Goal: Contribute content

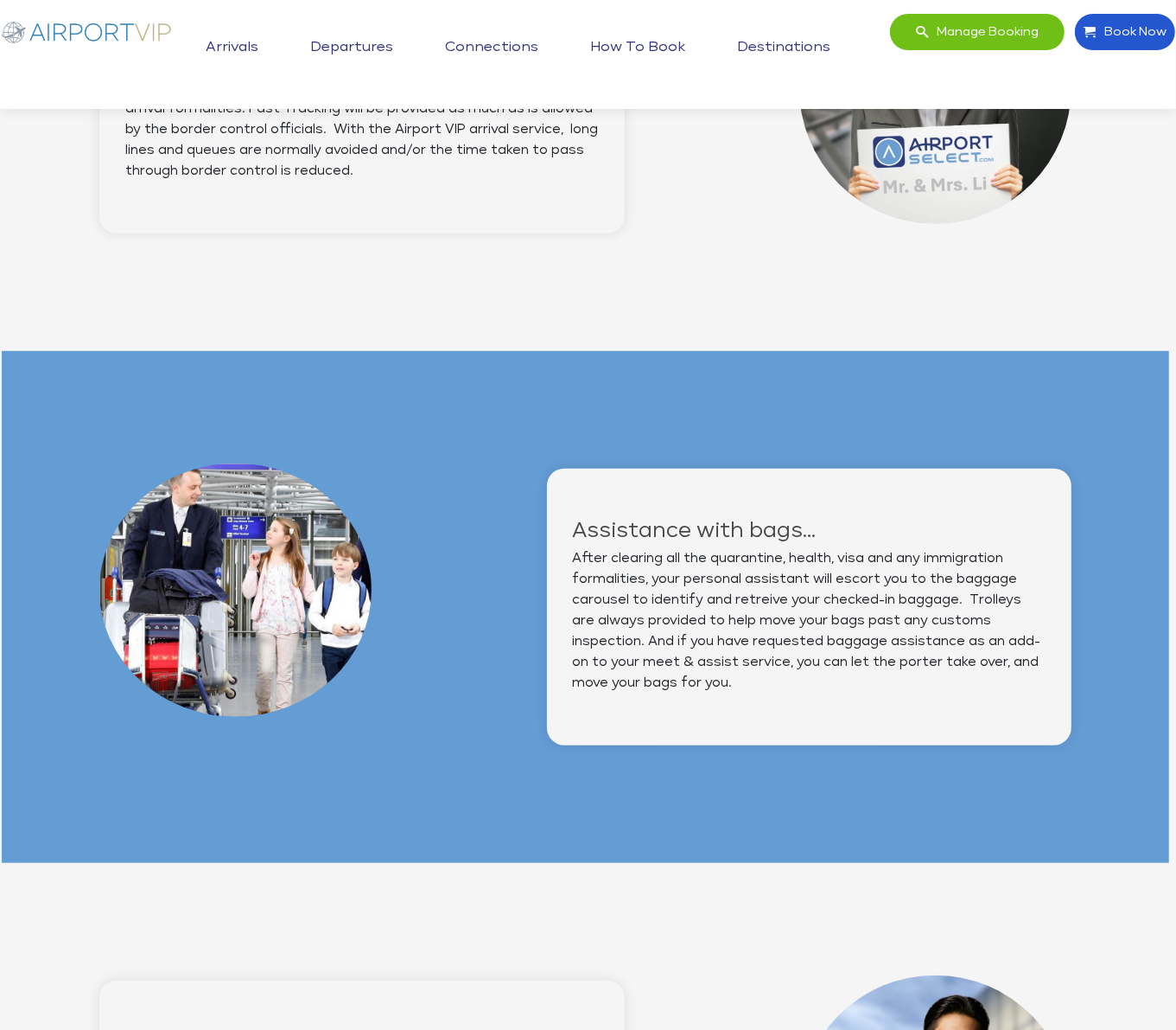
scroll to position [744, 3]
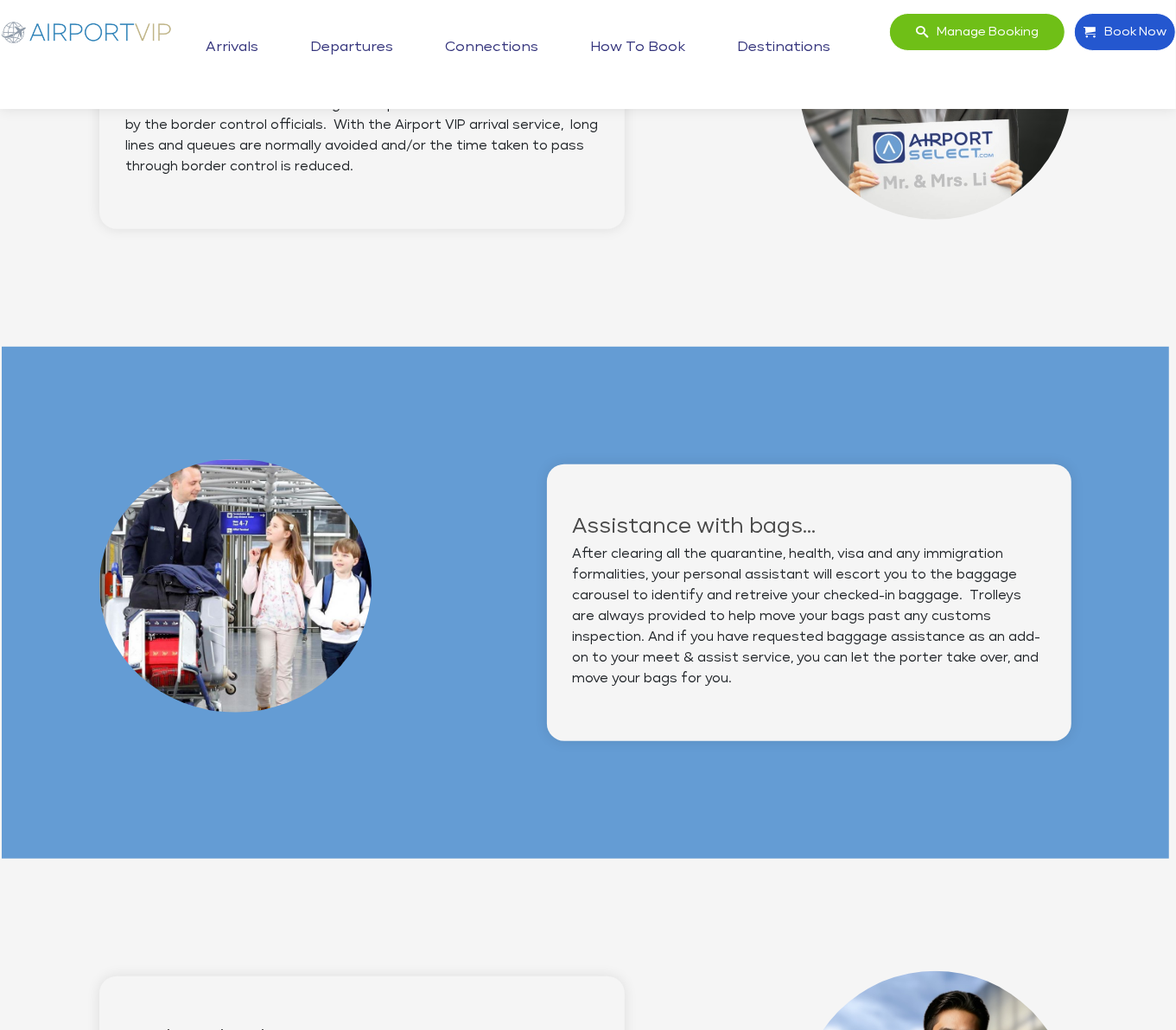
click at [240, 42] on link "Arrivals" at bounding box center [232, 47] width 62 height 43
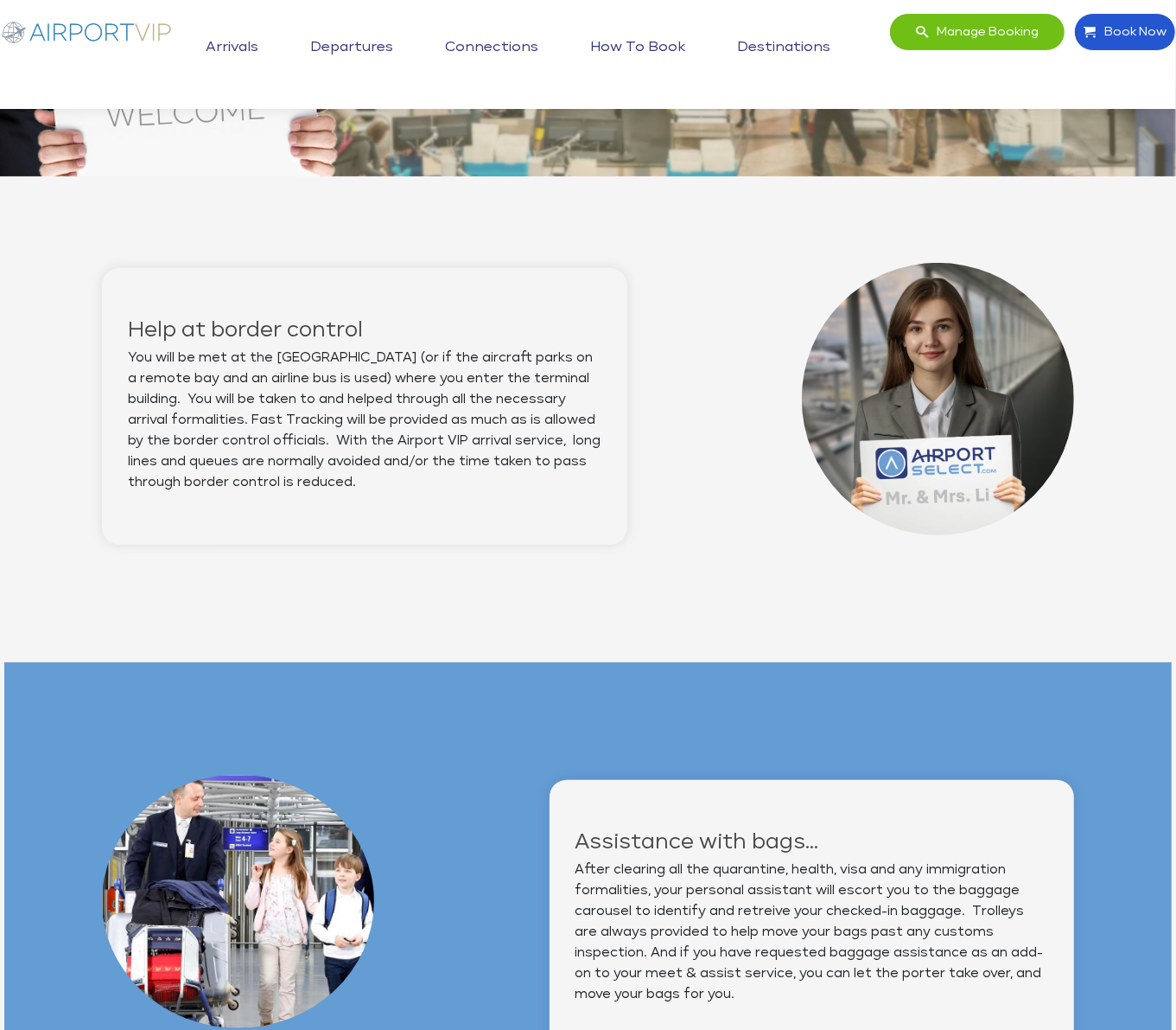
scroll to position [558, 0]
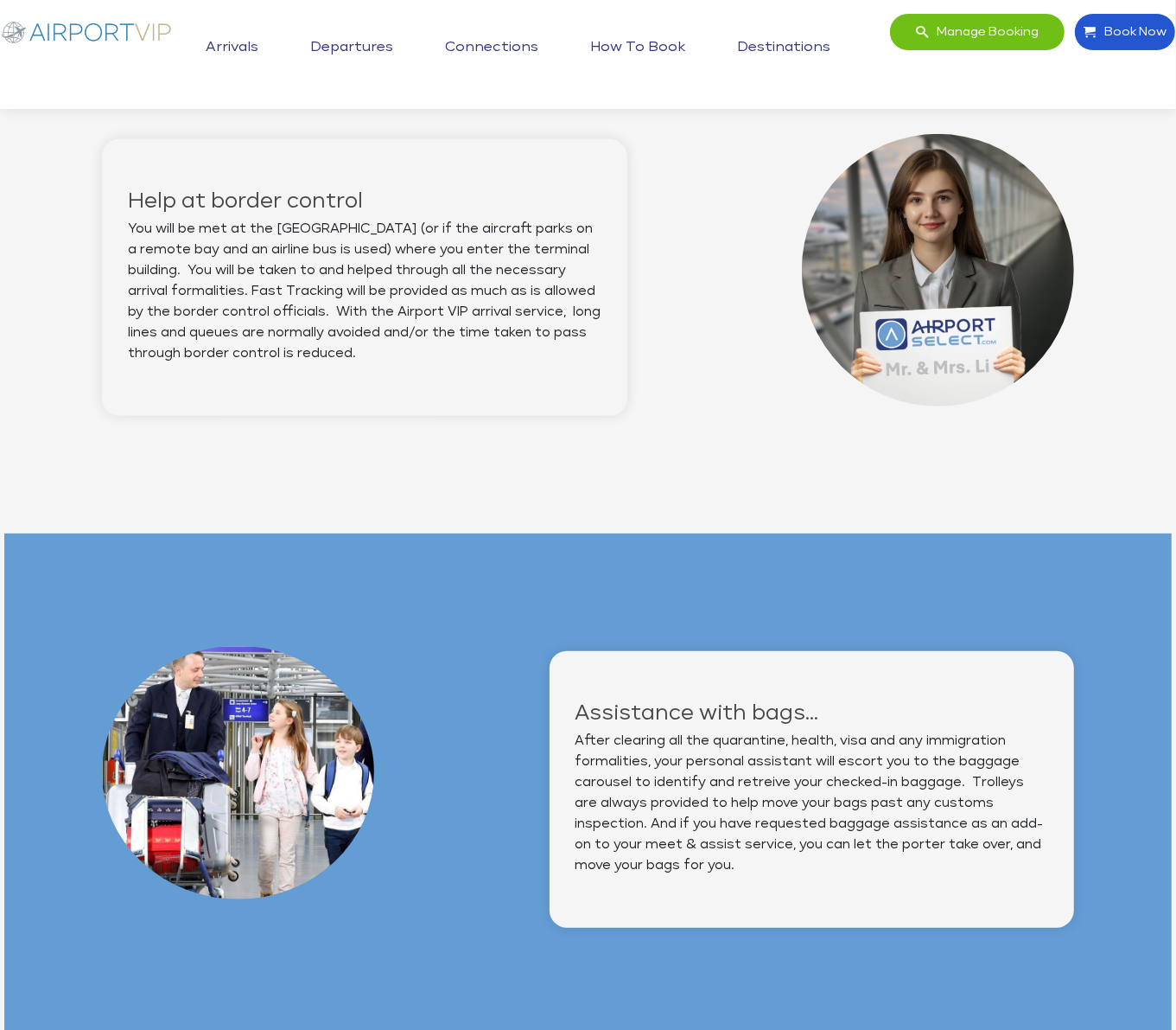
click at [88, 29] on img at bounding box center [87, 31] width 173 height 38
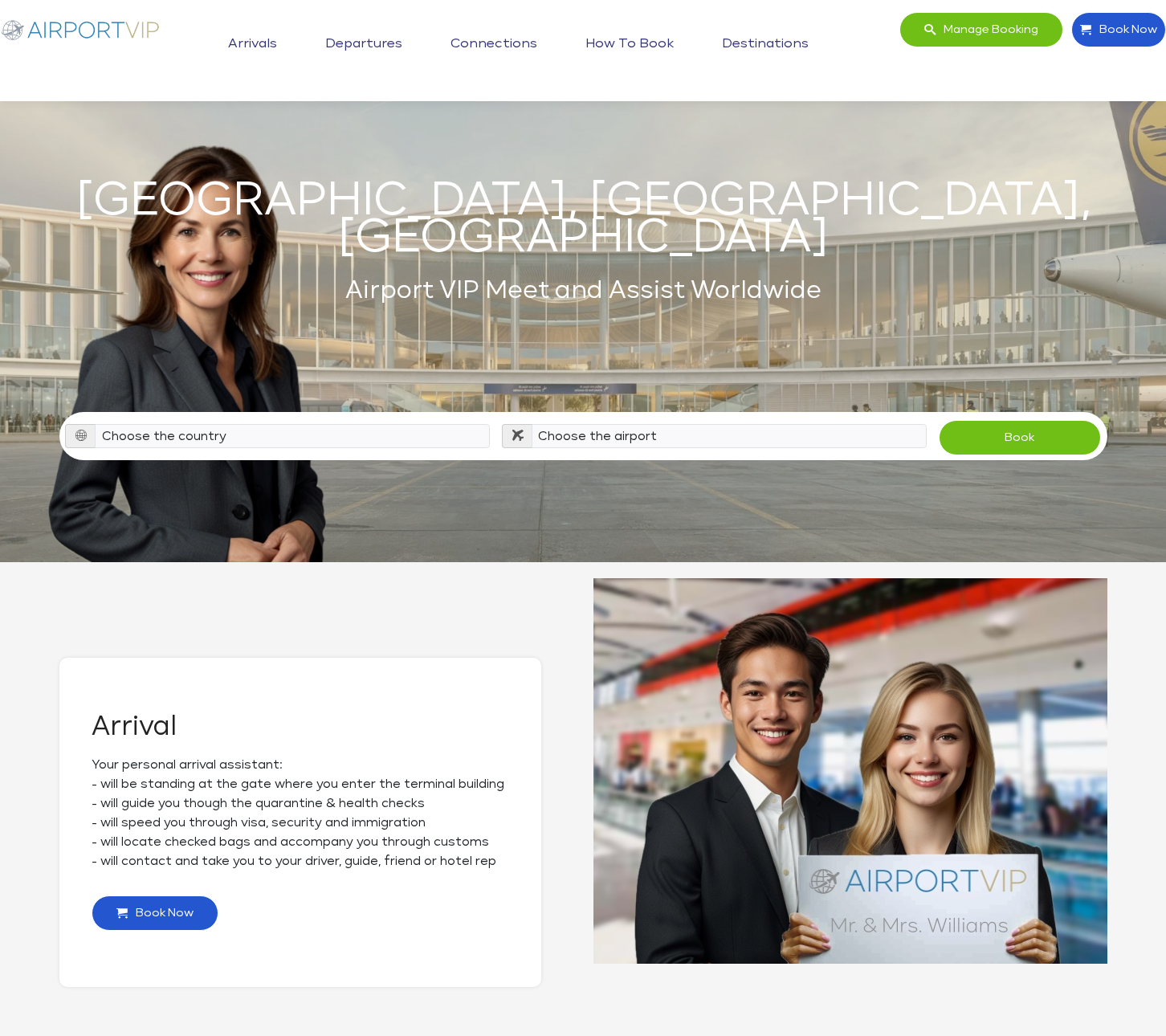
click at [255, 39] on link "Arrivals" at bounding box center [253, 44] width 57 height 40
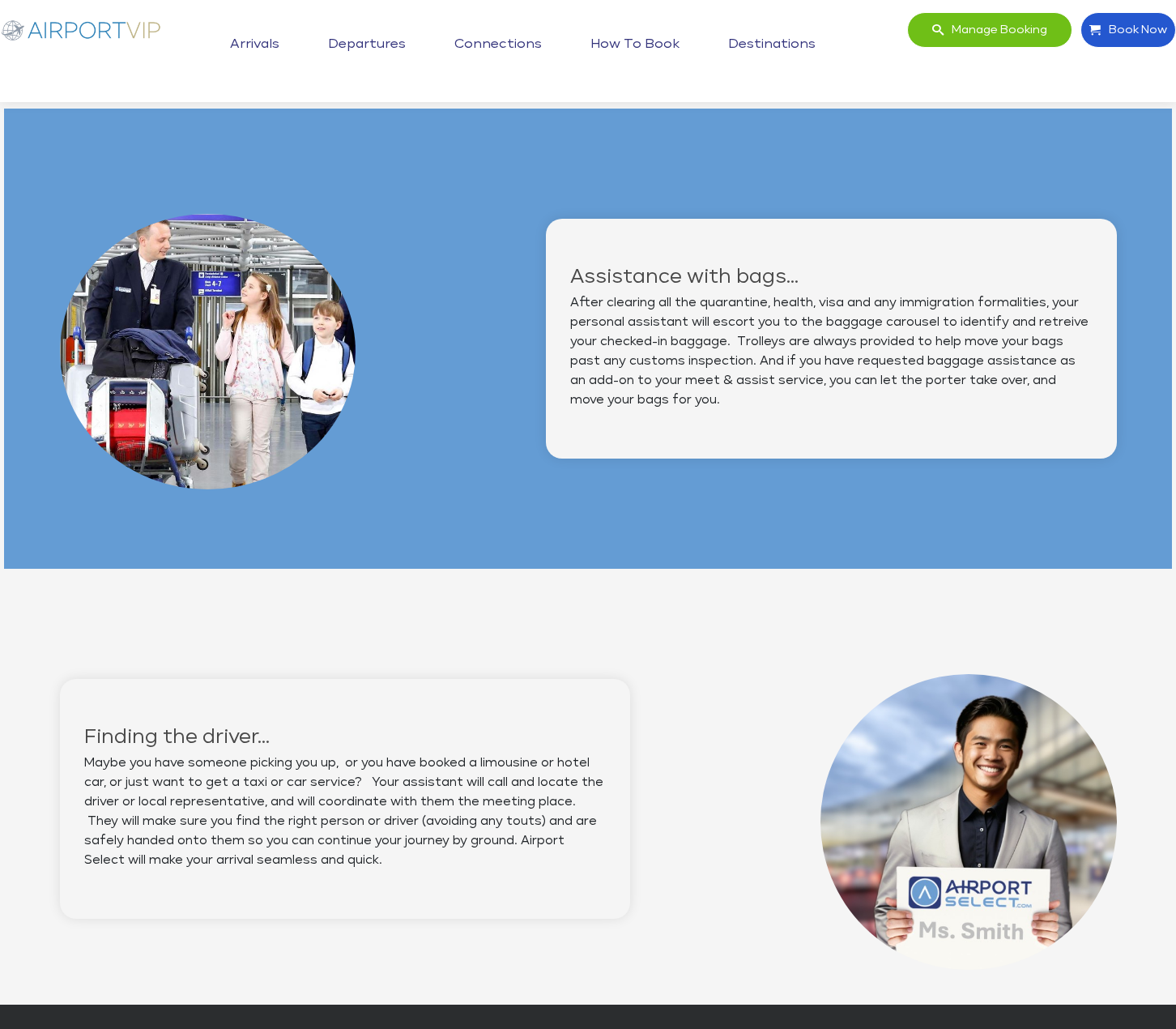
scroll to position [901, 0]
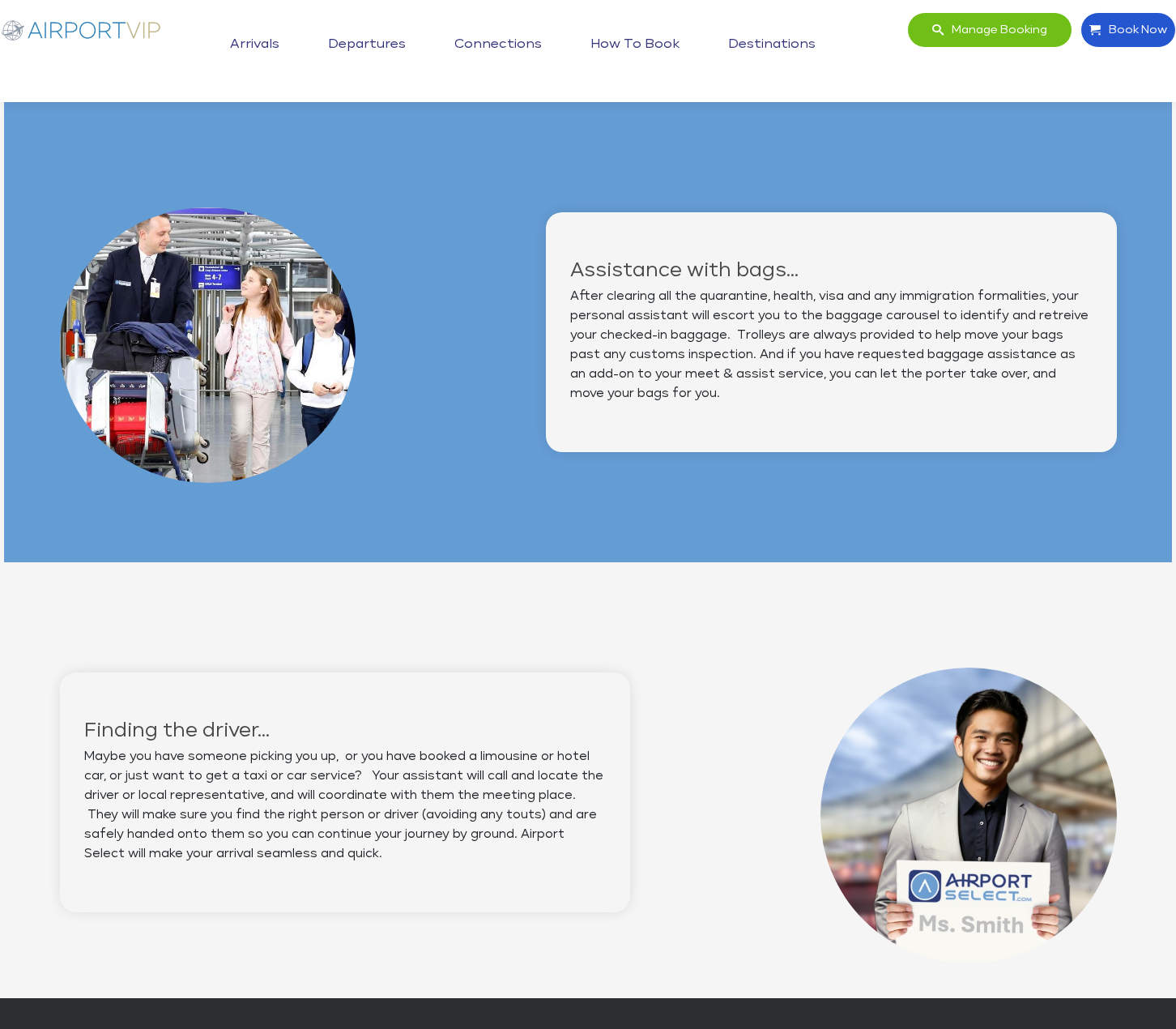
click at [380, 37] on link "Departures" at bounding box center [367, 44] width 86 height 41
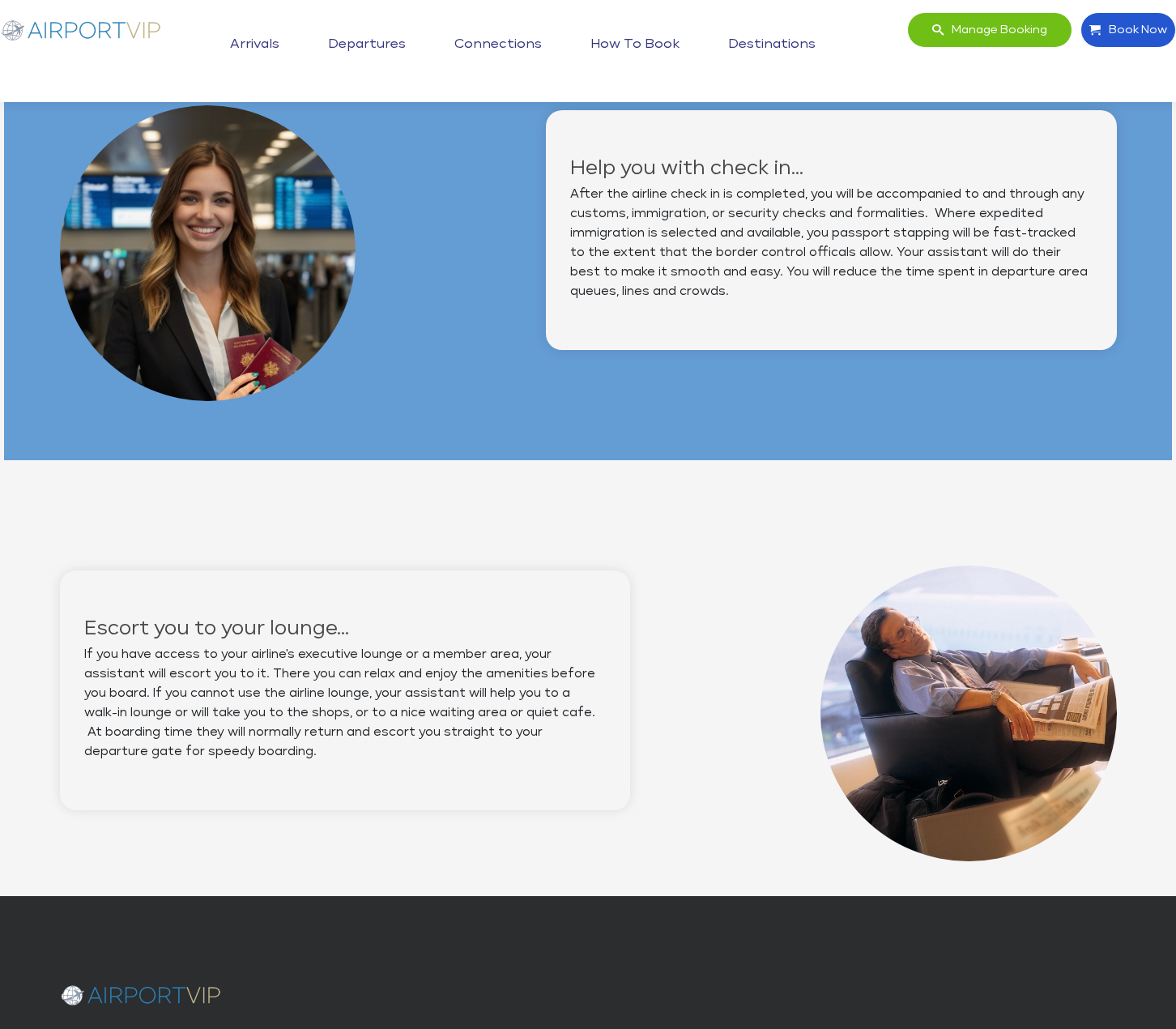
scroll to position [989, 0]
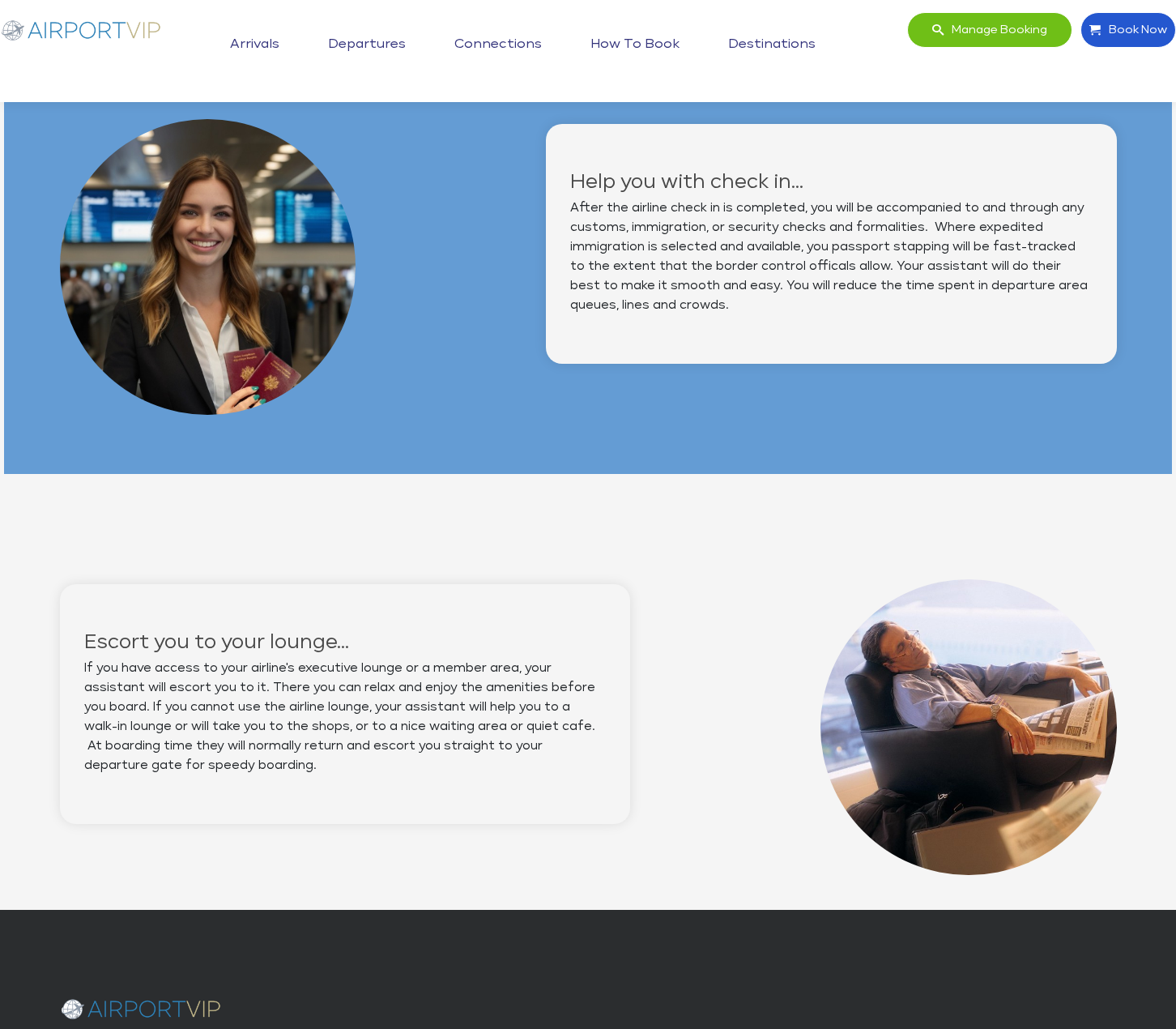
click at [520, 44] on link "Connections" at bounding box center [498, 44] width 96 height 41
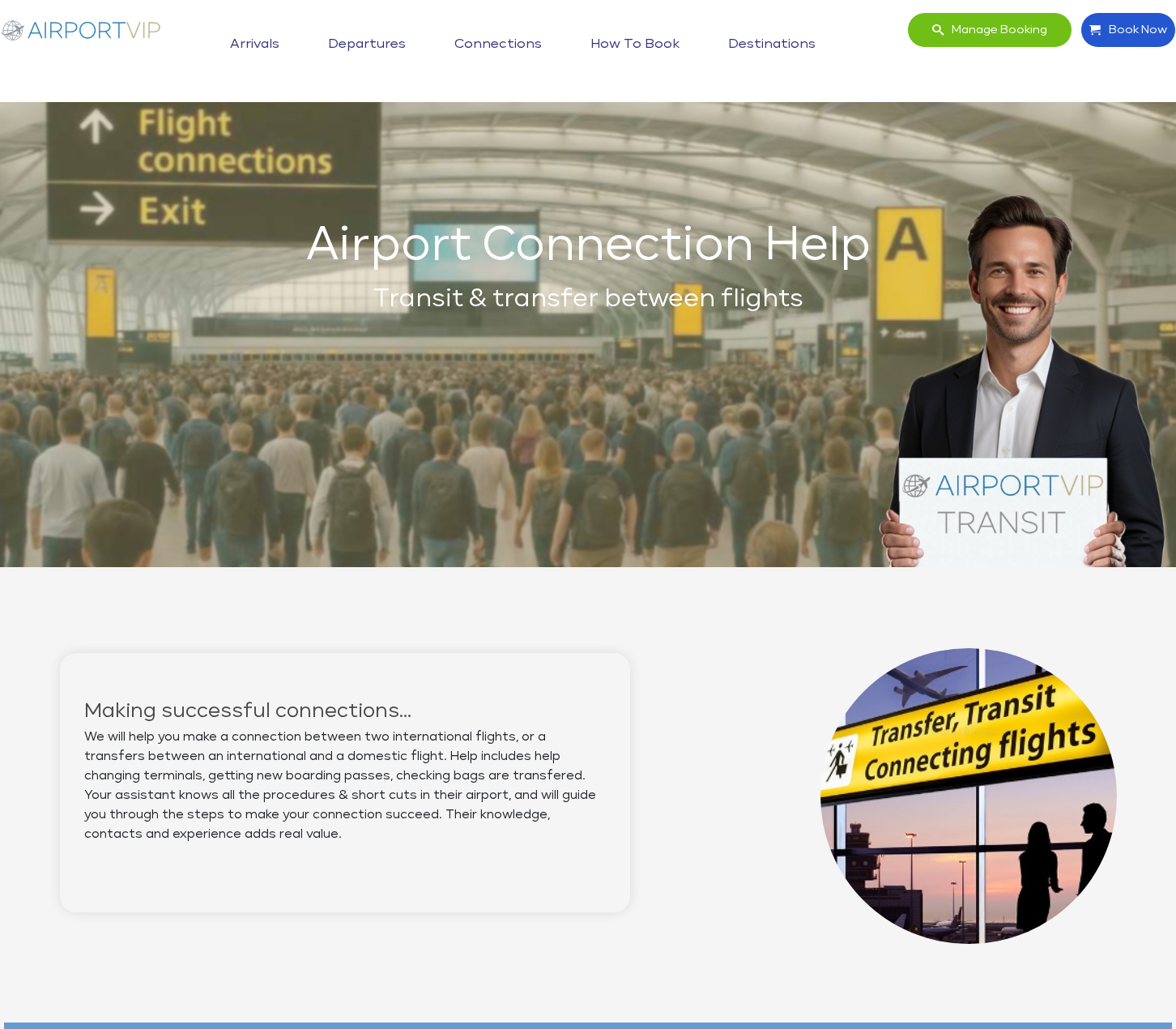
click at [645, 36] on link "How to book" at bounding box center [635, 44] width 97 height 41
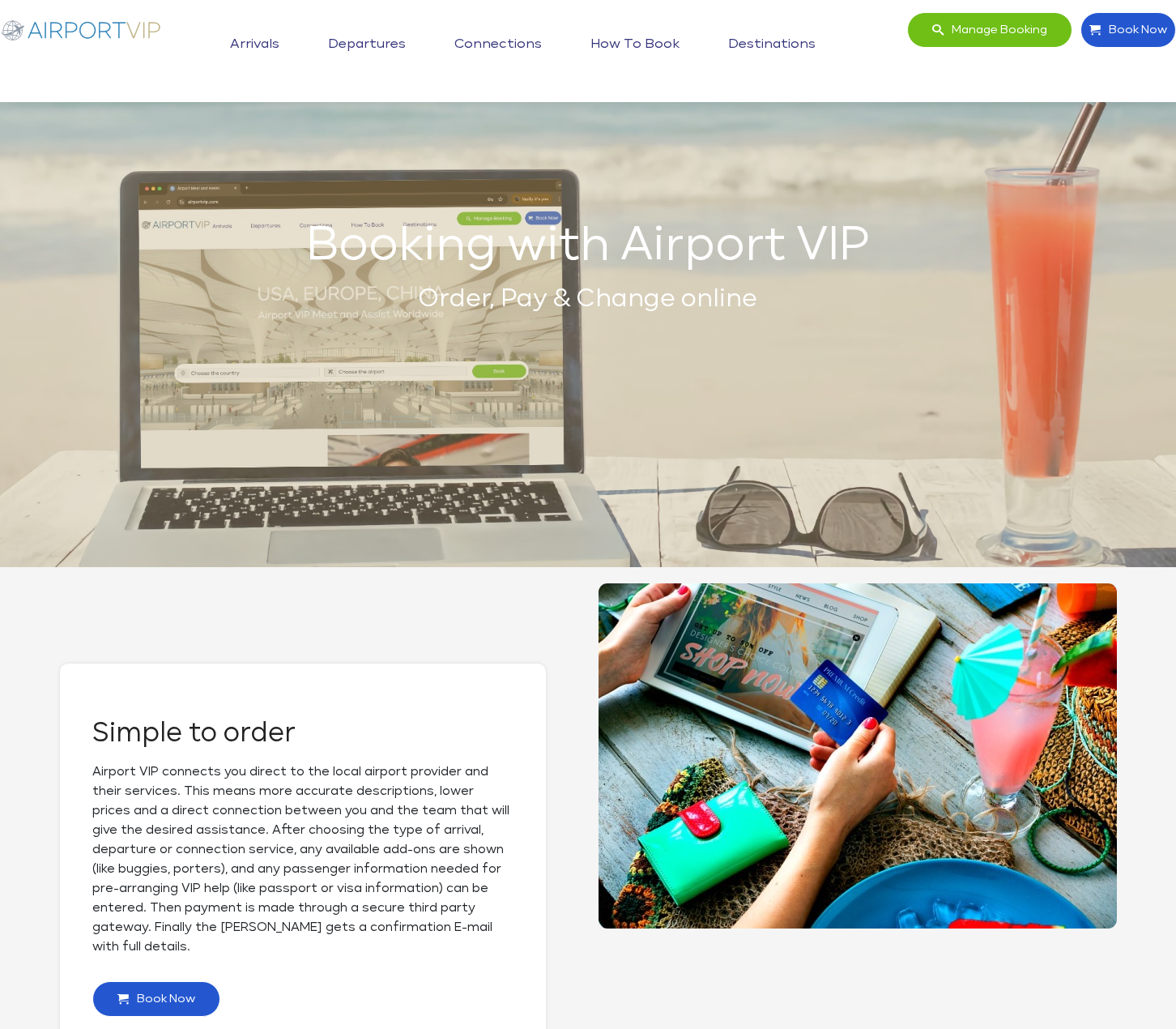
click at [758, 42] on link "Destinations" at bounding box center [772, 44] width 96 height 41
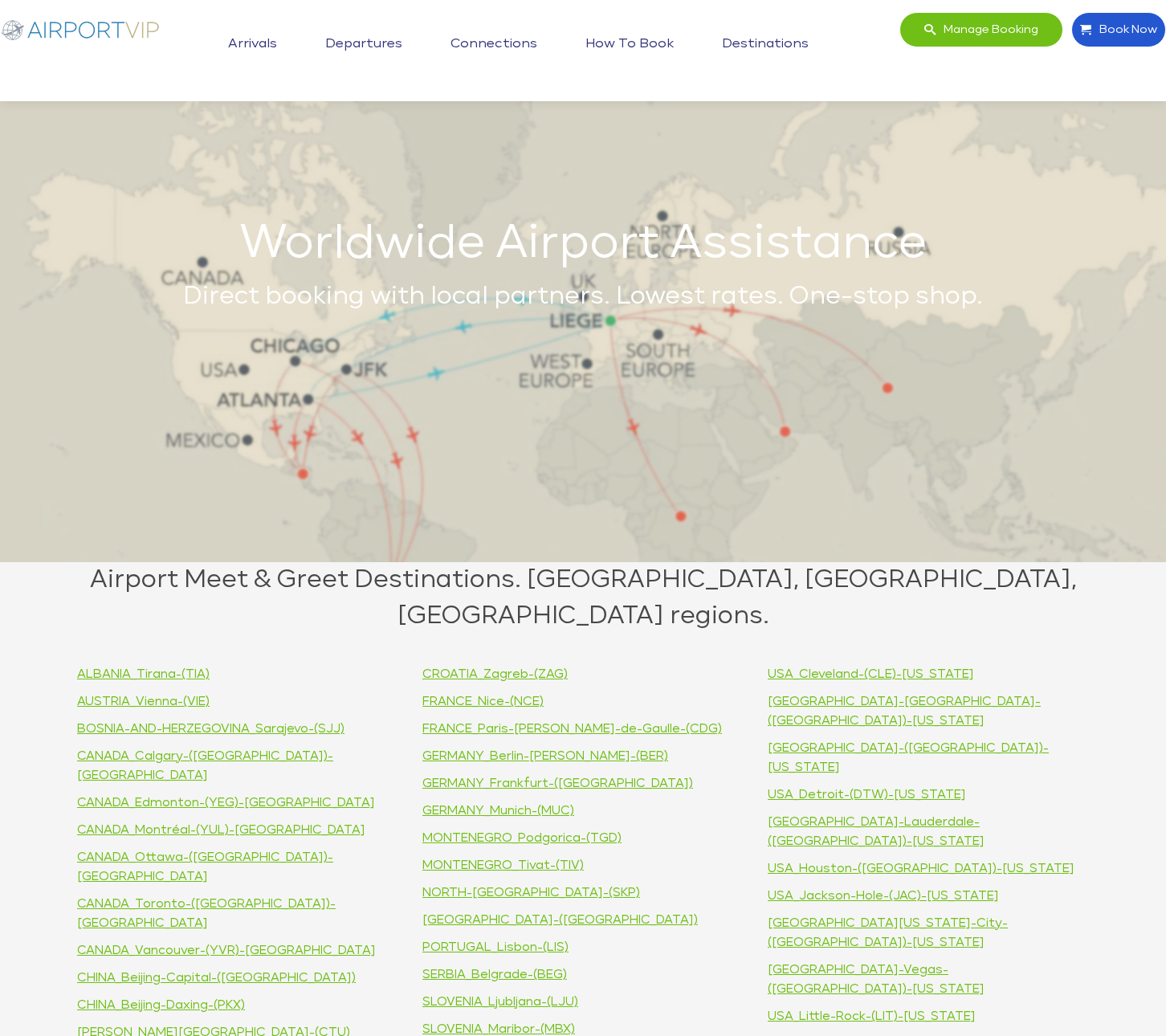
click at [123, 33] on img at bounding box center [80, 29] width 161 height 35
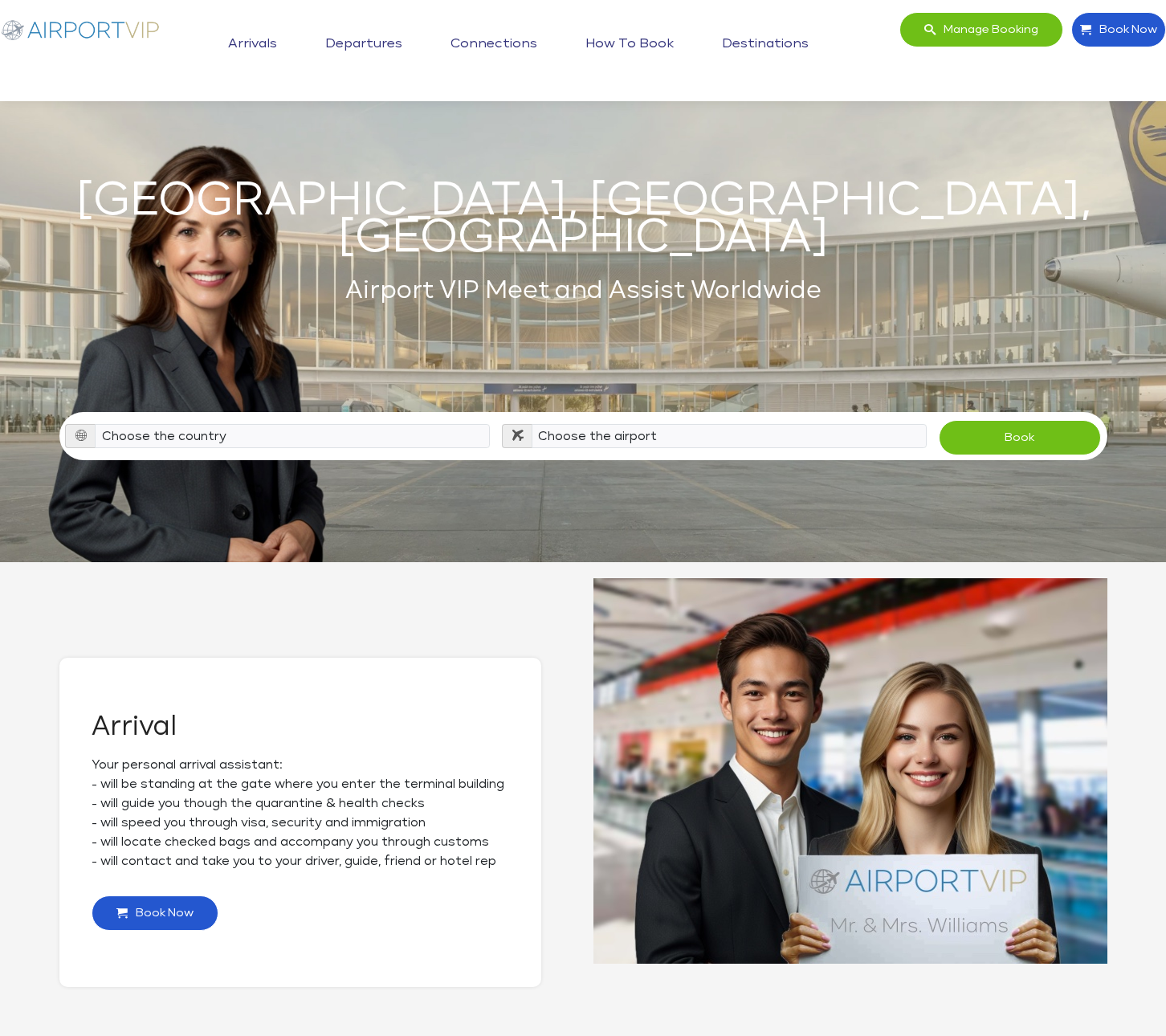
click at [250, 38] on link "Arrivals" at bounding box center [253, 44] width 57 height 40
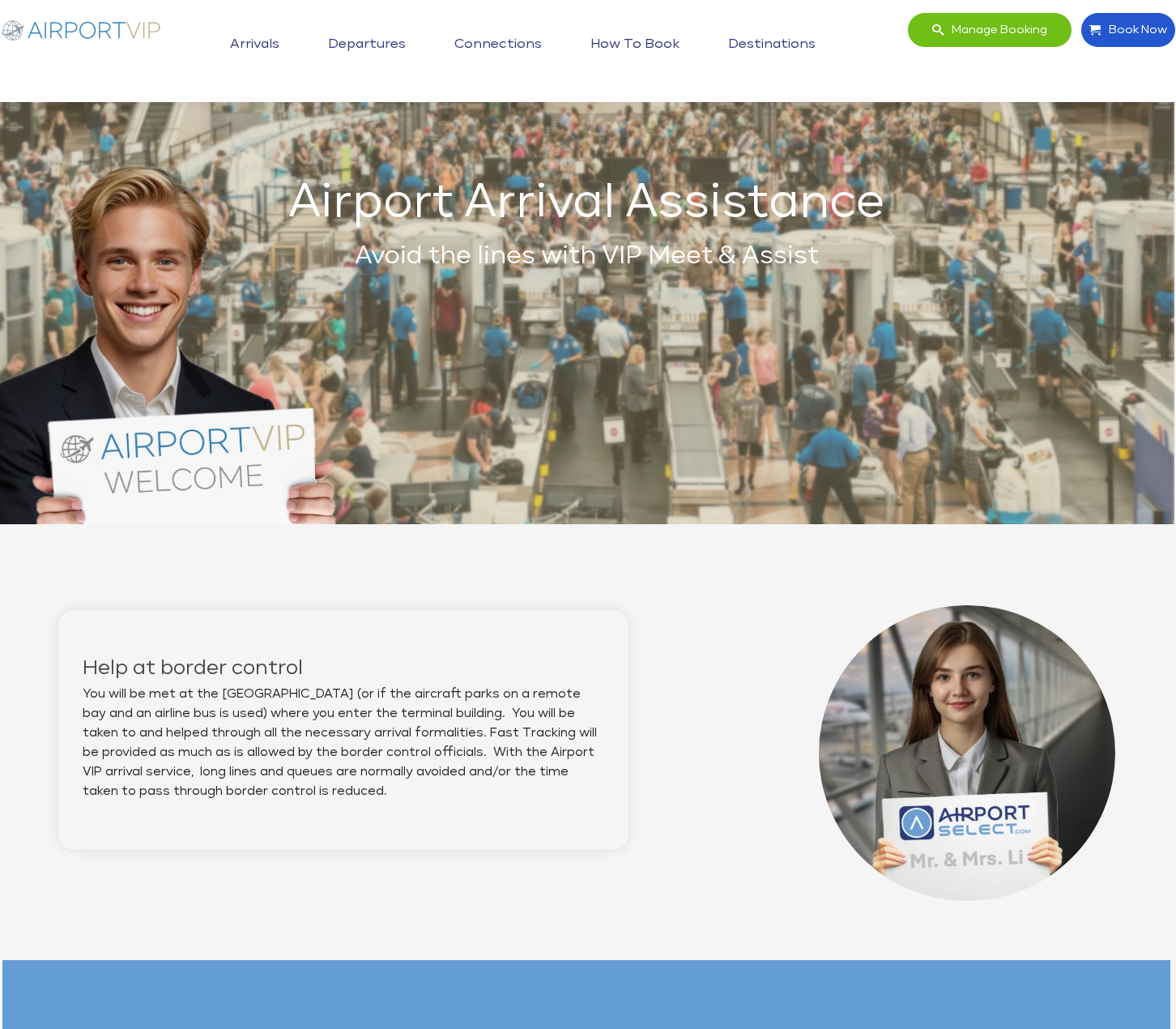
scroll to position [36, 2]
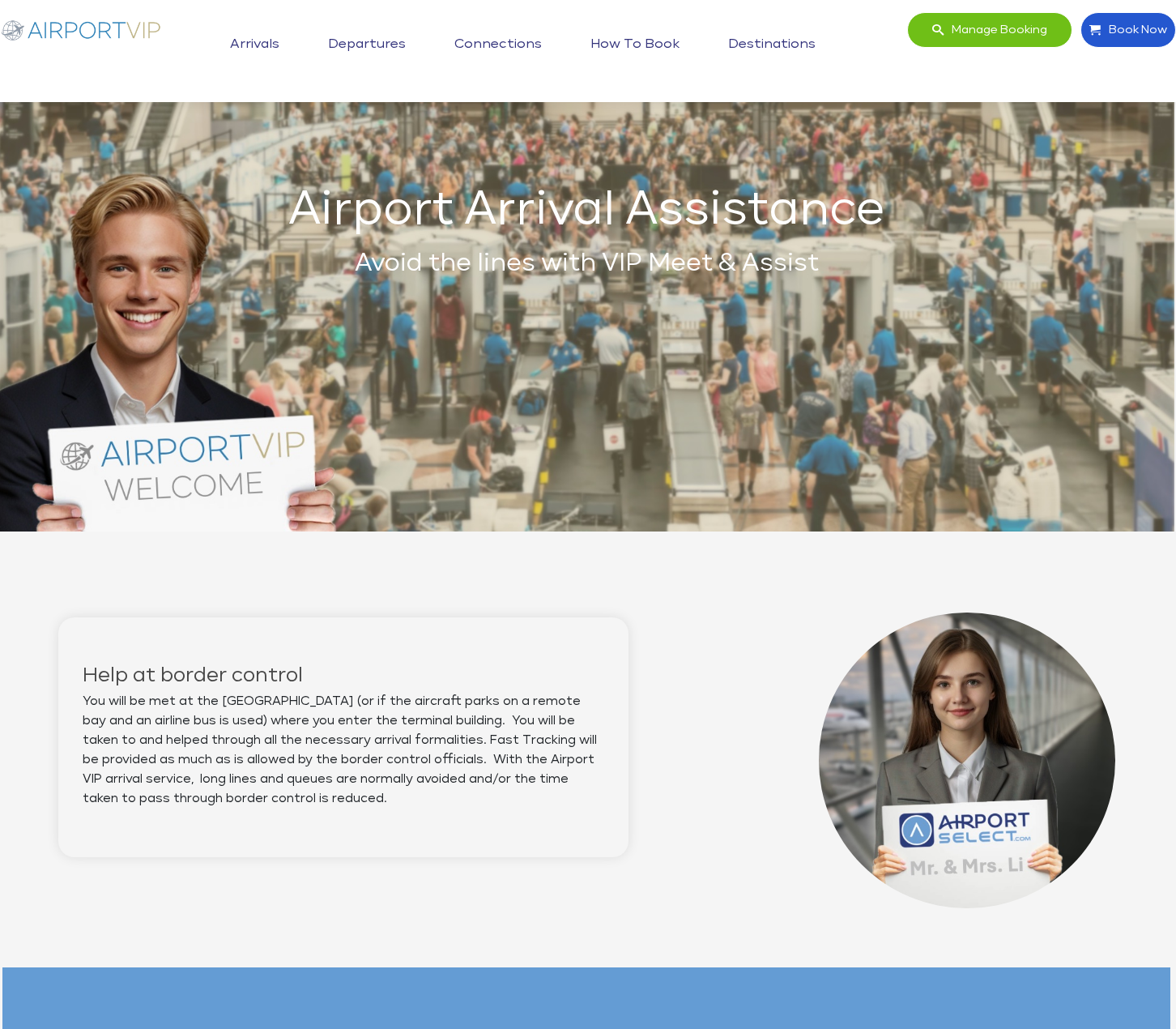
click at [110, 20] on img at bounding box center [81, 29] width 162 height 35
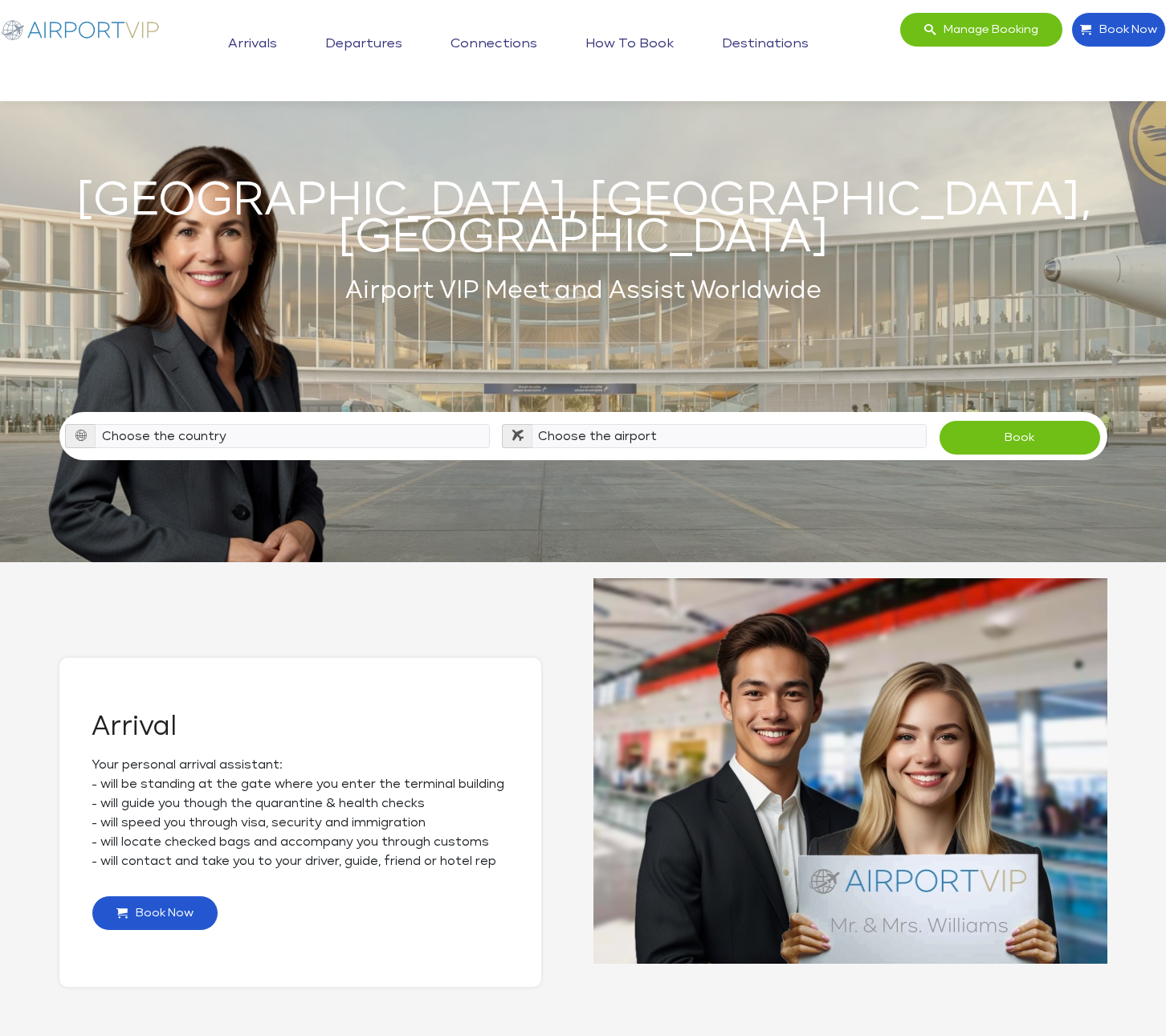
click at [264, 36] on link "Arrivals" at bounding box center [253, 44] width 57 height 40
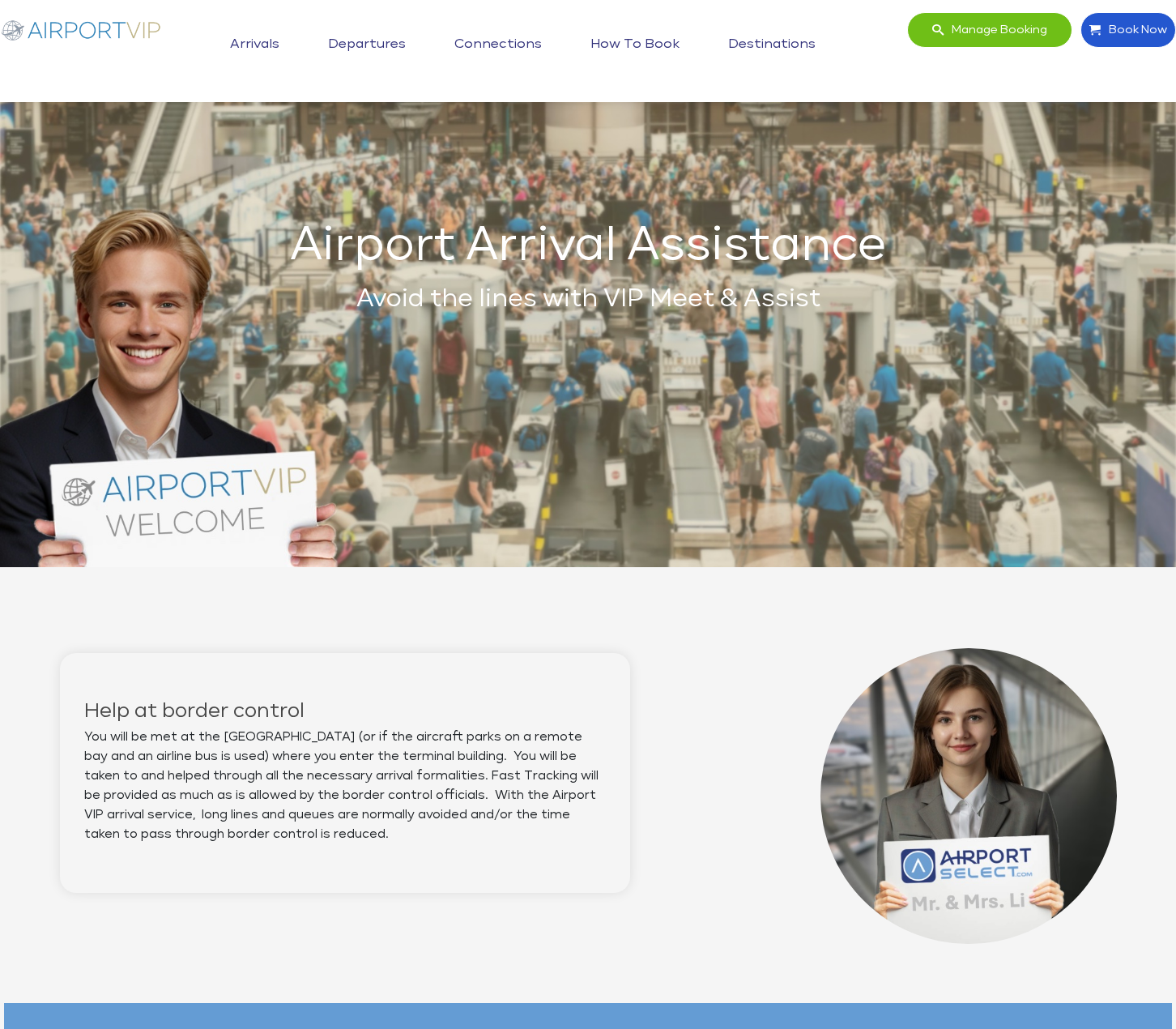
click at [123, 20] on img at bounding box center [81, 29] width 162 height 35
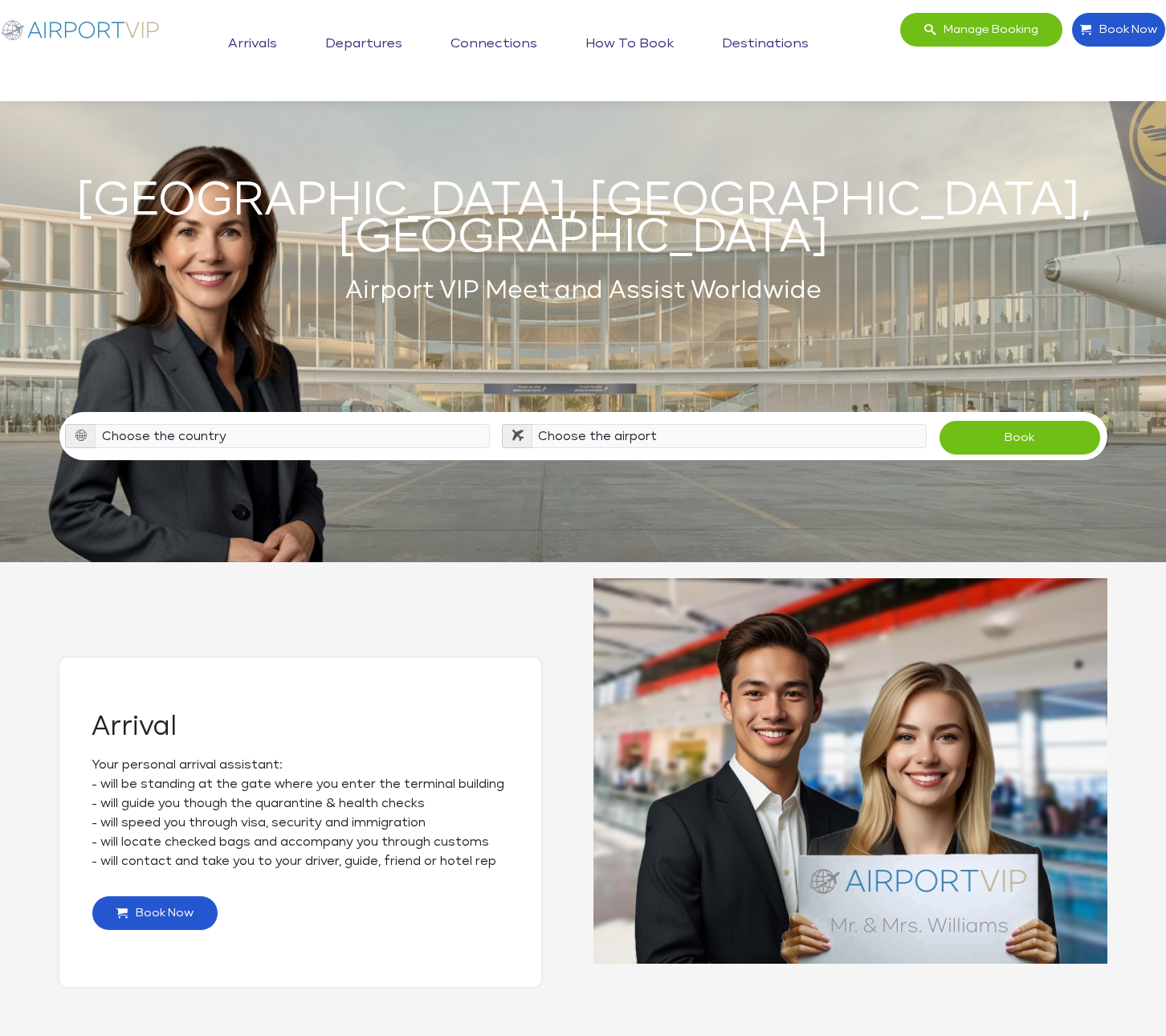
click at [240, 44] on link "Arrivals" at bounding box center [253, 44] width 57 height 40
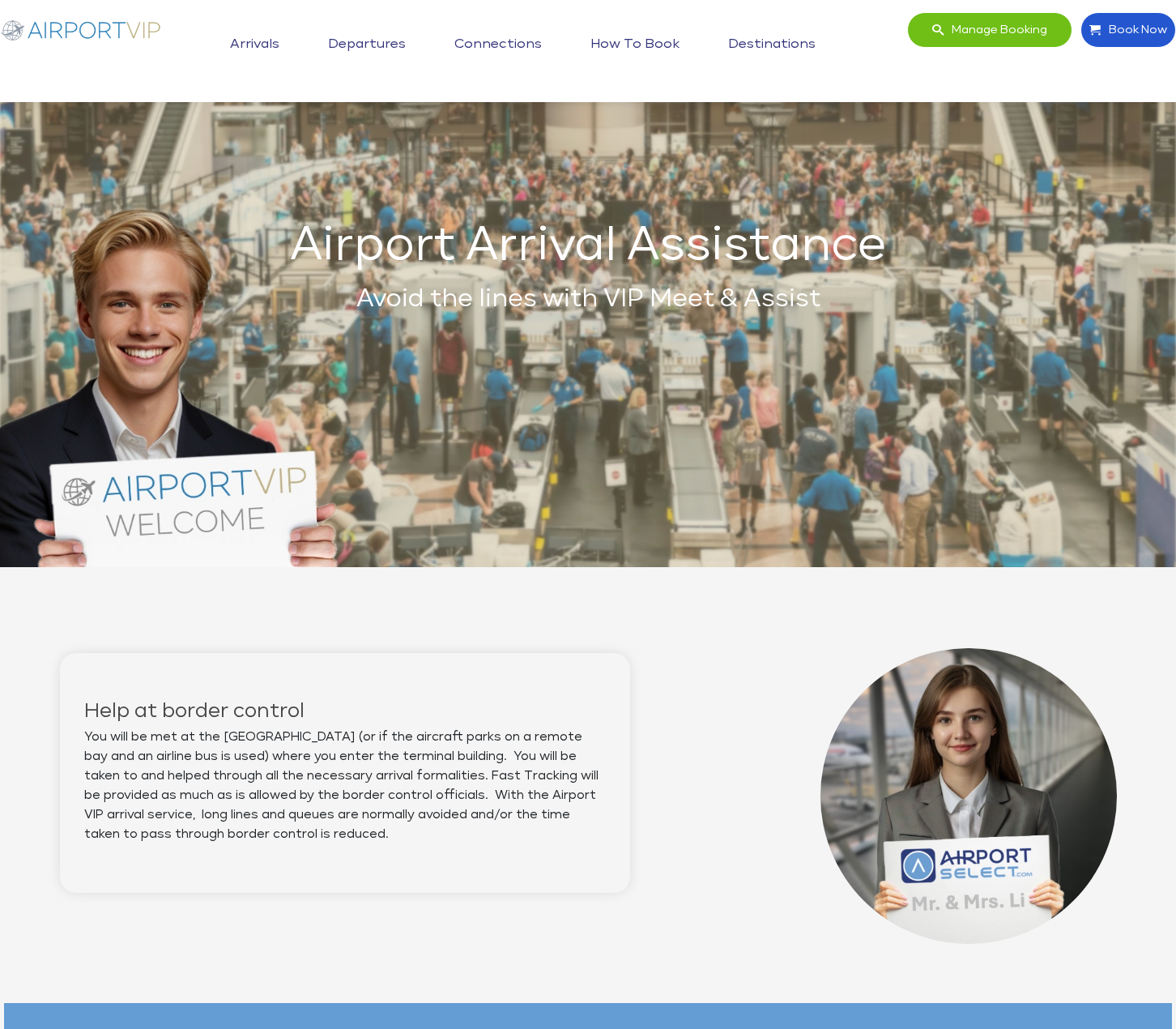
click at [387, 39] on link "Departures" at bounding box center [367, 44] width 86 height 41
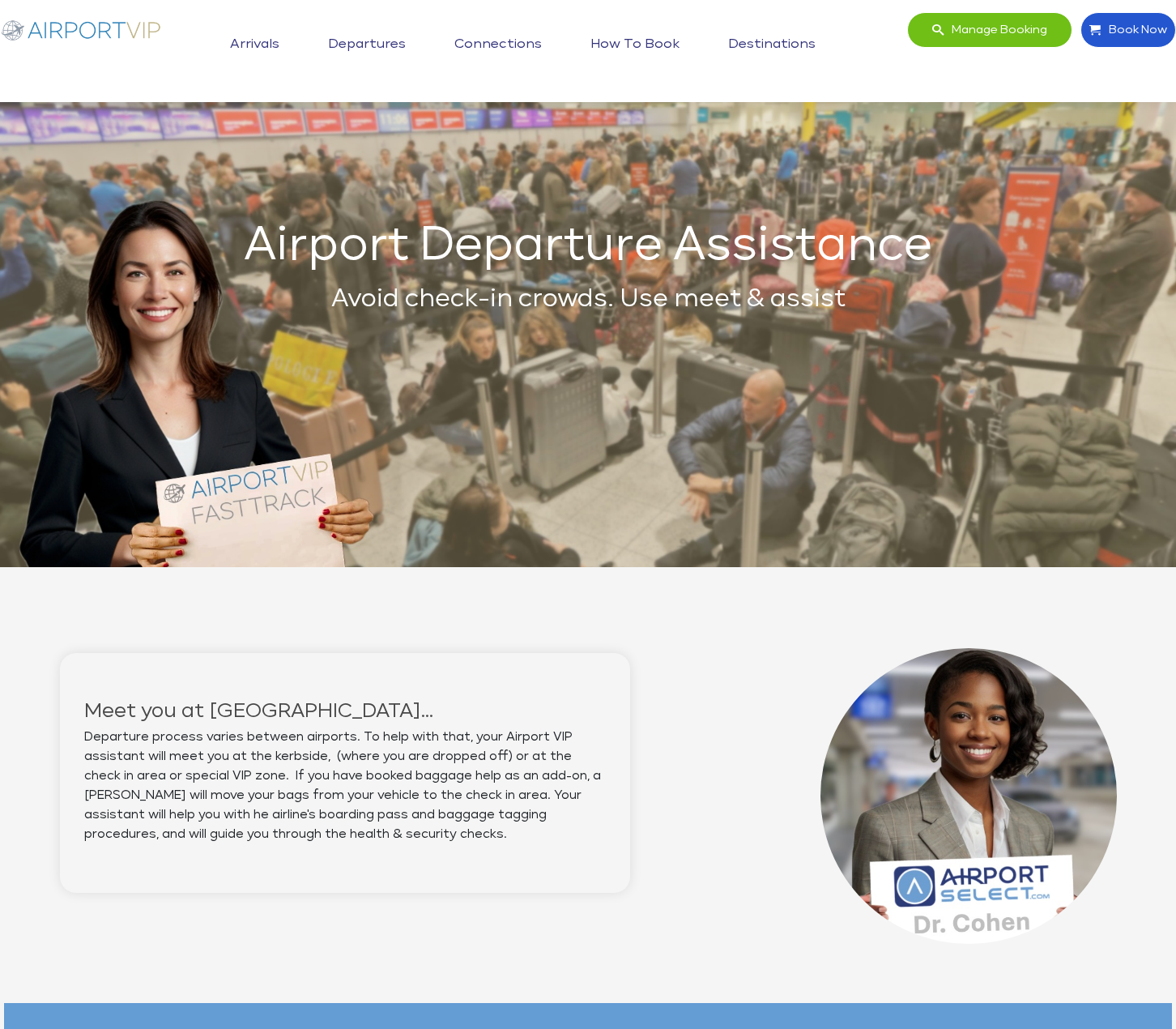
click at [502, 39] on link "Connections" at bounding box center [498, 44] width 96 height 41
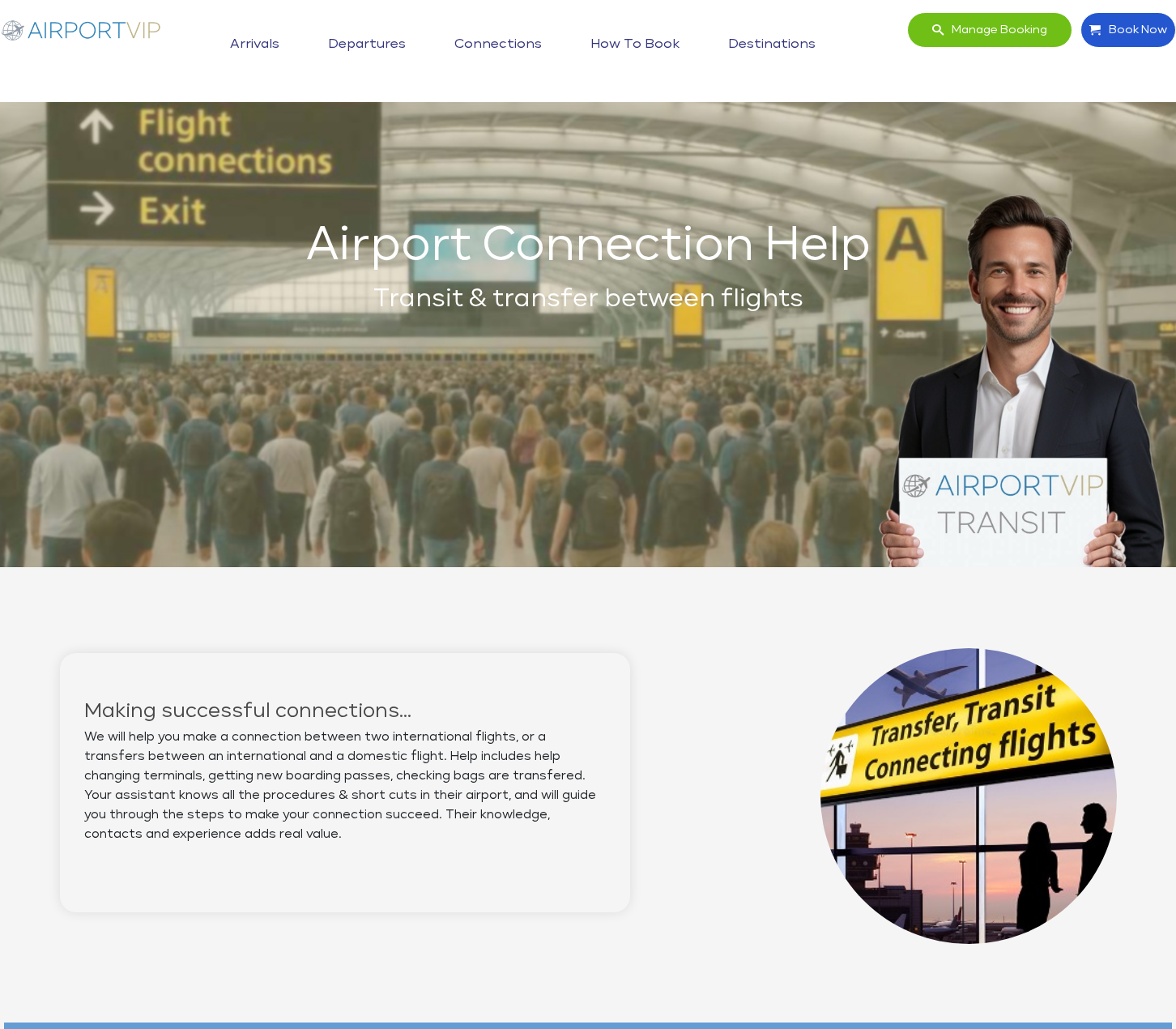
click at [636, 46] on link "How to book" at bounding box center [635, 44] width 97 height 41
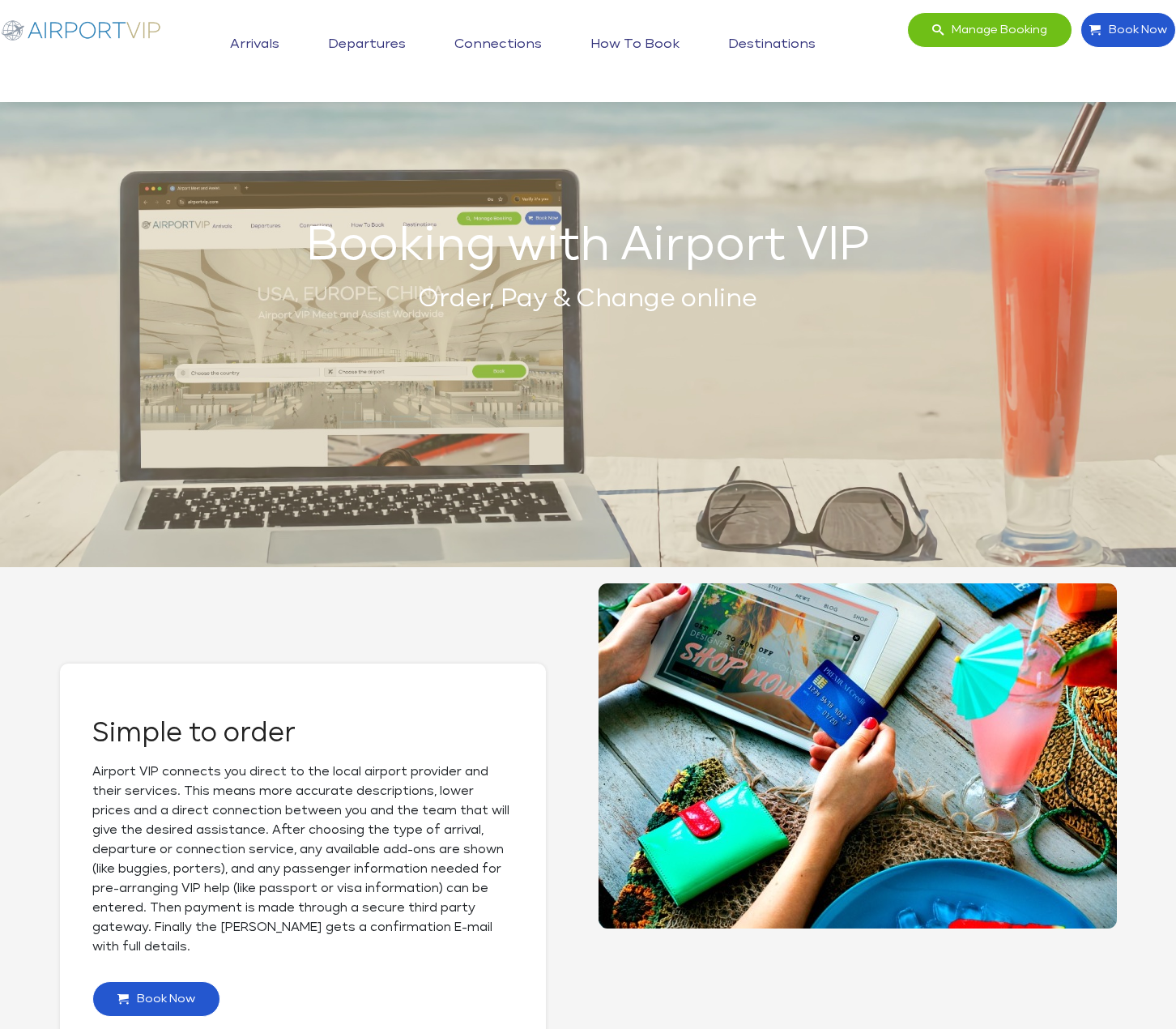
click at [778, 43] on link "Destinations" at bounding box center [772, 44] width 96 height 41
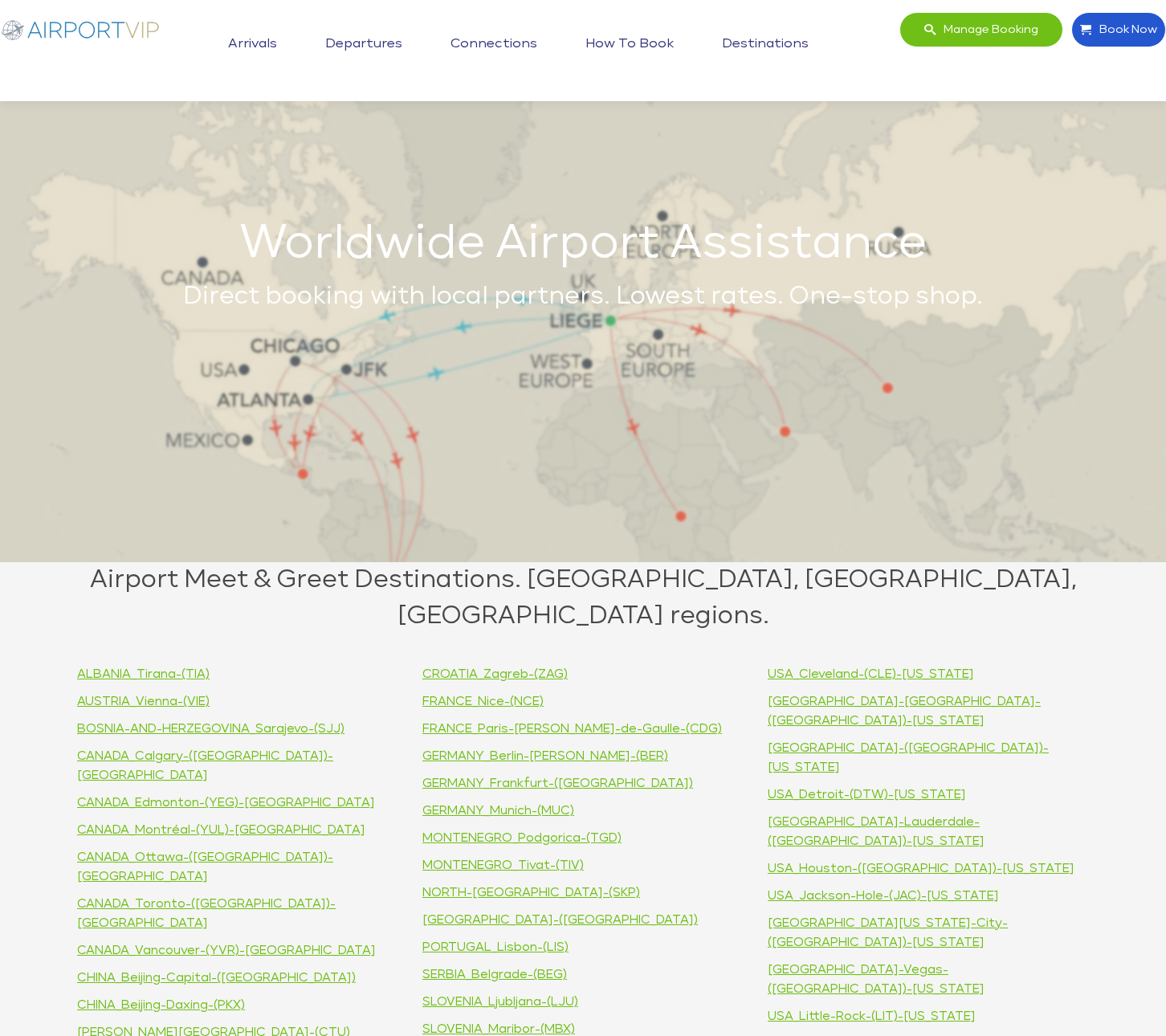
click at [616, 38] on link "How to book" at bounding box center [630, 44] width 96 height 40
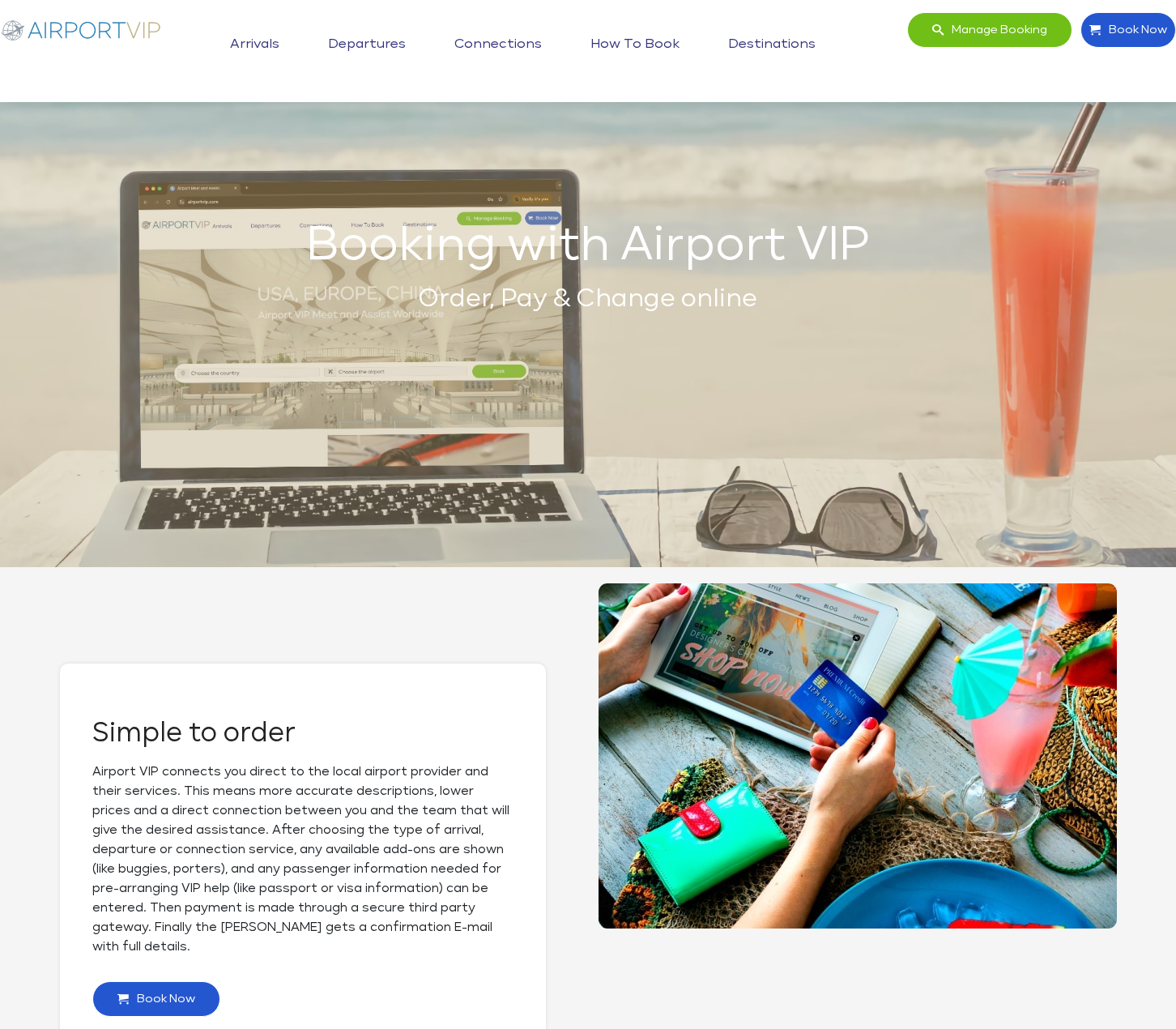
click at [514, 36] on link "Connections" at bounding box center [498, 44] width 96 height 41
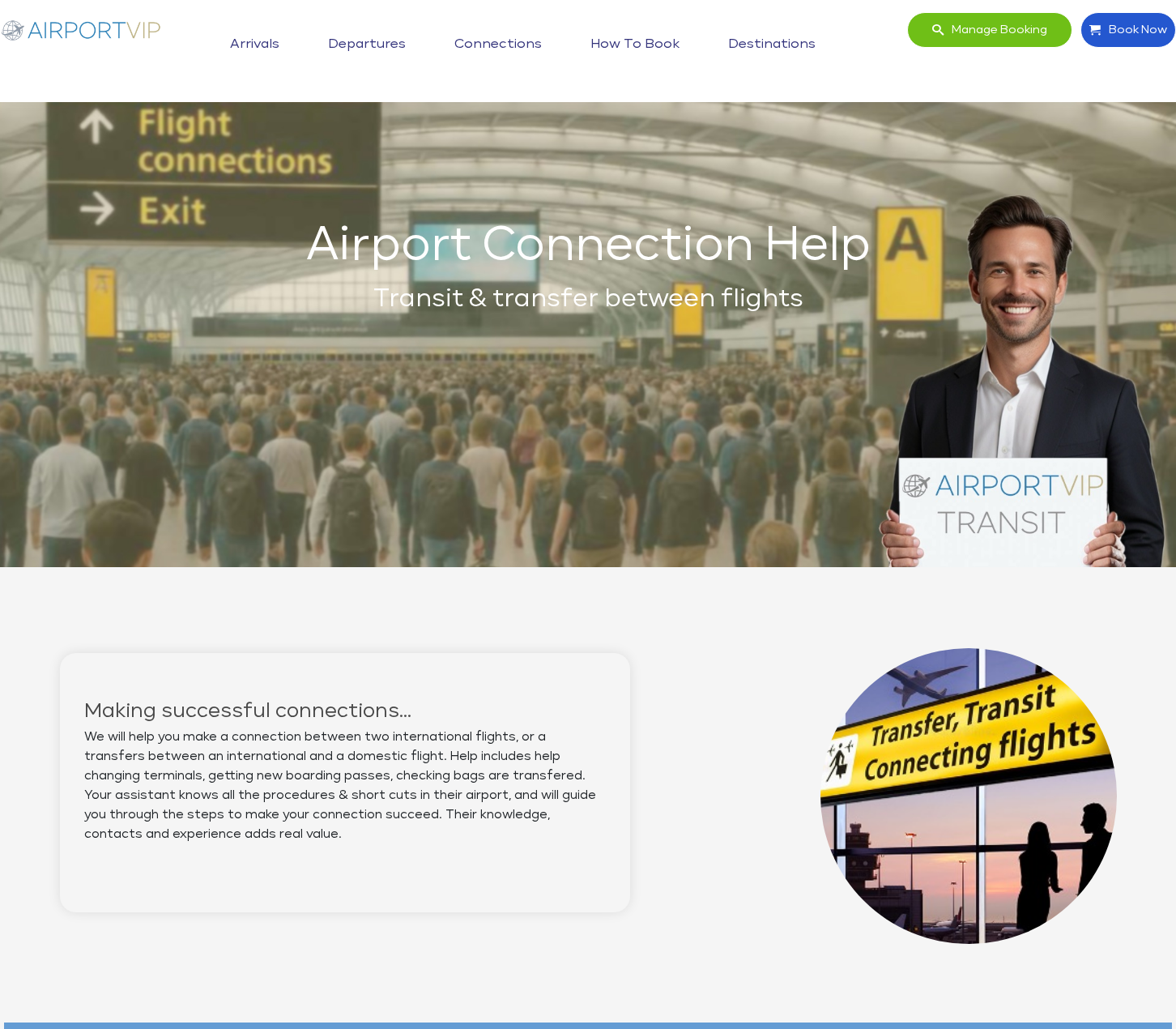
click at [374, 44] on link "Departures" at bounding box center [367, 44] width 86 height 41
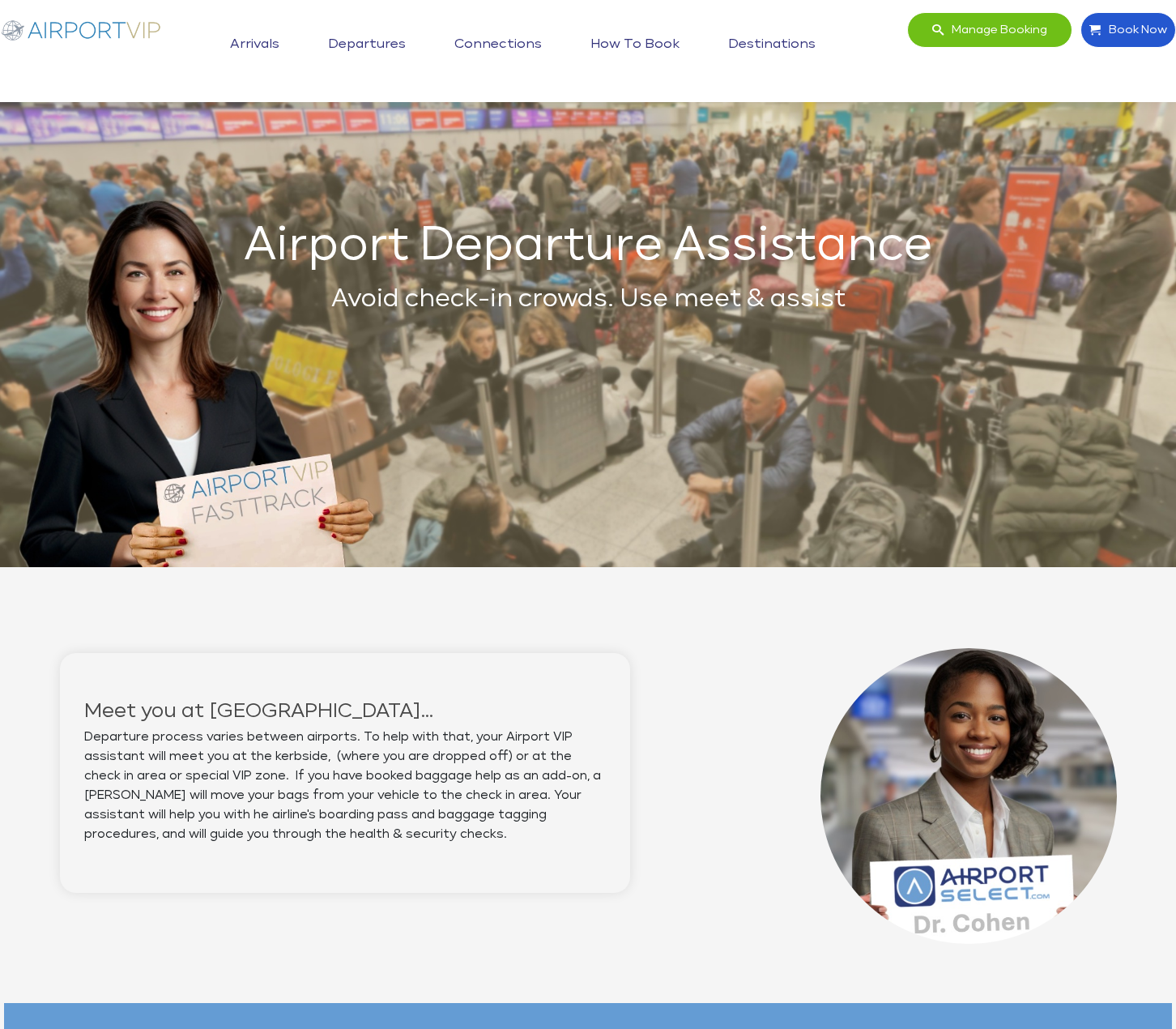
click at [258, 47] on link "Arrivals" at bounding box center [255, 44] width 58 height 41
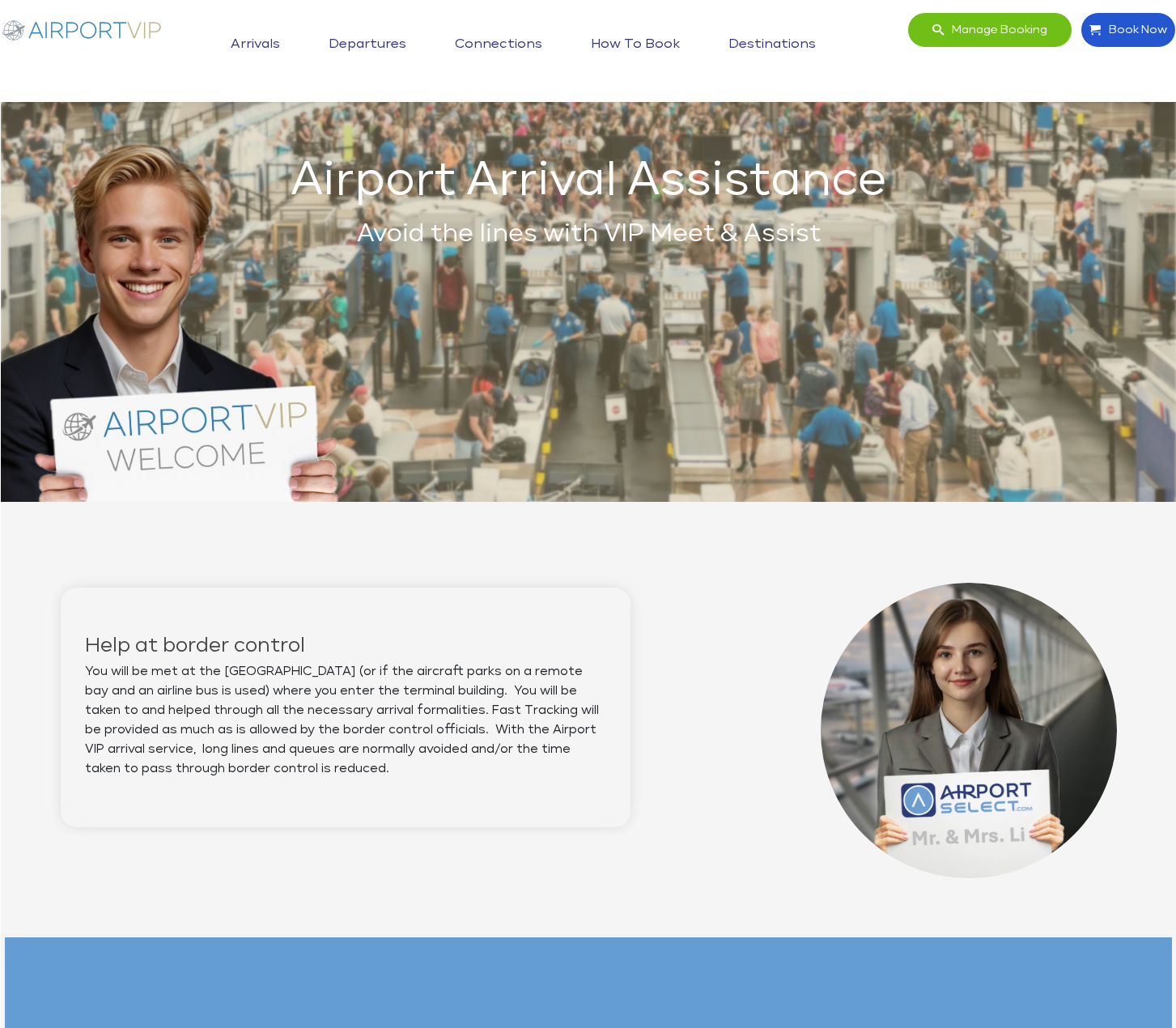
scroll to position [59, 0]
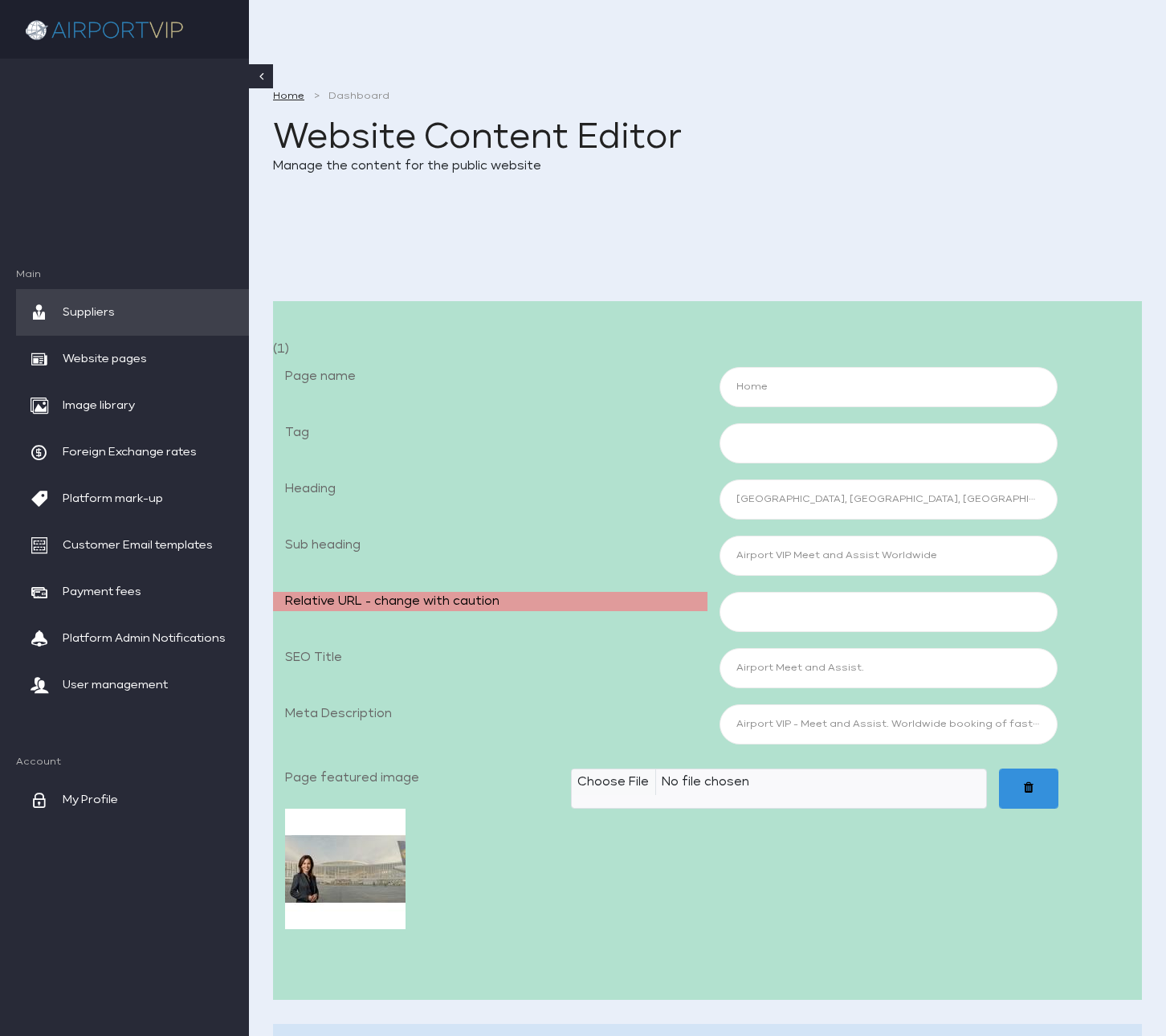
scroll to position [16550, 0]
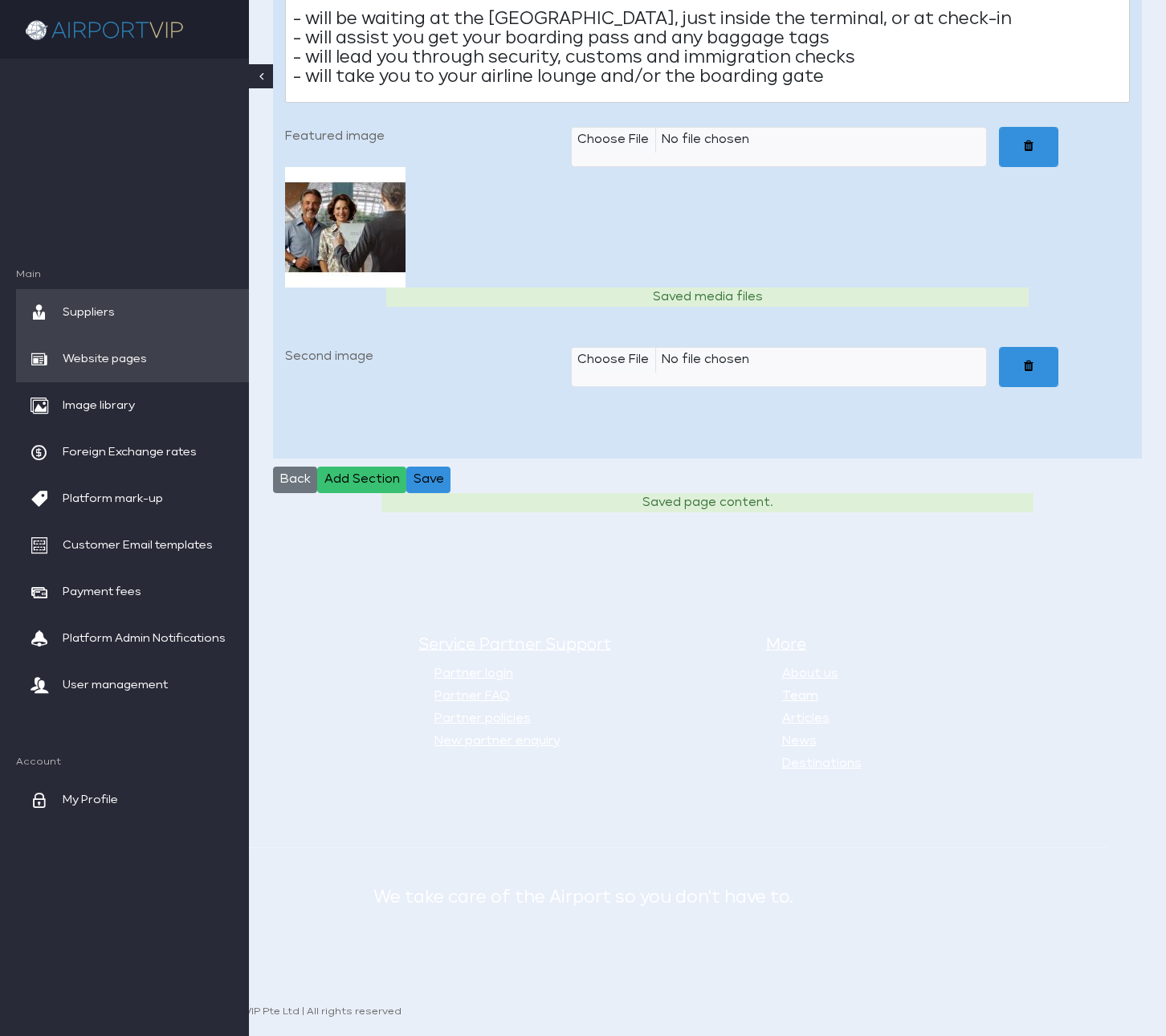
click at [109, 354] on span "Website pages" at bounding box center [105, 359] width 84 height 46
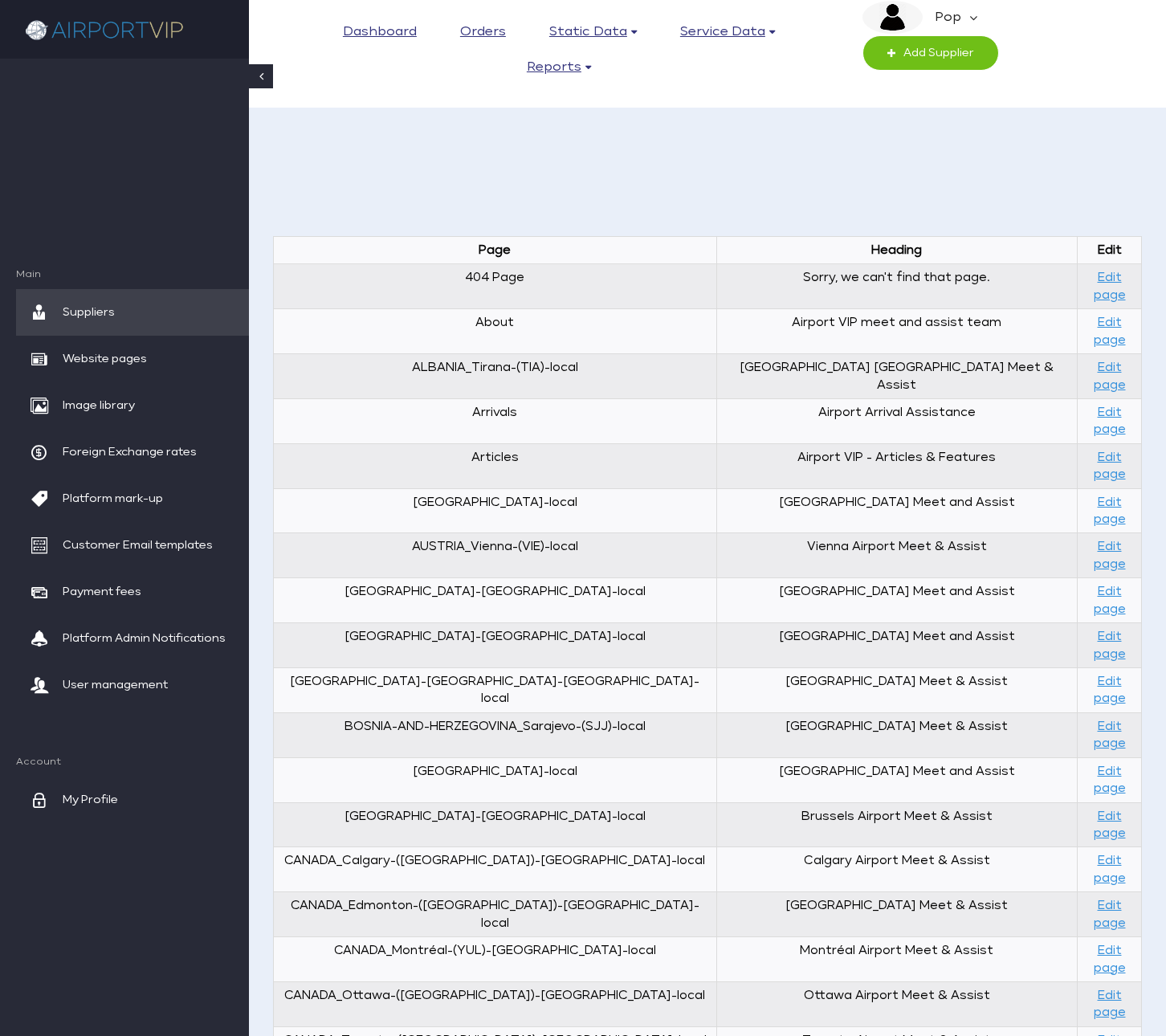
scroll to position [66, 0]
click at [1098, 405] on link "Edit page" at bounding box center [1110, 420] width 32 height 29
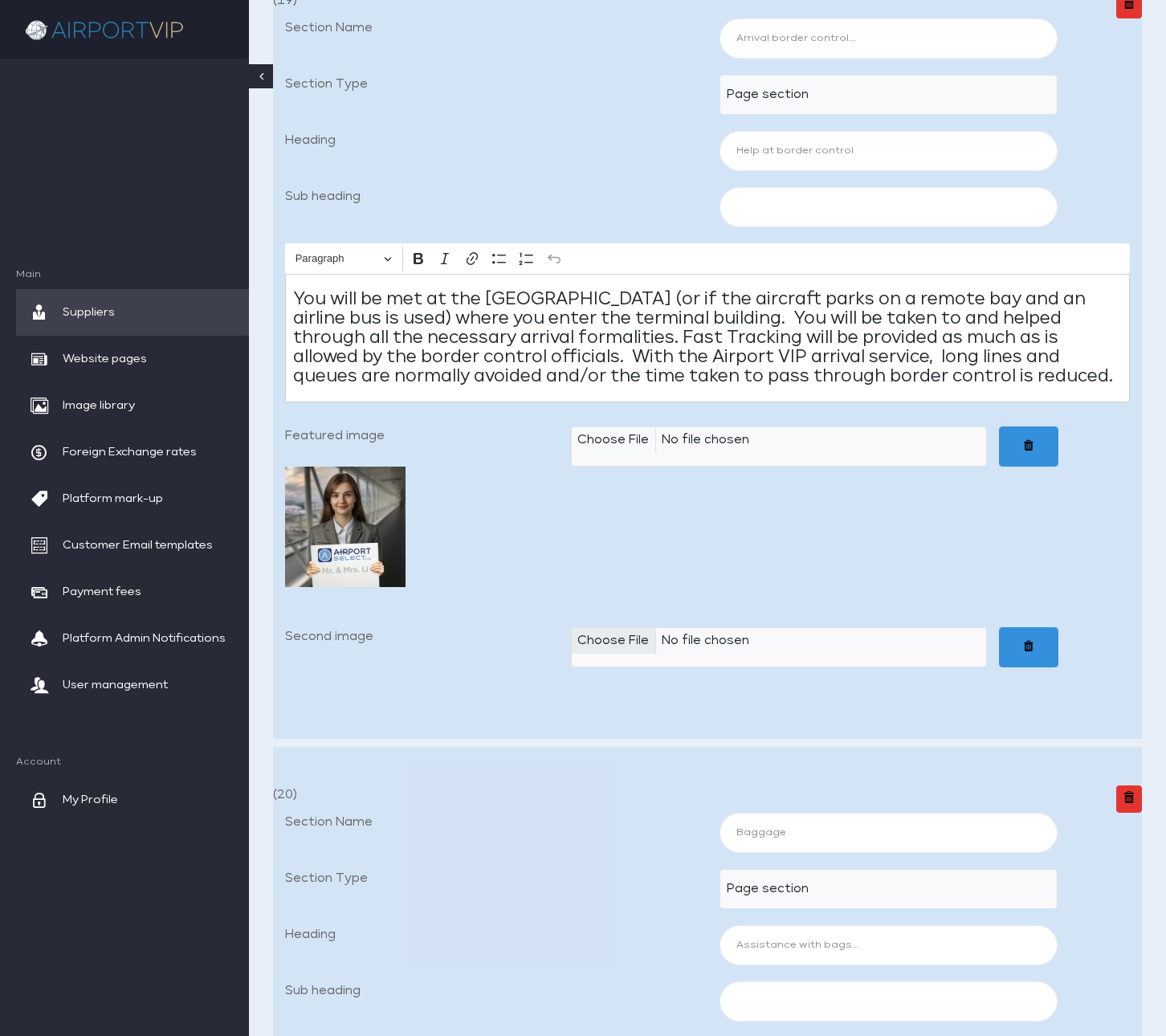
scroll to position [1074, 0]
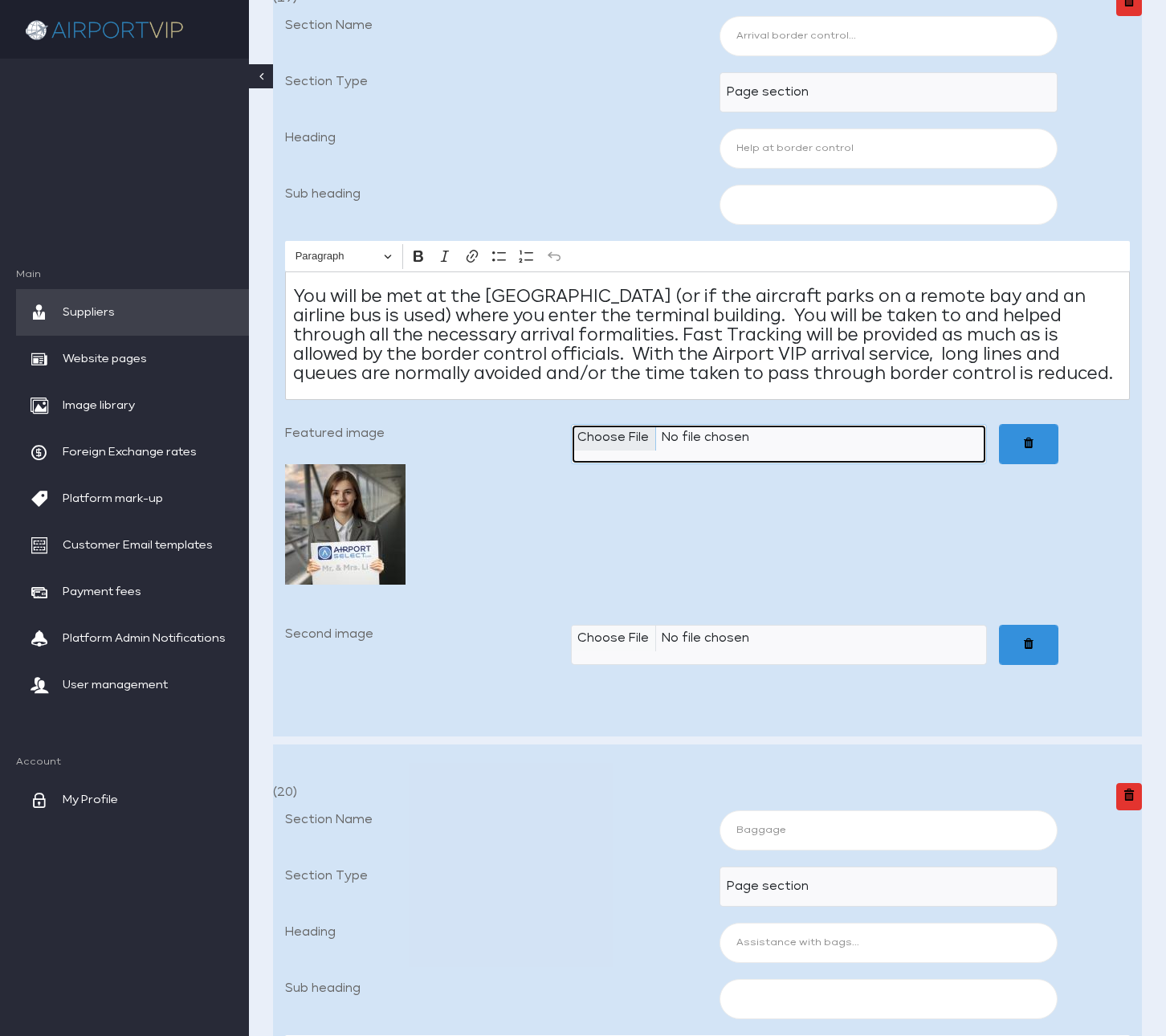
click at [608, 458] on input "Featured image" at bounding box center [779, 444] width 417 height 40
type input "C:\fakepath\Airport VIP_02b Help At Border Control 600x600_JPEG.jpg"
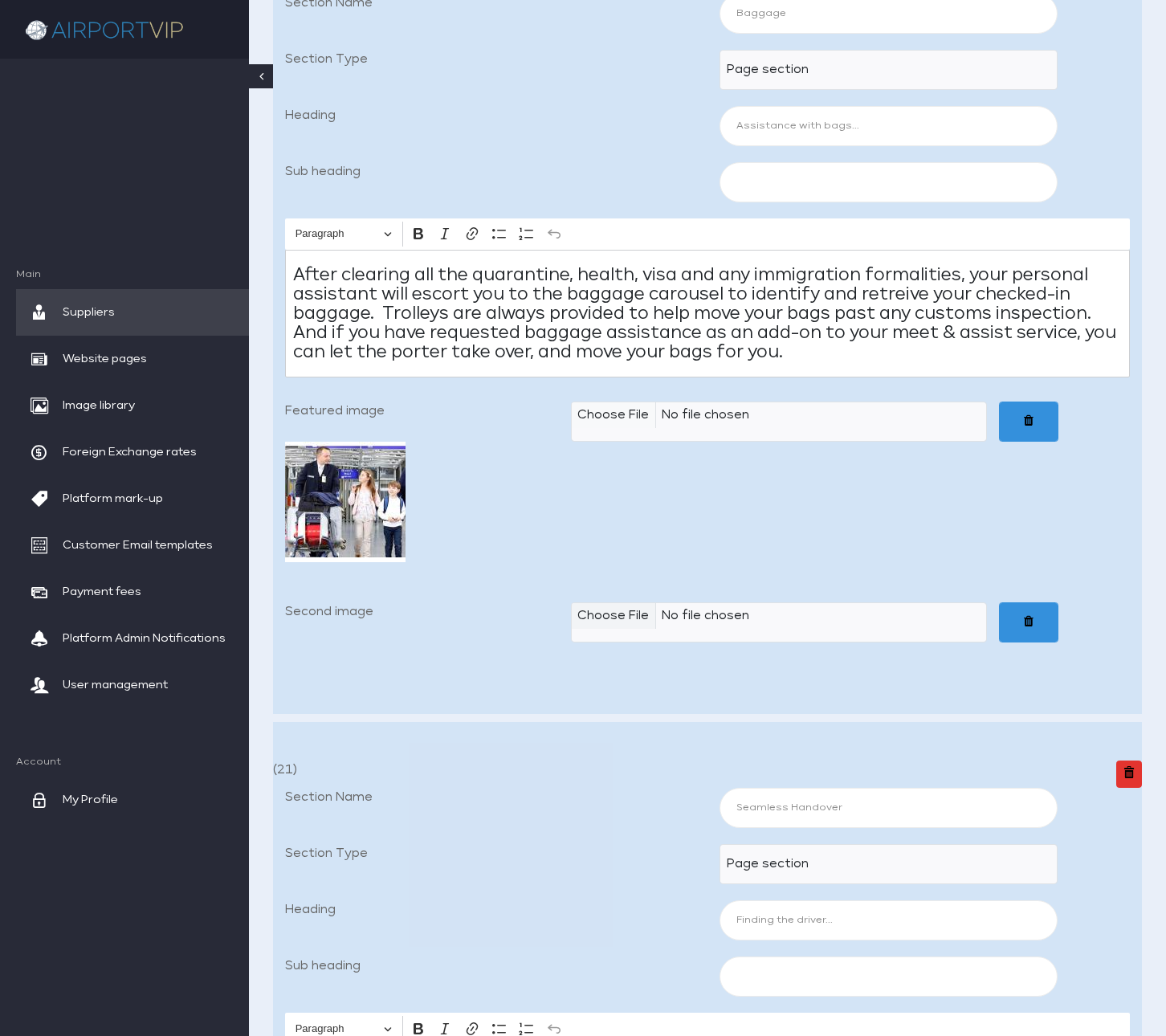
scroll to position [1910, 0]
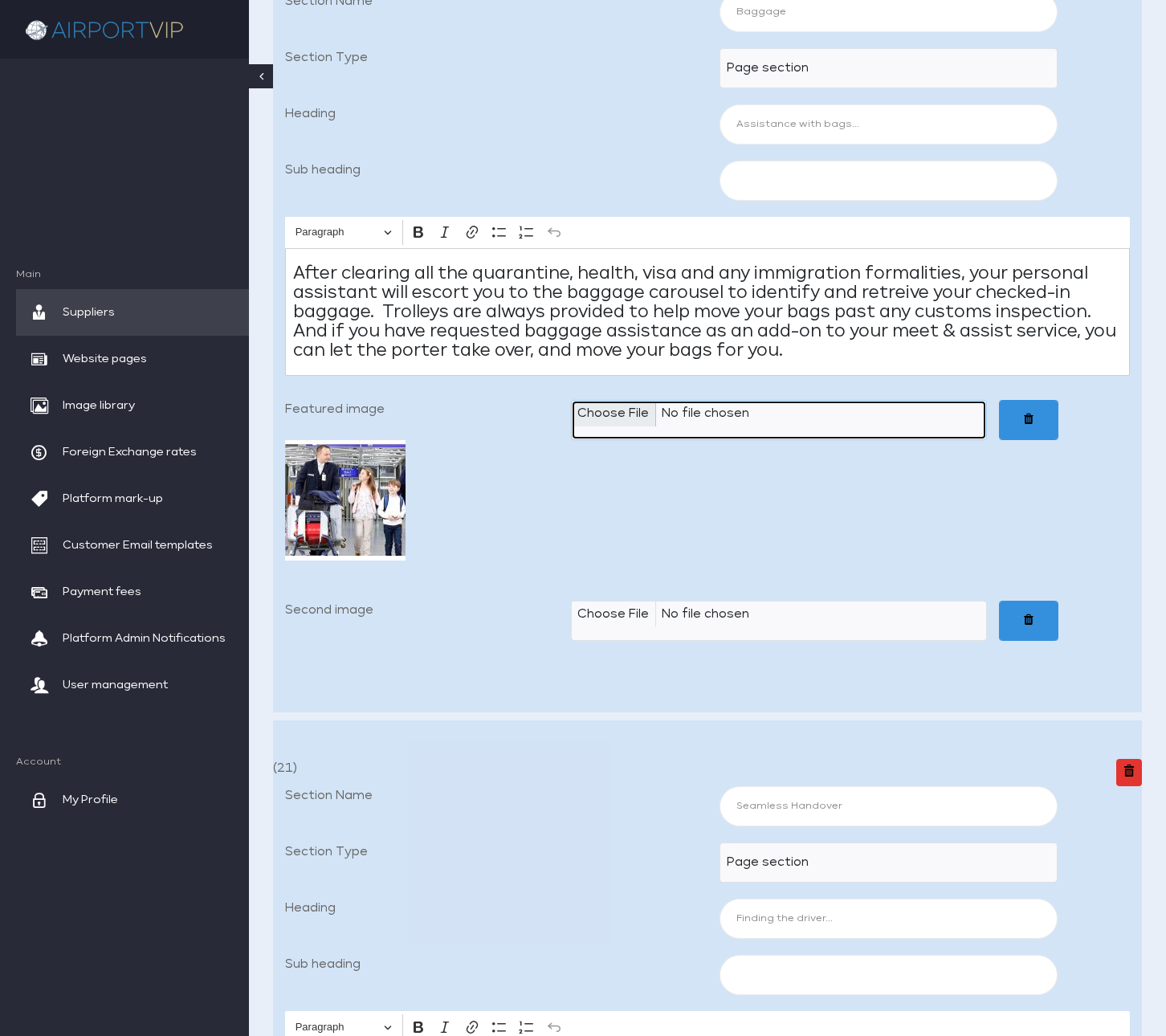
click at [617, 440] on input "Featured image" at bounding box center [779, 420] width 417 height 40
type input "C:\fakepath\Airport VIP_02c Assistance With Bags 600x600_JPEG.jpg"
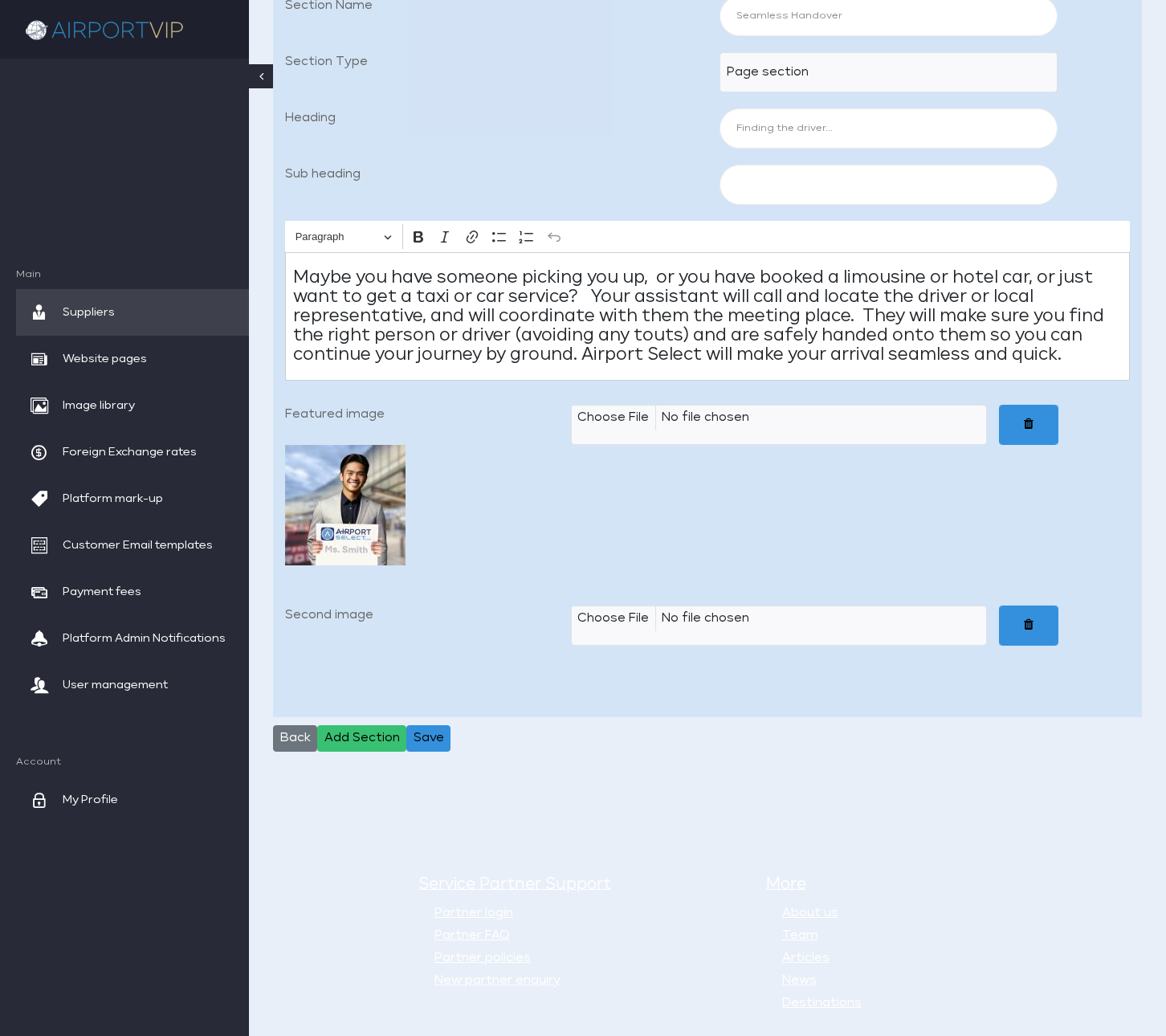
scroll to position [2721, 0]
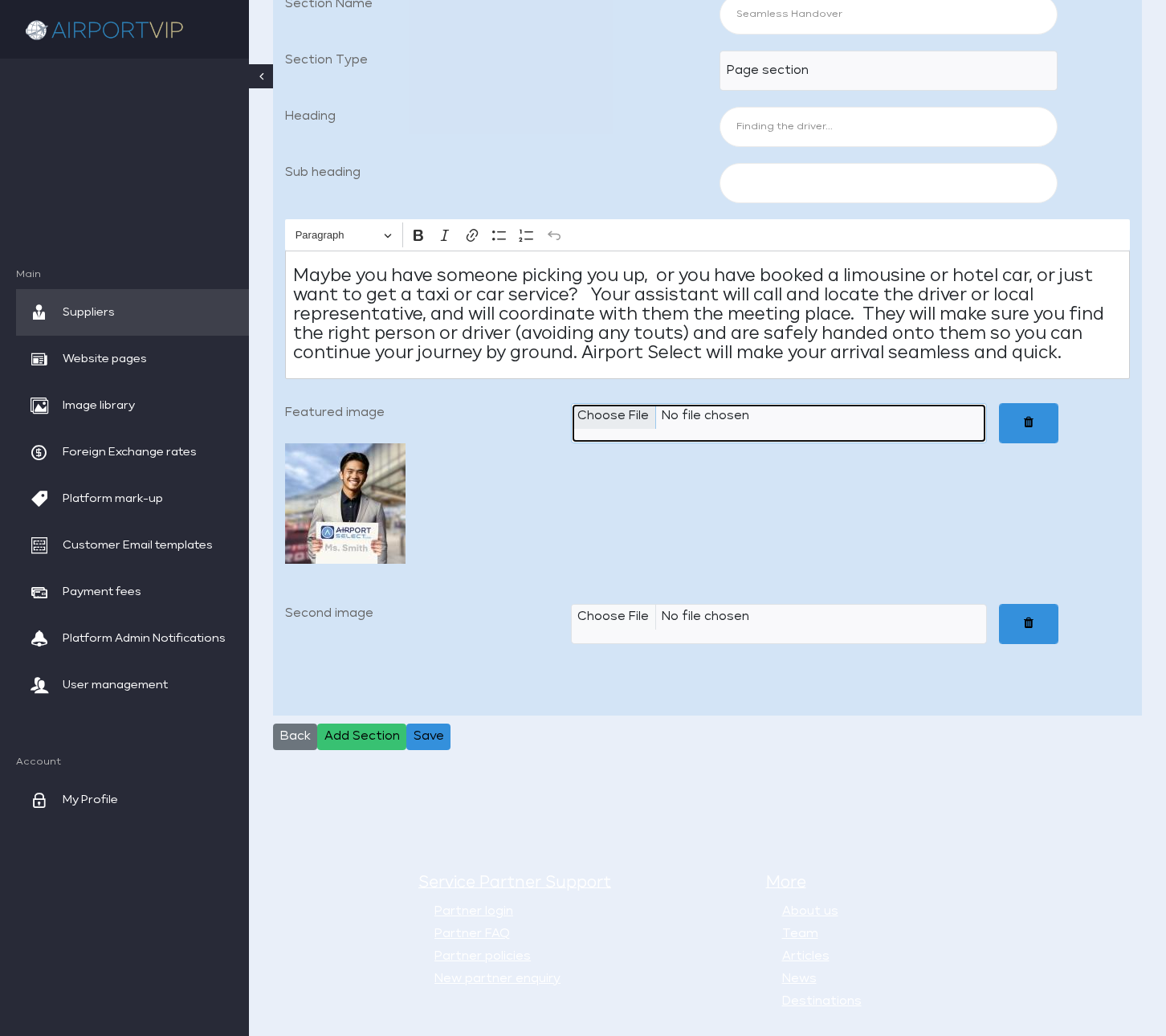
click at [617, 443] on input "Featured image" at bounding box center [779, 422] width 417 height 40
type input "C:\fakepath\Airport VIP_02d Finding The Driver 600x600_JPEG.jpg"
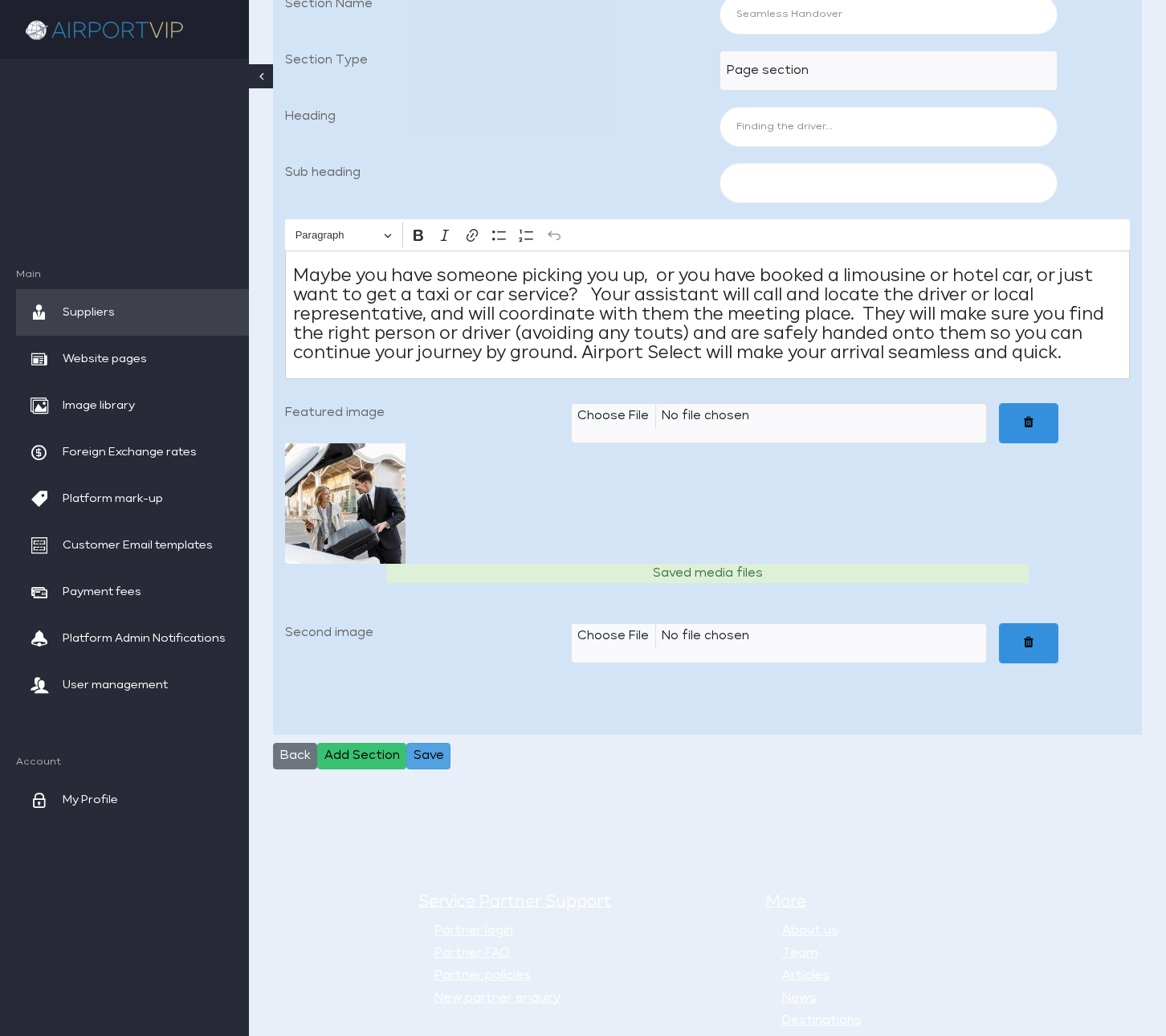
click at [443, 770] on button "Save" at bounding box center [428, 756] width 44 height 28
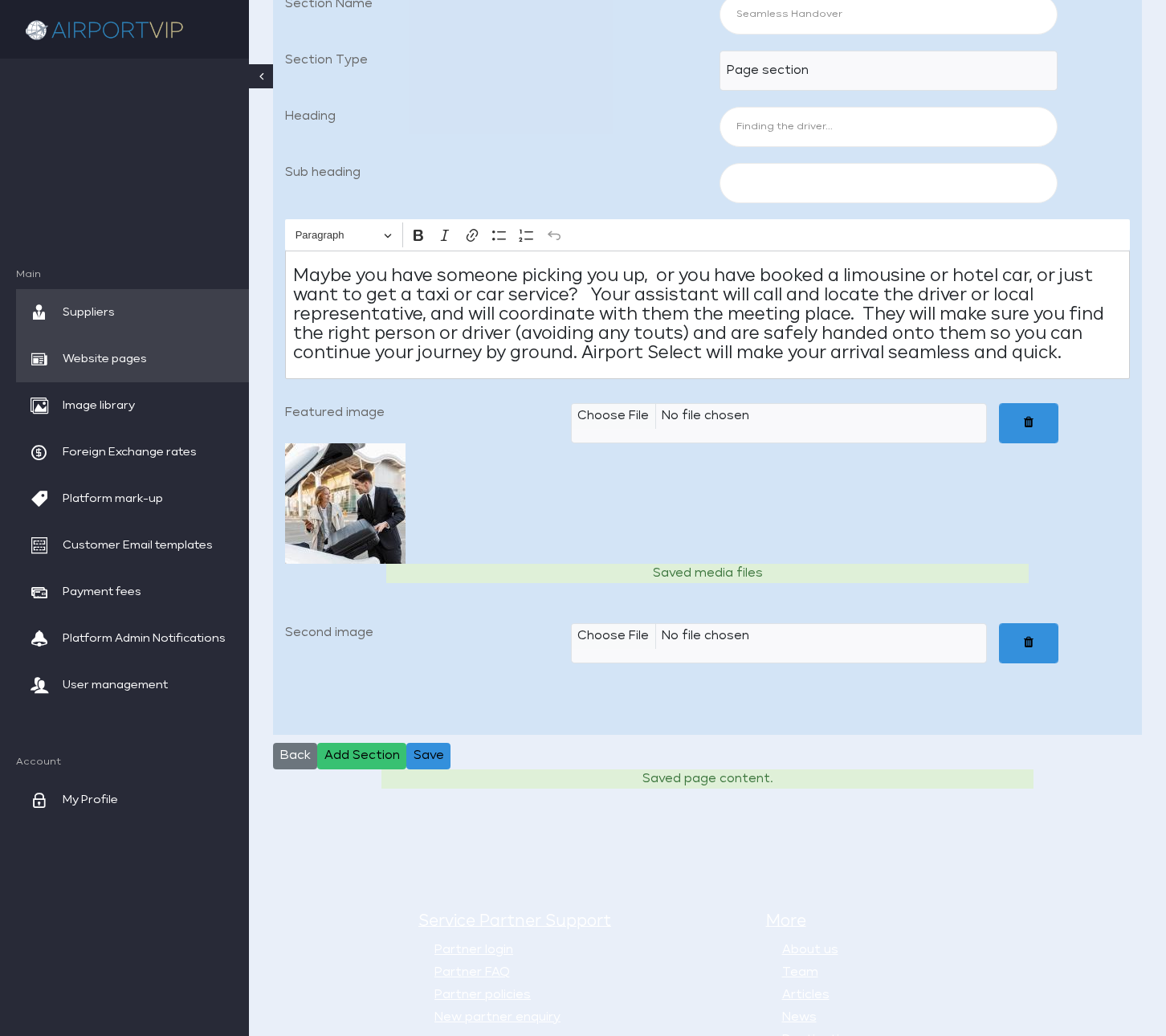
click at [126, 347] on span "Website pages" at bounding box center [105, 359] width 84 height 46
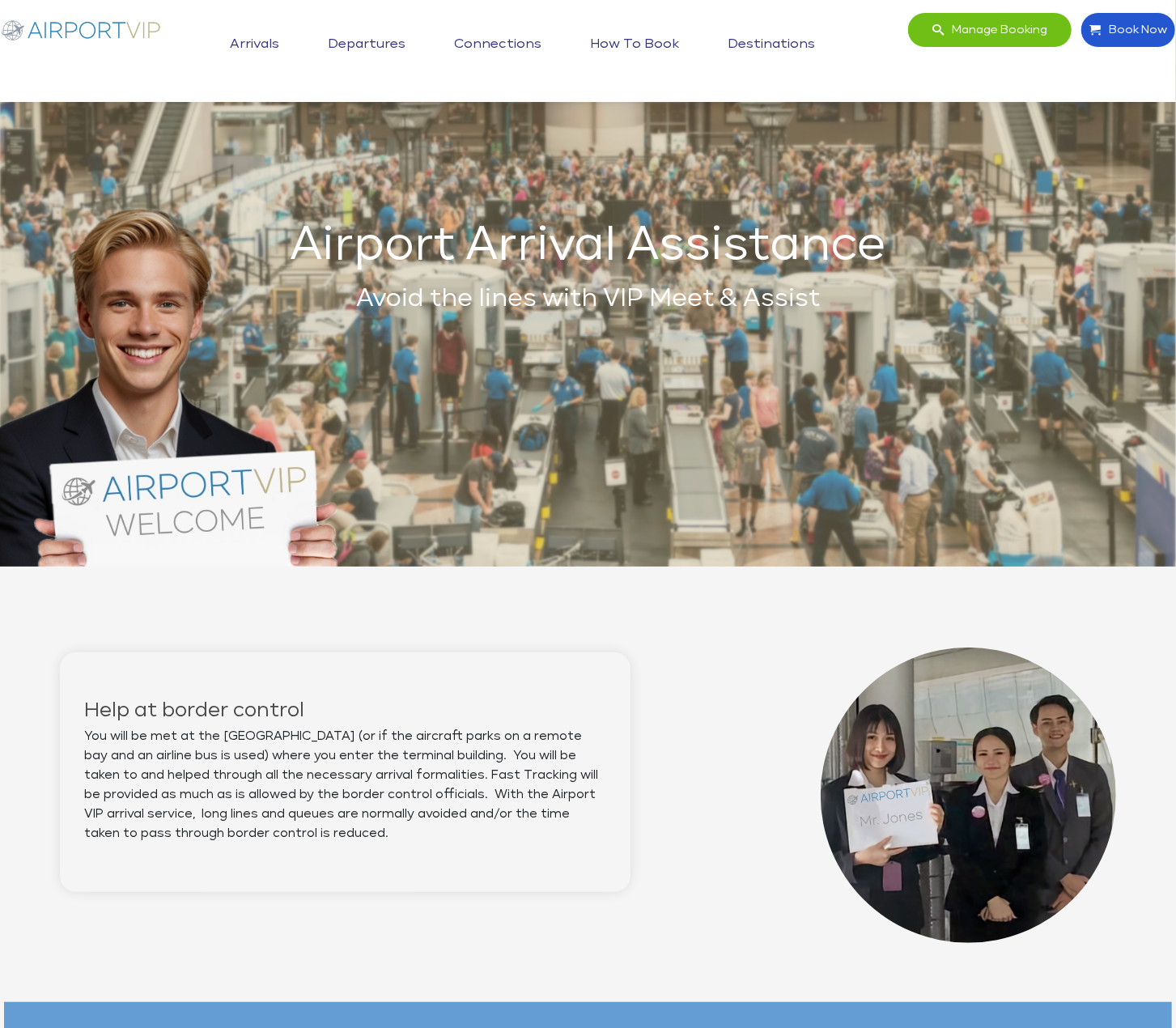
click at [380, 41] on link "Departures" at bounding box center [366, 44] width 86 height 41
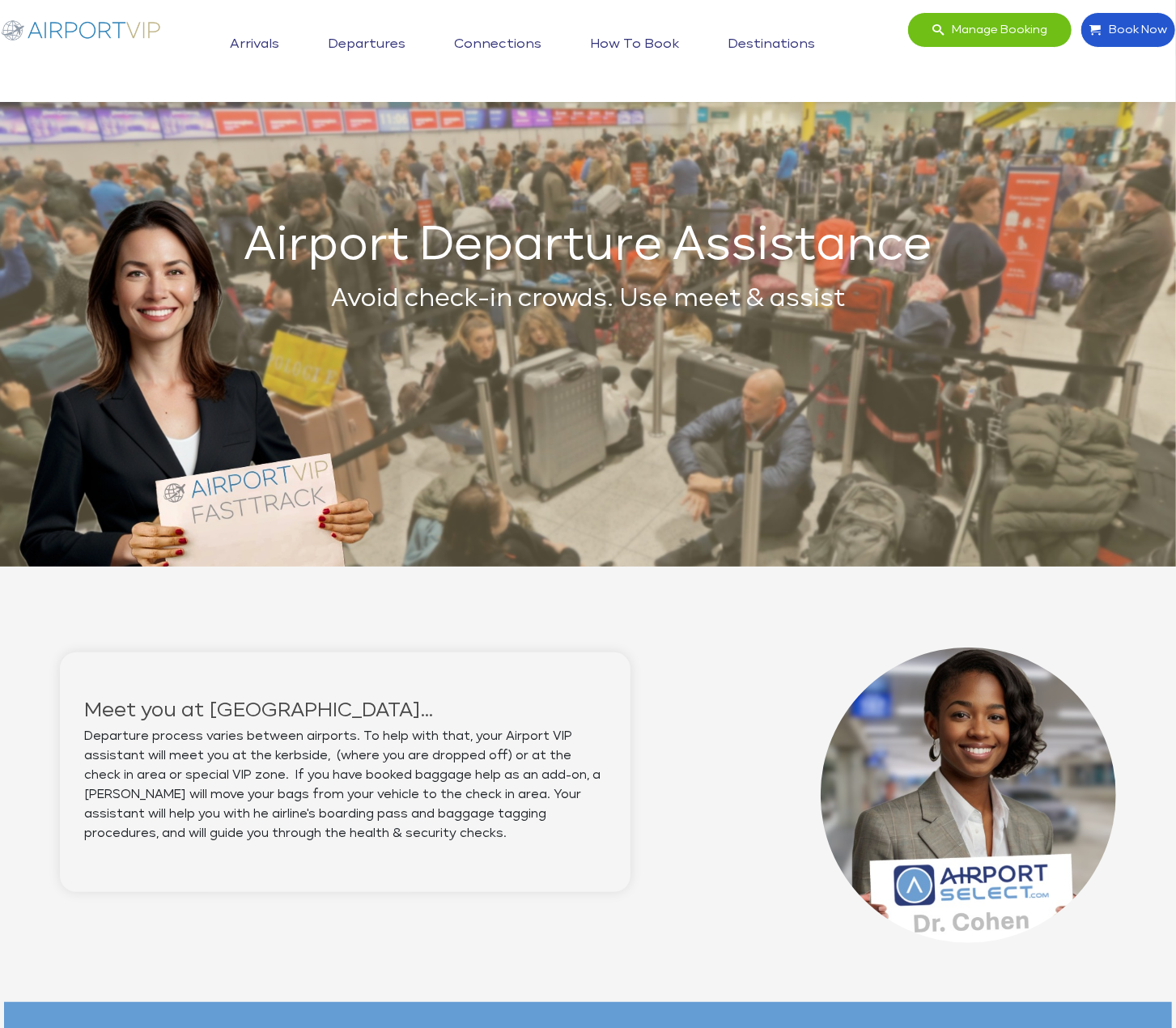
click at [252, 38] on link "Arrivals" at bounding box center [255, 44] width 58 height 41
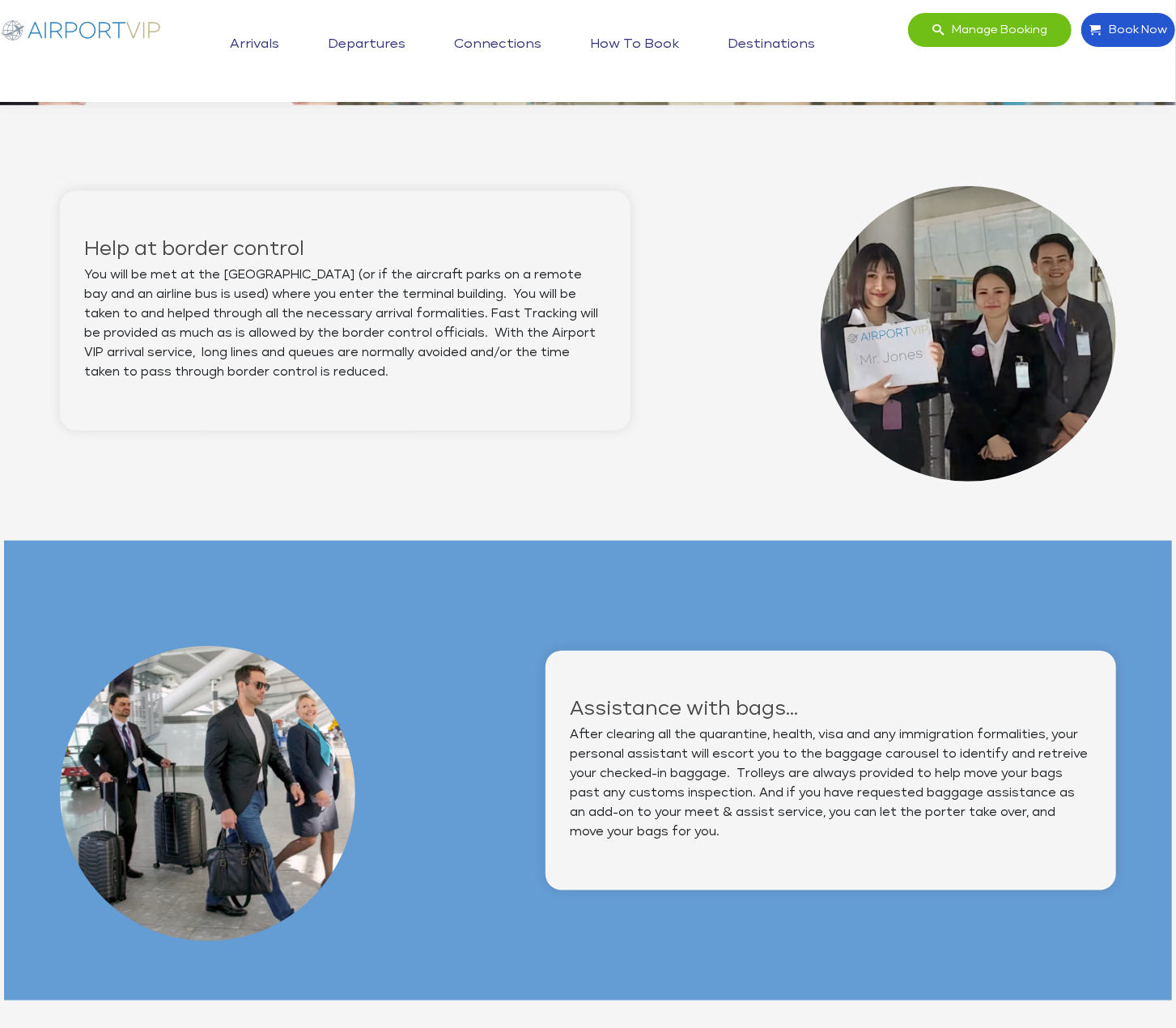
scroll to position [460, 0]
click at [357, 43] on link "Departures" at bounding box center [366, 44] width 86 height 41
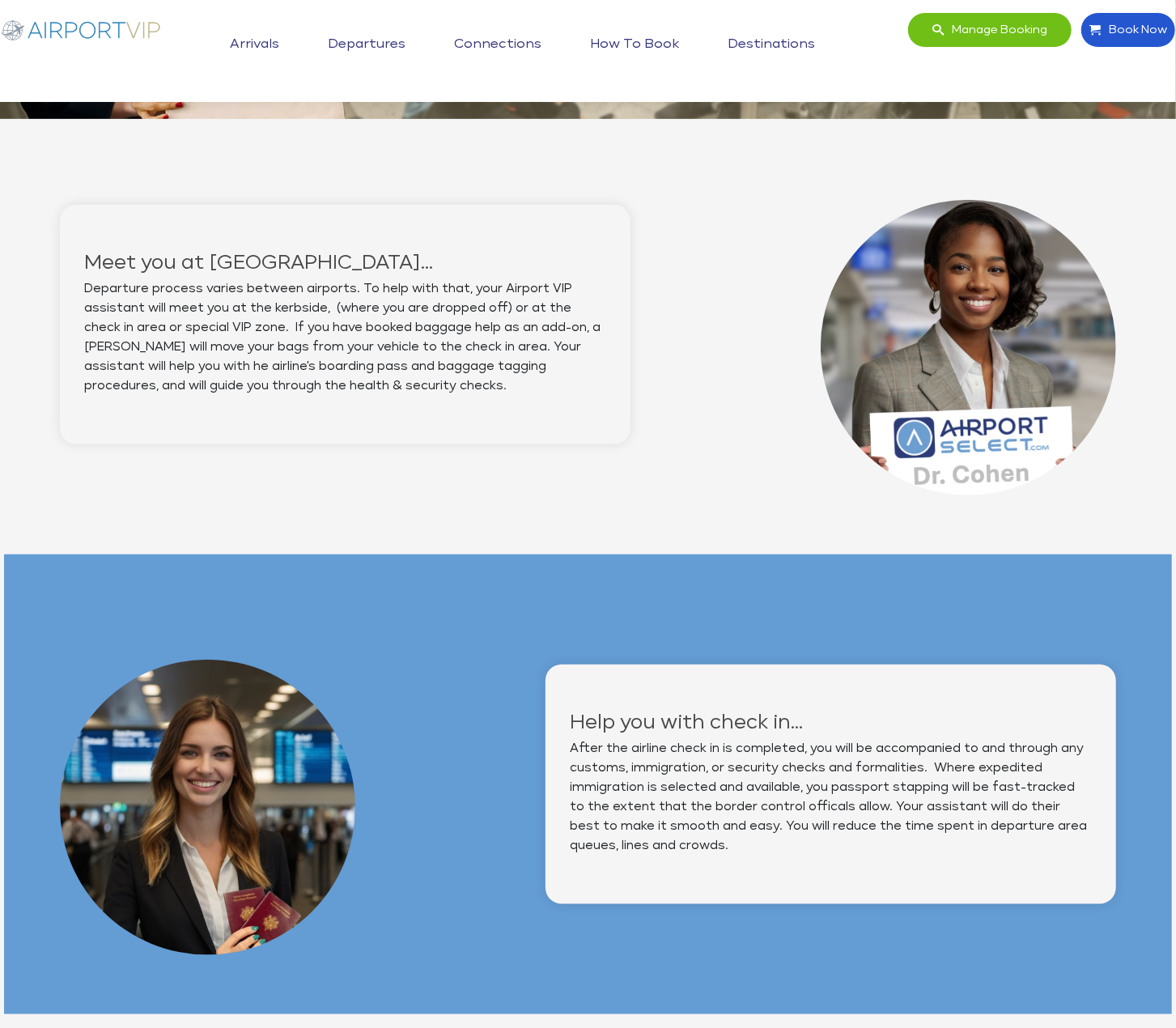
scroll to position [446, 0]
click at [368, 42] on link "Departures" at bounding box center [366, 44] width 86 height 41
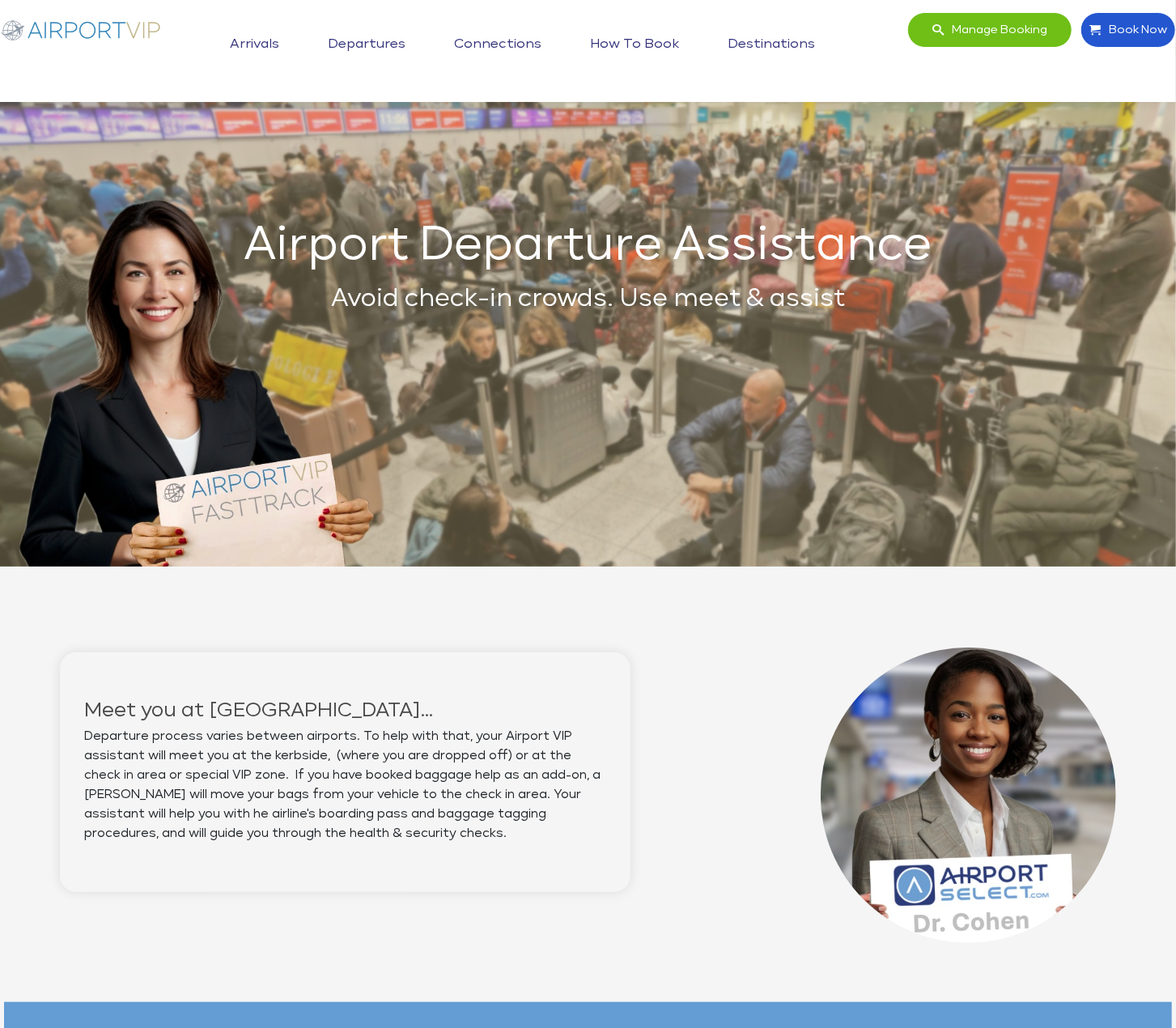
click at [249, 42] on link "Arrivals" at bounding box center [255, 44] width 58 height 41
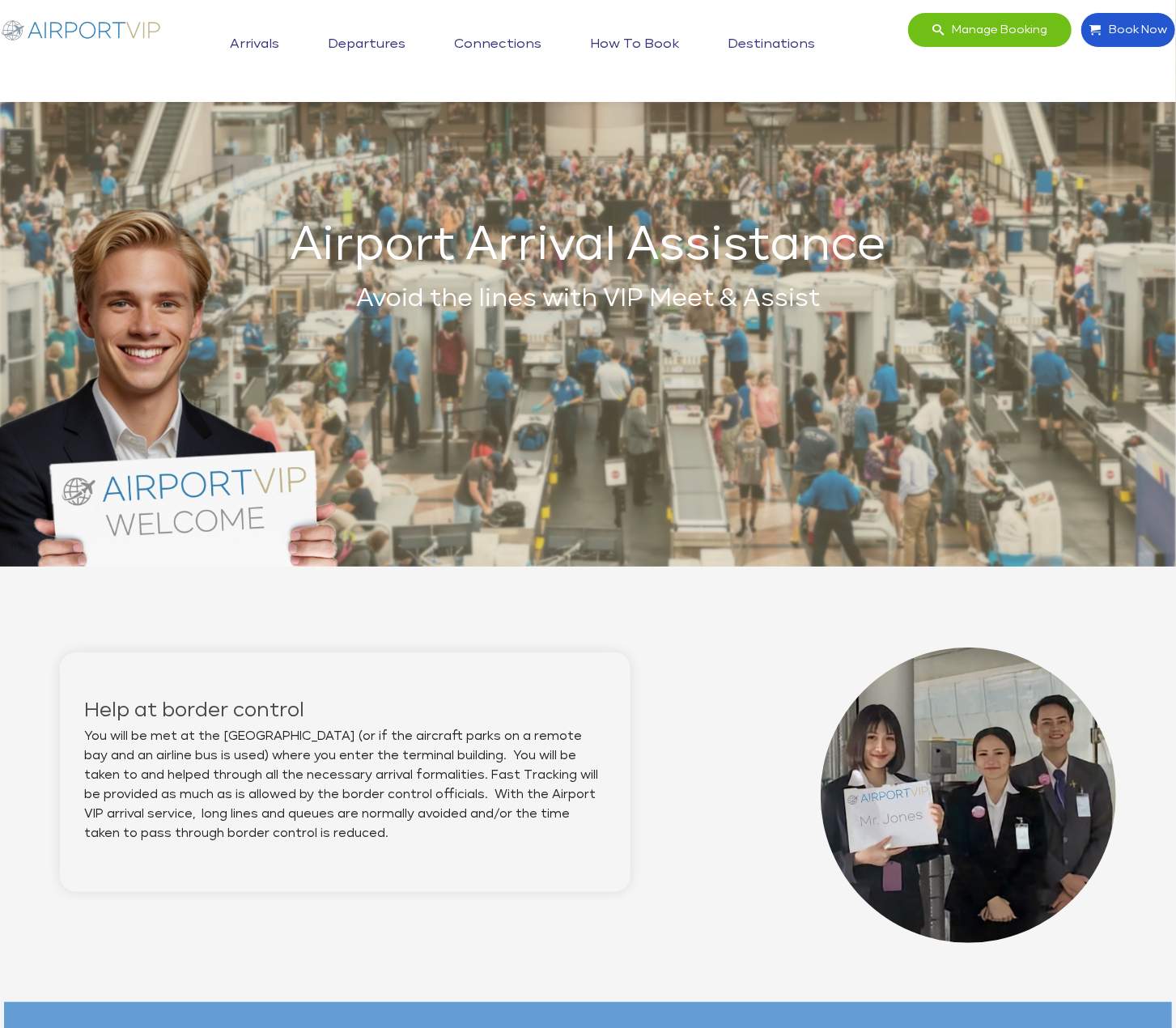
click at [403, 36] on link "Departures" at bounding box center [366, 44] width 86 height 41
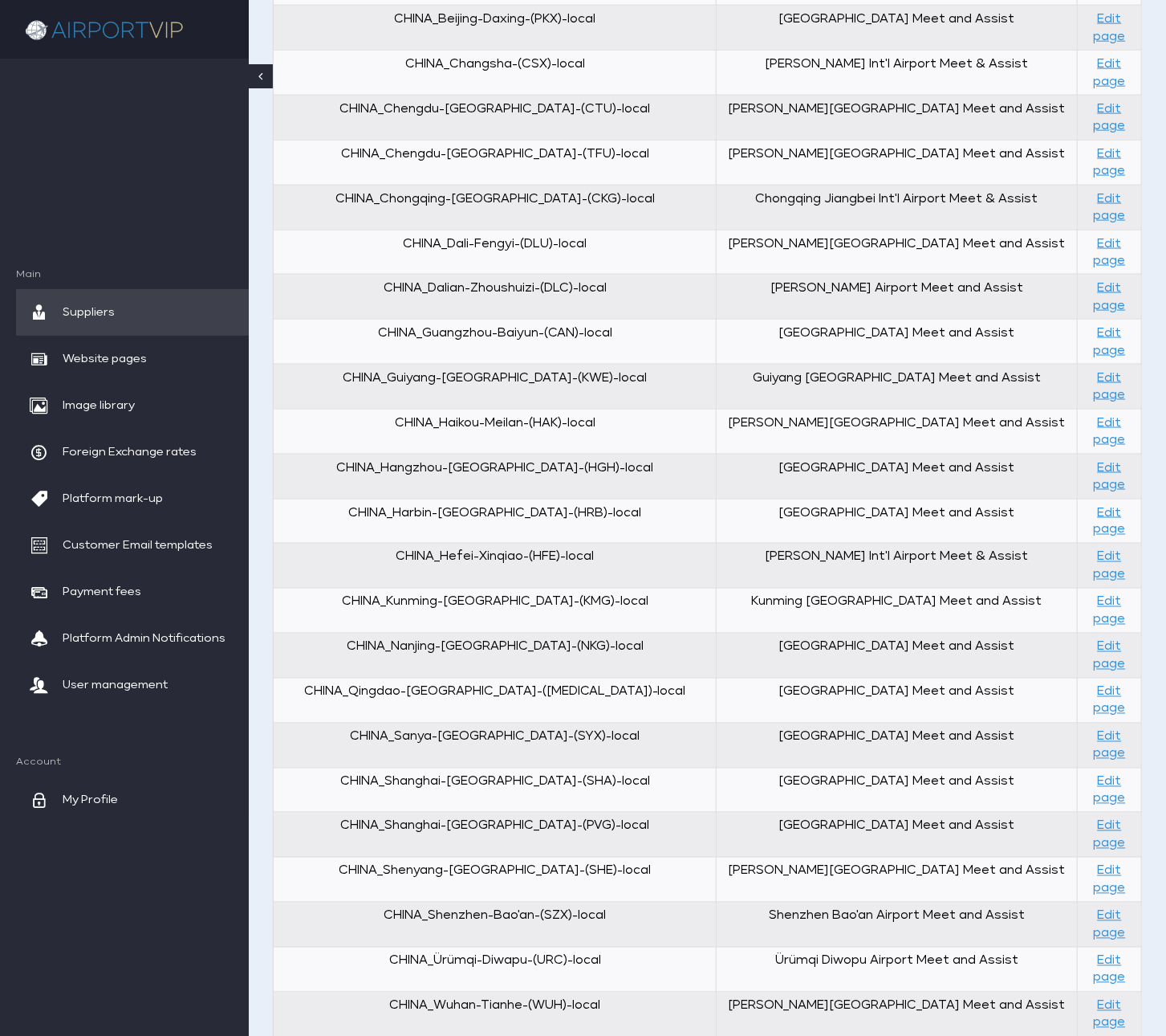
scroll to position [1222, 0]
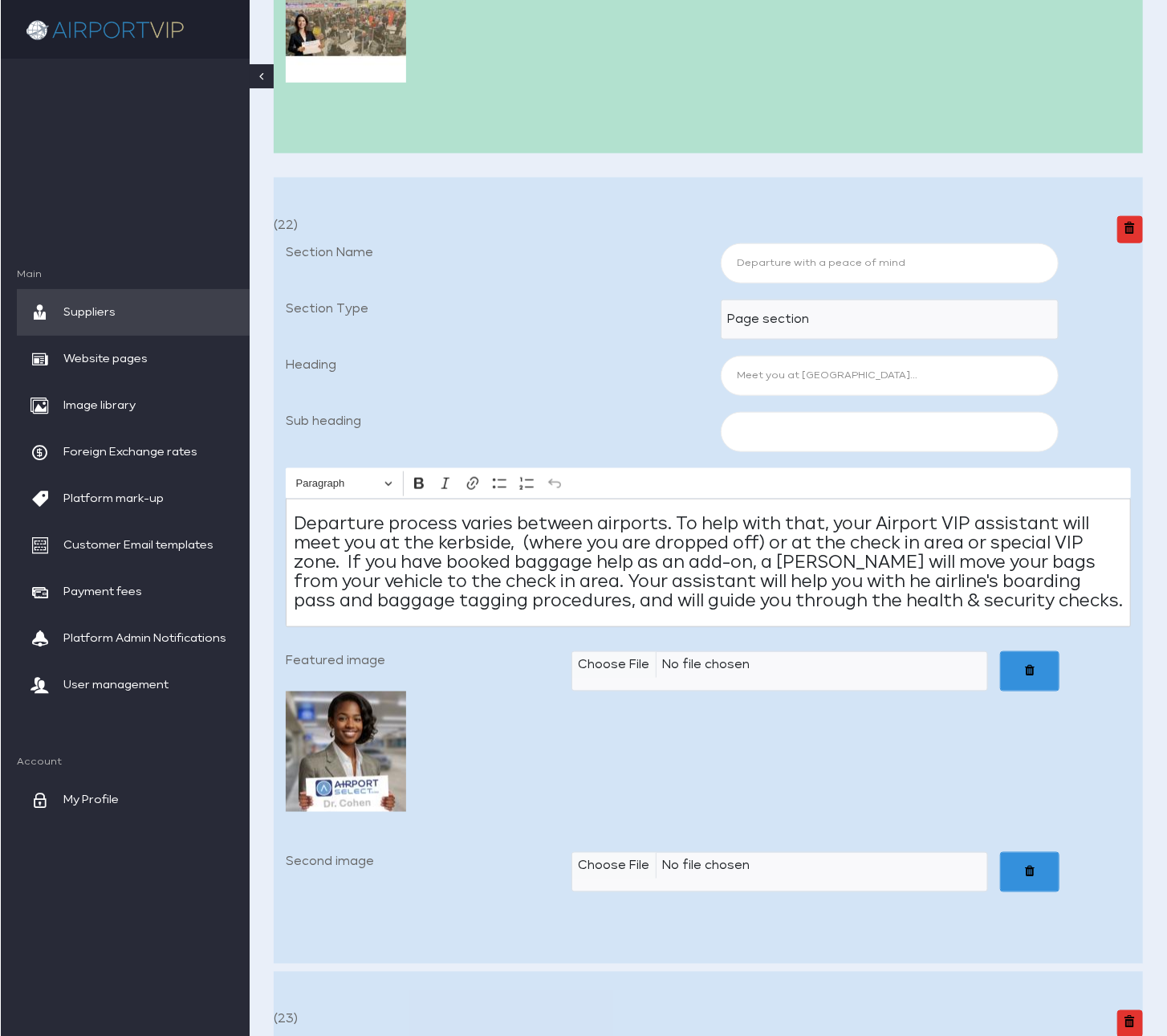
scroll to position [1115, 0]
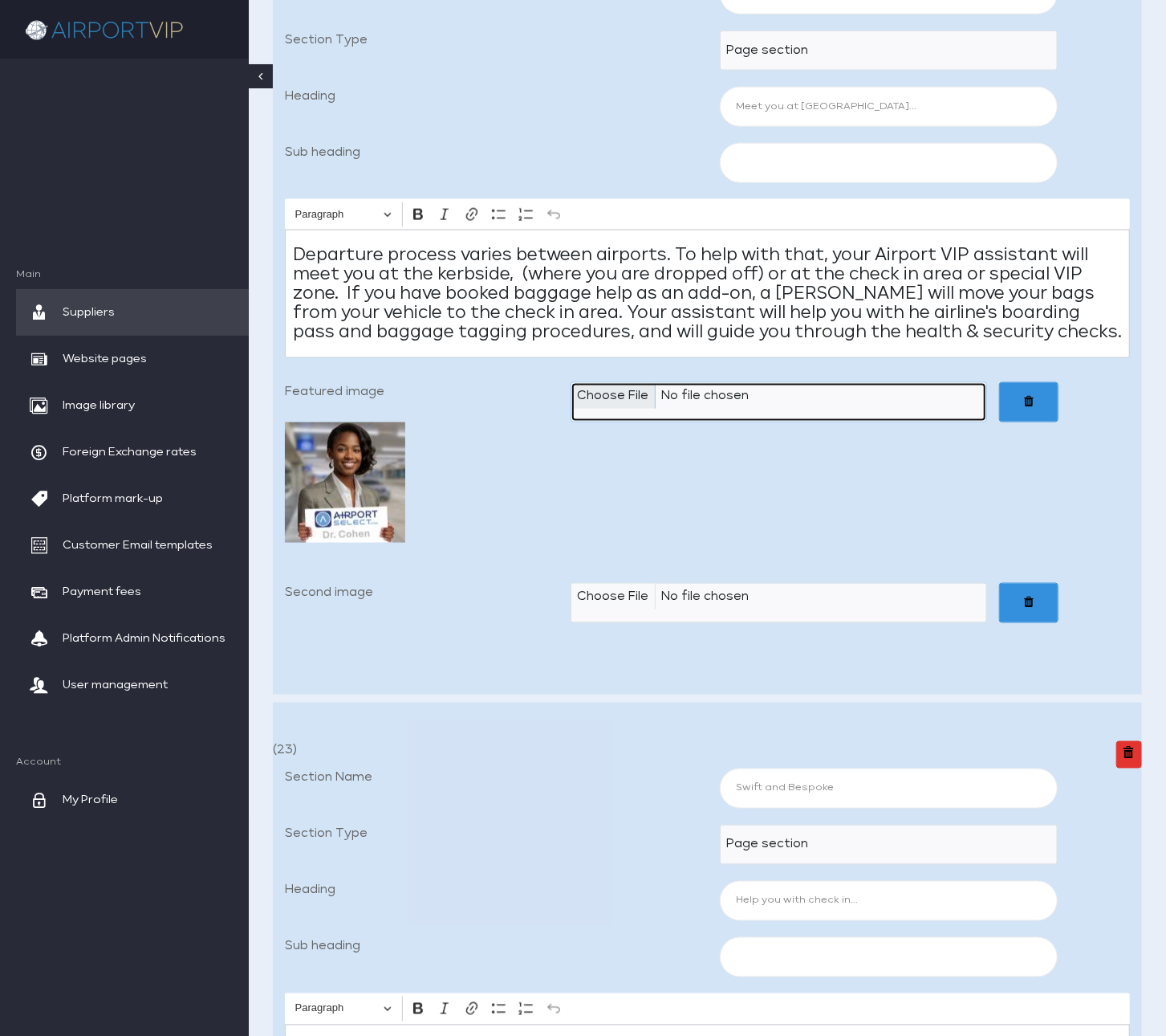
click at [634, 422] on input "Featured image" at bounding box center [779, 402] width 417 height 40
type input "C:\fakepath\Airport VIP_03b Meet You At Kerbside 600x600_JPEG.jpg"
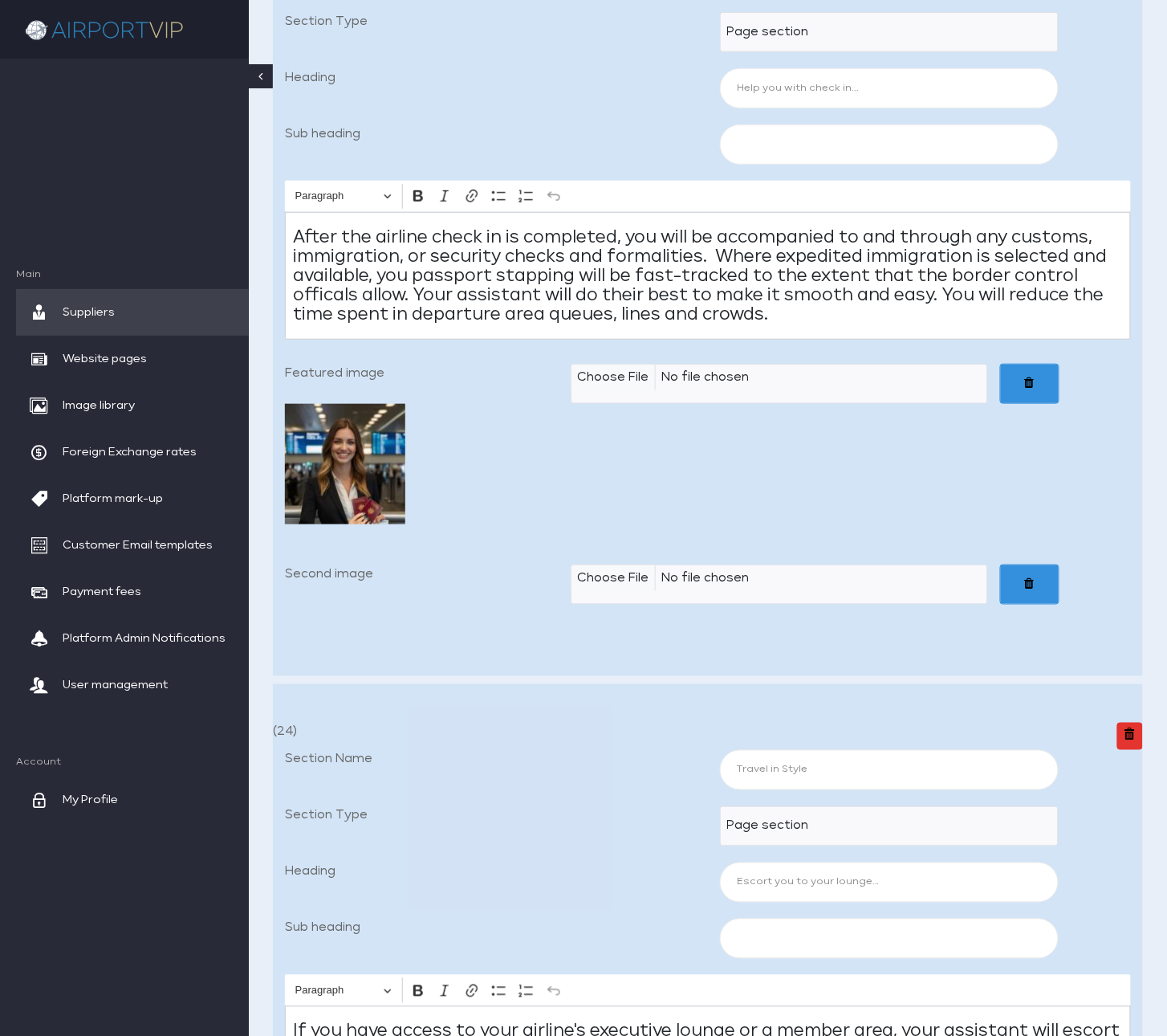
scroll to position [2139, 0]
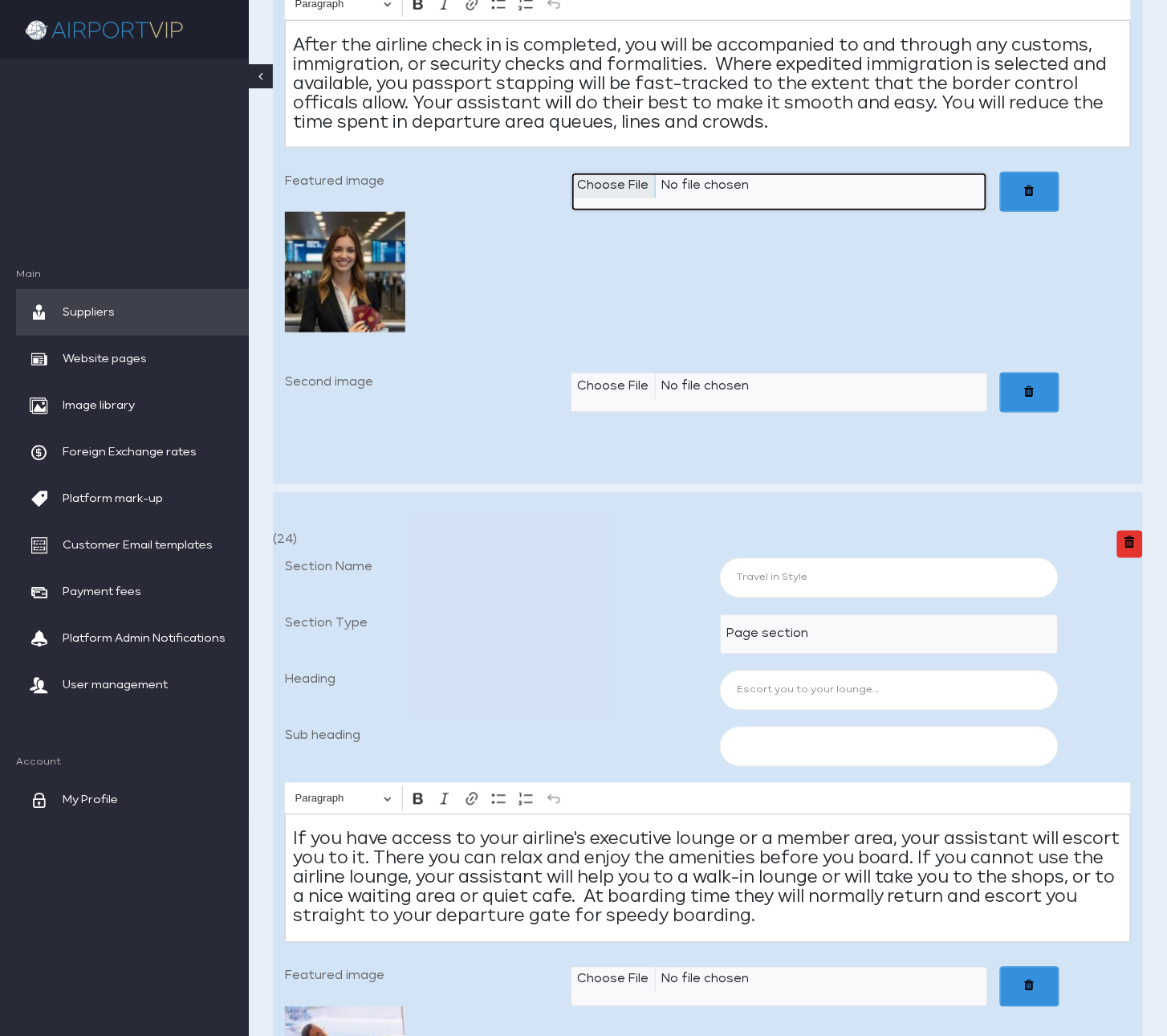
click at [623, 212] on input "Featured image" at bounding box center [779, 191] width 417 height 40
type input "C:\fakepath\Airport VIP_03c Help You With Check In 600x600_JPEG.jpg"
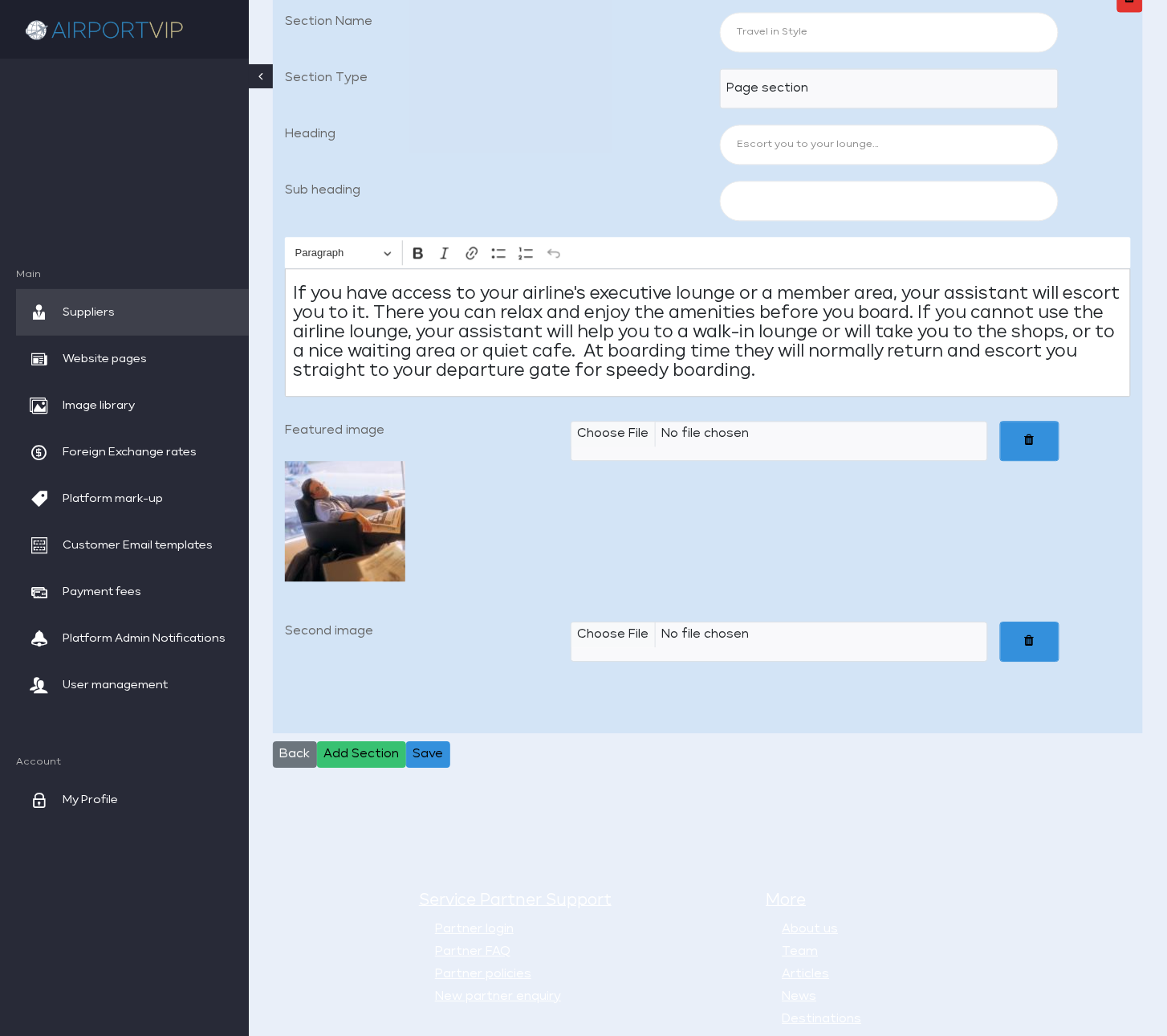
scroll to position [2969, 0]
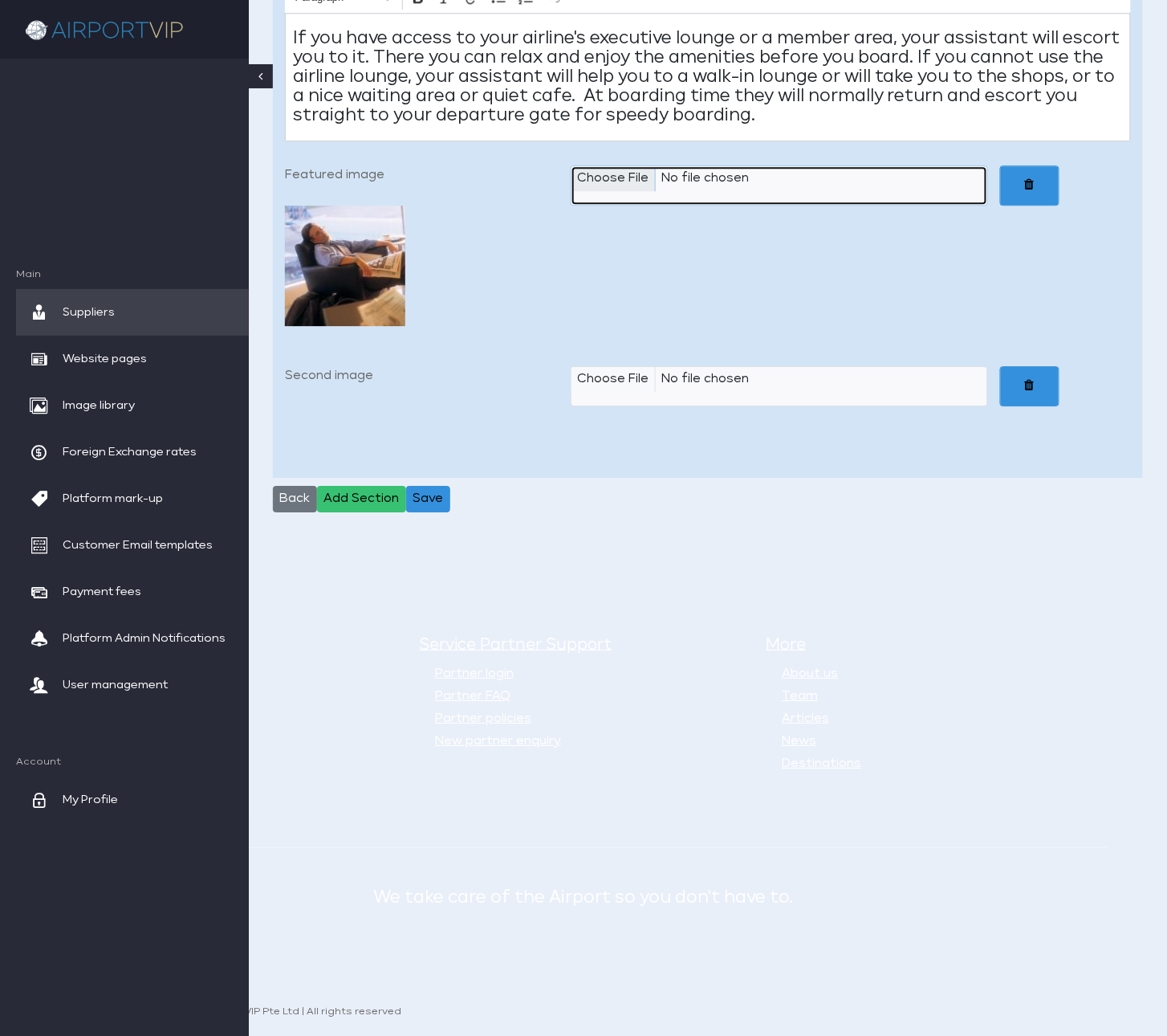
click at [609, 205] on input "Featured image" at bounding box center [779, 185] width 417 height 40
type input "C:\fakepath\Airport VIP_03d Escort you to your lounge3 600x600_JPEG.jpg"
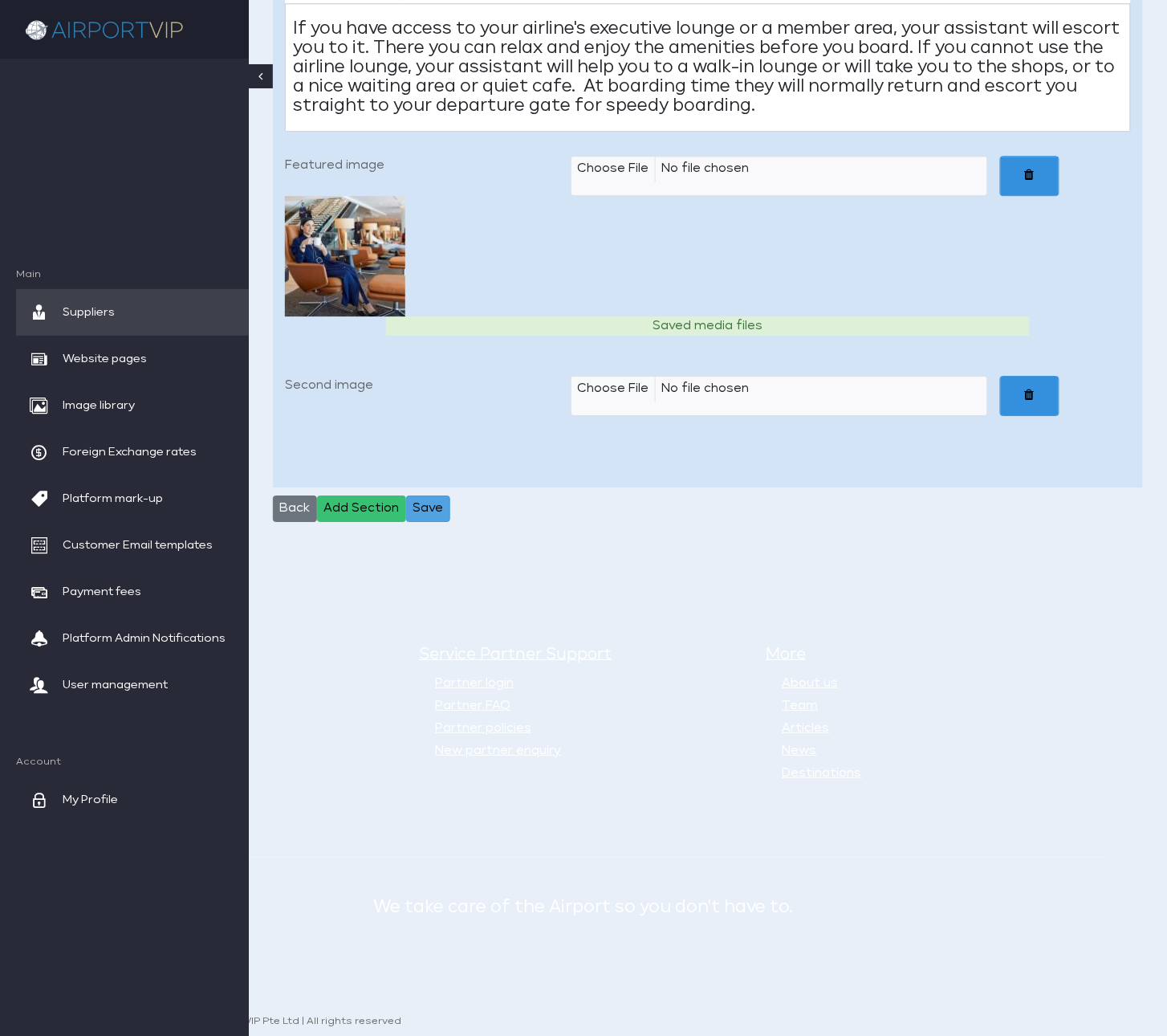
click at [438, 522] on button "Save" at bounding box center [428, 509] width 44 height 28
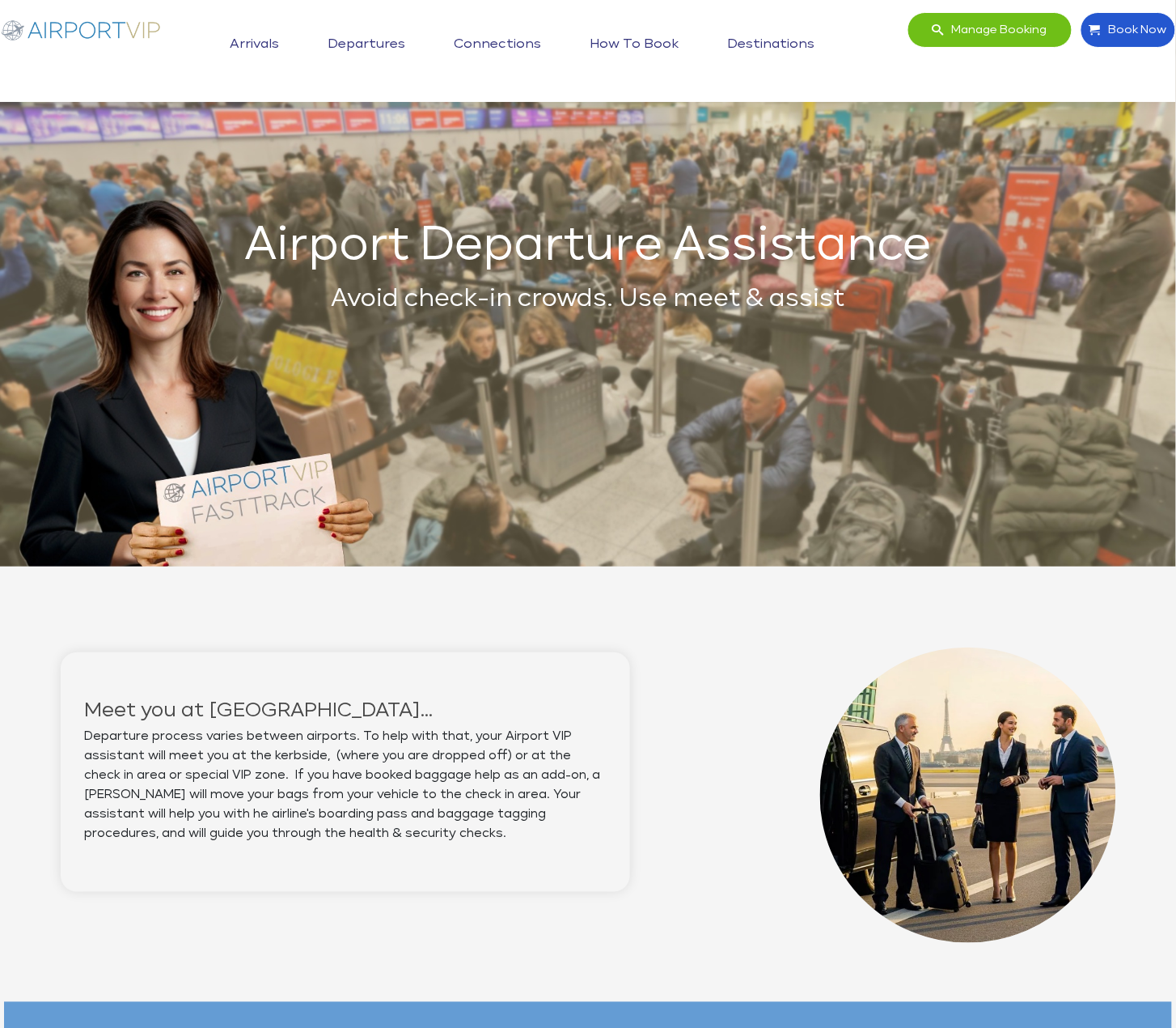
click at [364, 36] on link "Departures" at bounding box center [366, 44] width 85 height 41
click at [238, 44] on link "Arrivals" at bounding box center [256, 44] width 58 height 41
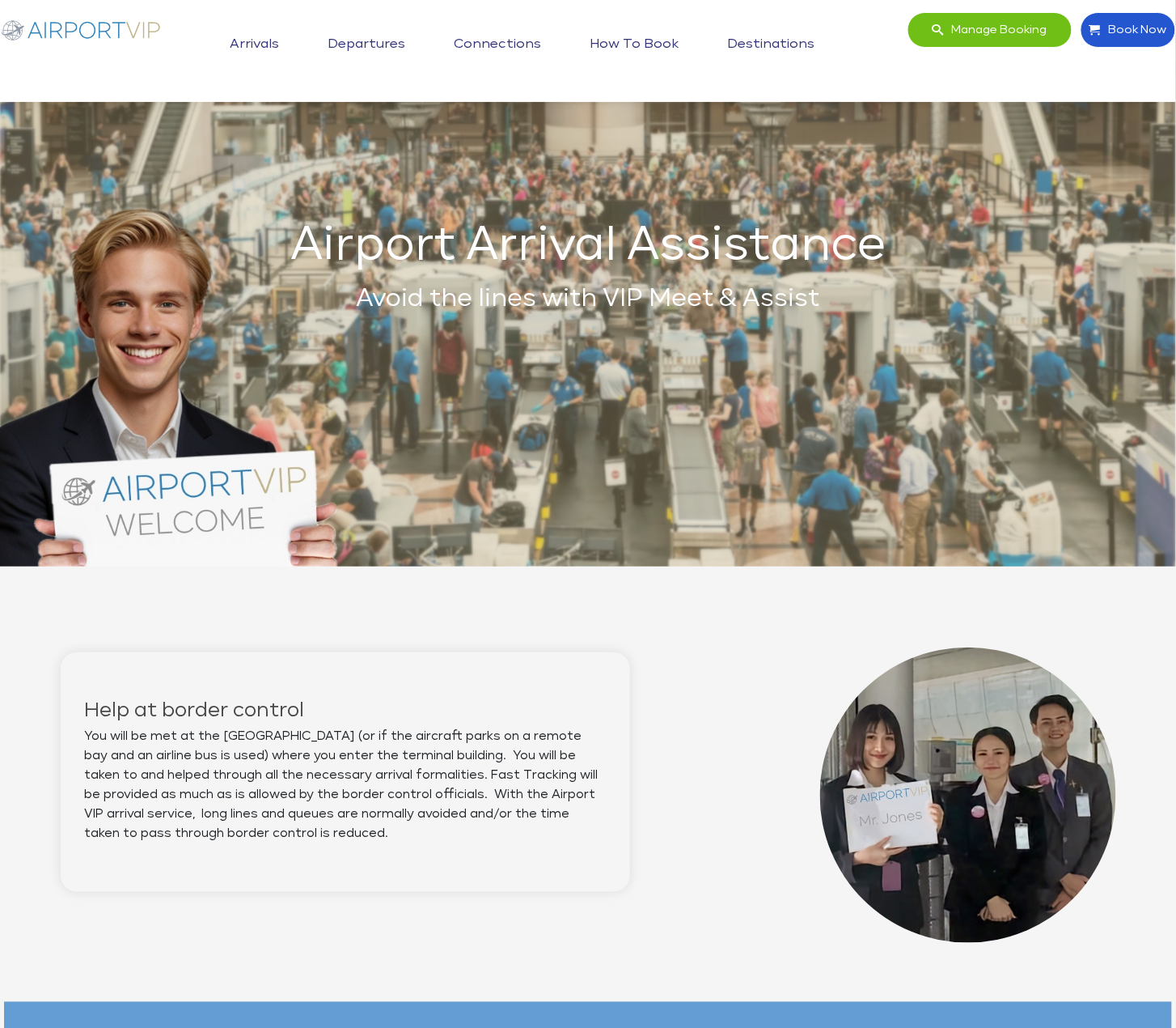
click at [127, 28] on img at bounding box center [81, 29] width 162 height 35
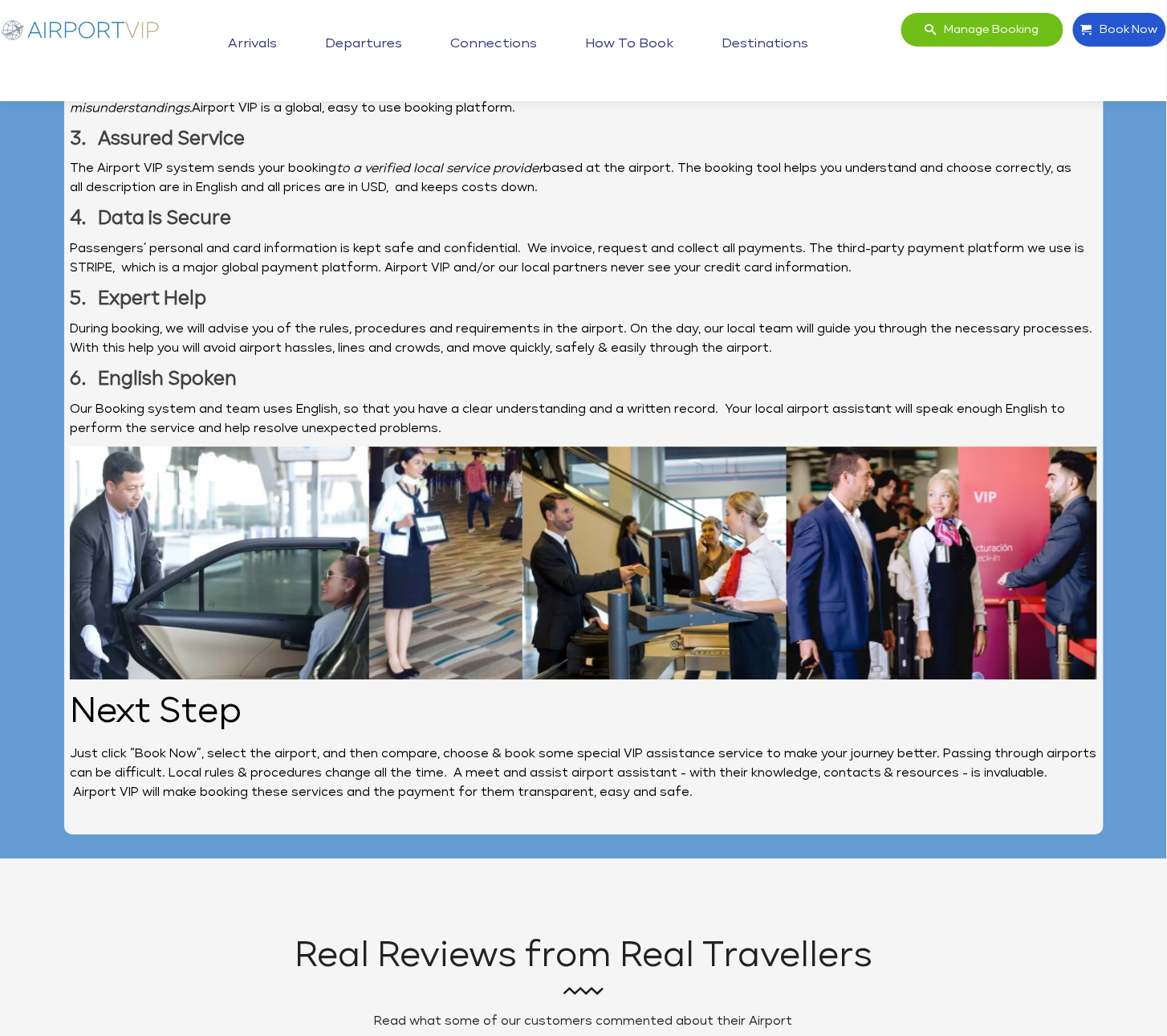
scroll to position [2727, 0]
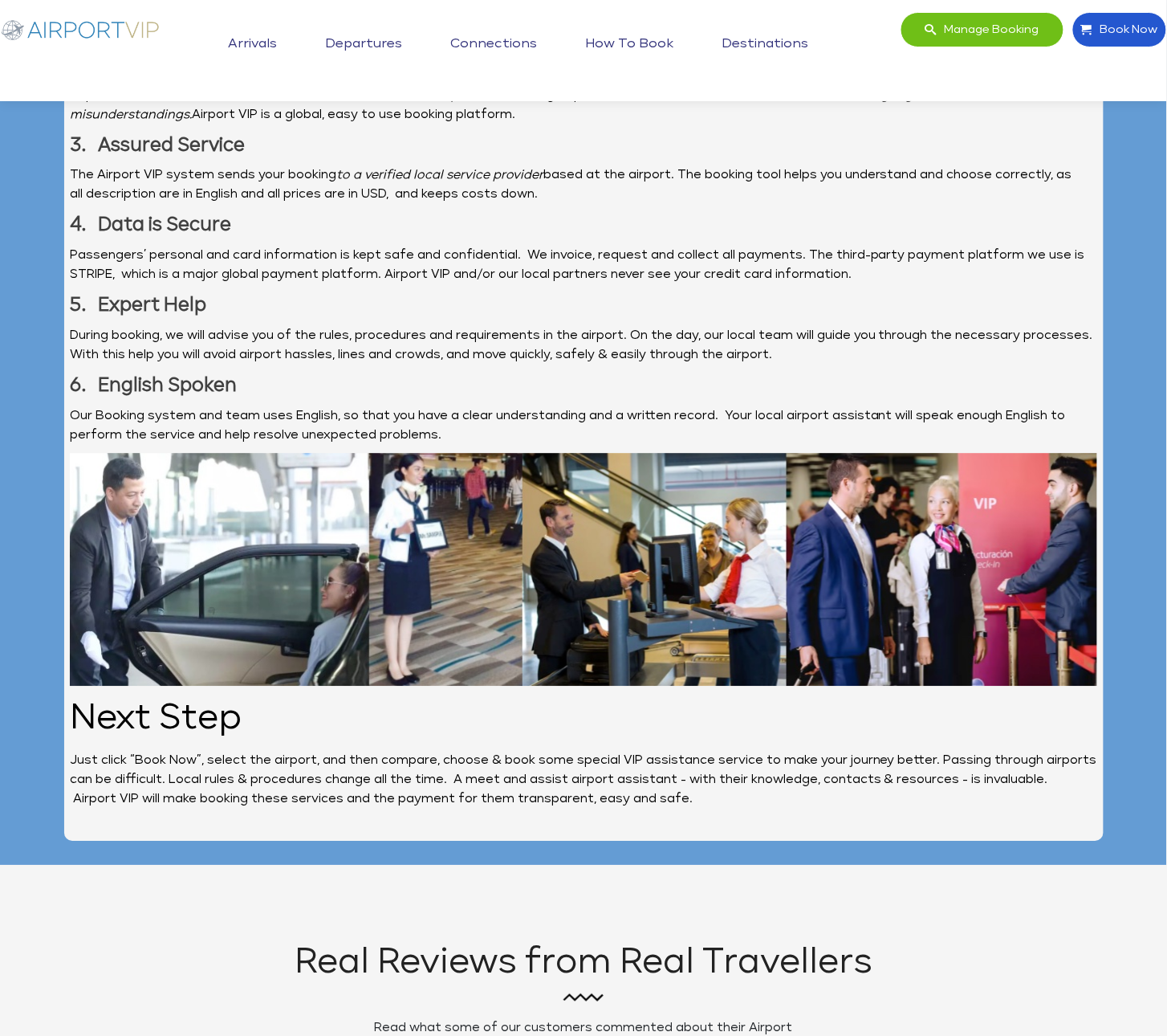
click at [383, 31] on link "Departures" at bounding box center [363, 44] width 85 height 40
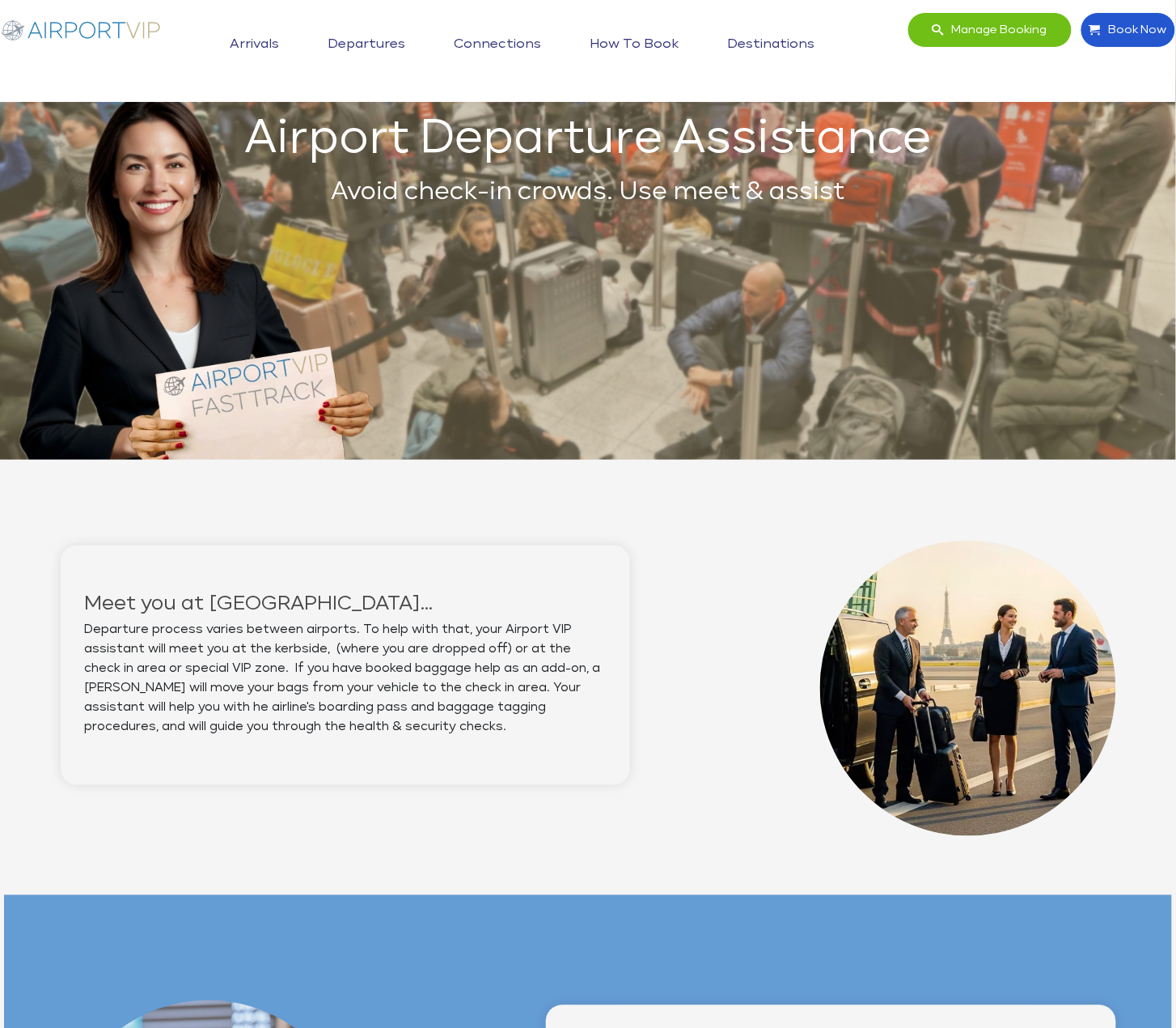
scroll to position [105, 0]
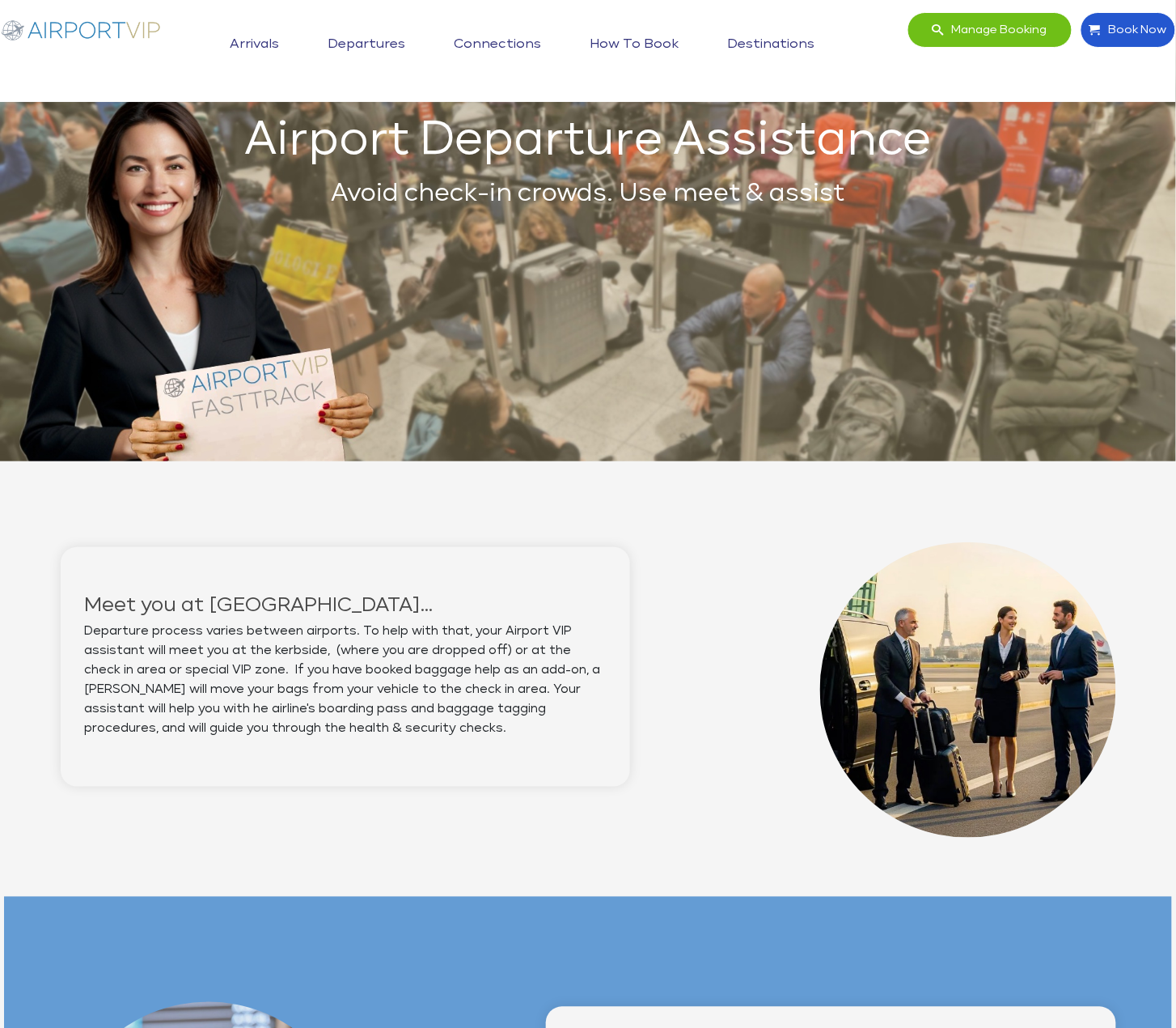
click at [265, 39] on link "Arrivals" at bounding box center [256, 44] width 58 height 41
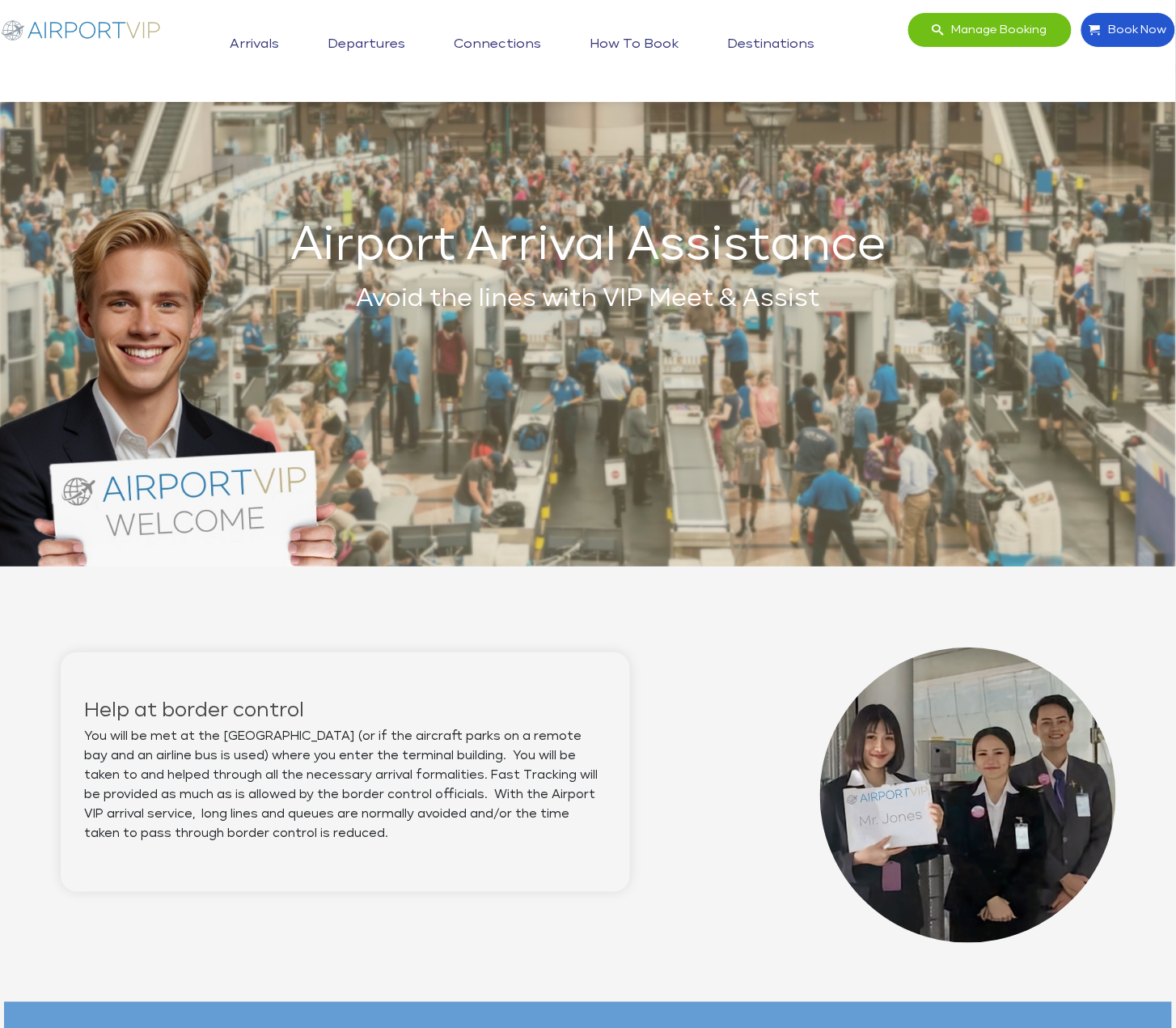
click at [270, 45] on link "Arrivals" at bounding box center [256, 44] width 58 height 41
click at [124, 36] on img at bounding box center [81, 29] width 162 height 35
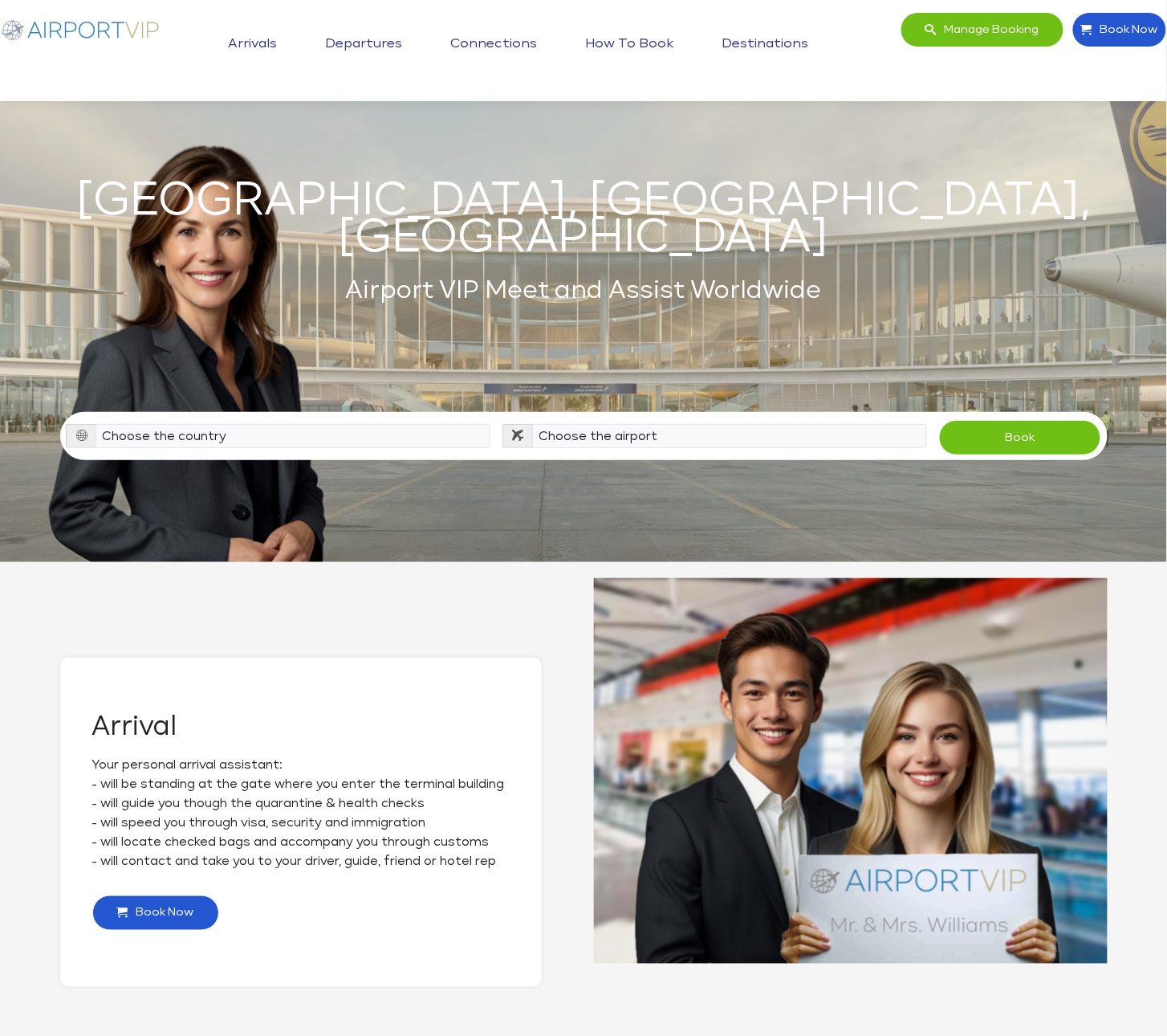
click at [265, 38] on link "Arrivals" at bounding box center [254, 44] width 57 height 40
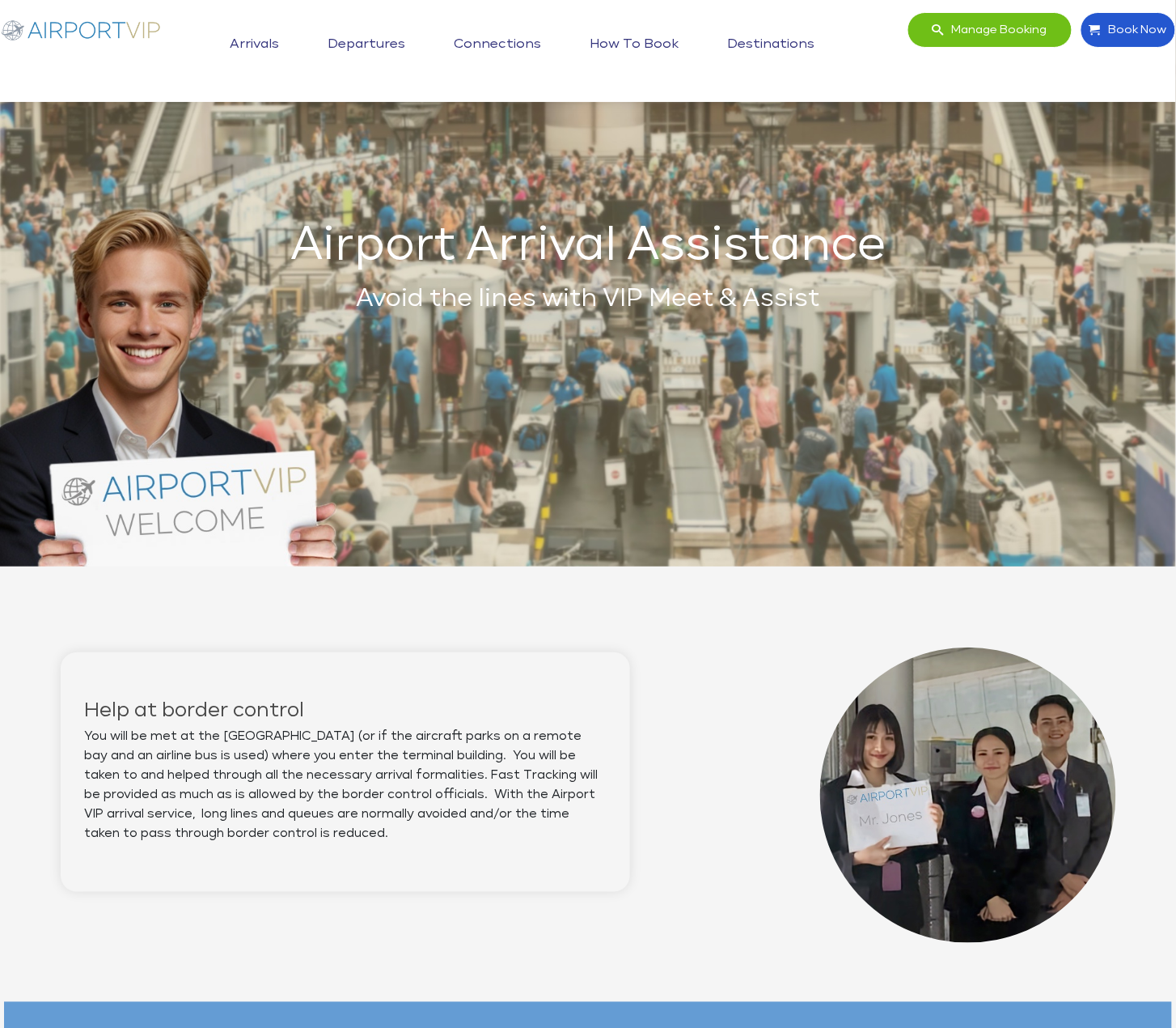
click at [404, 35] on link "Departures" at bounding box center [366, 44] width 85 height 41
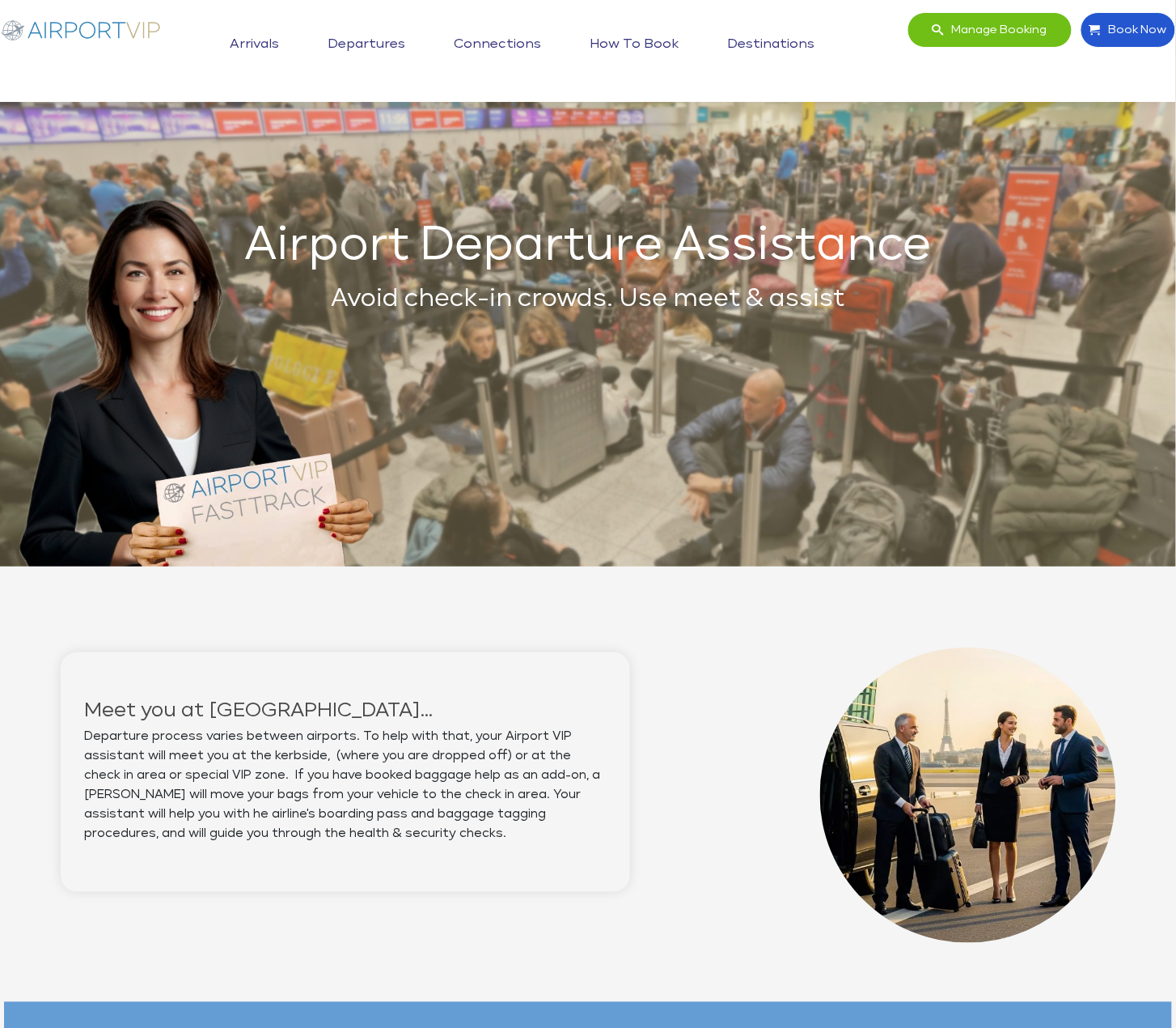
click at [511, 39] on link "Connections" at bounding box center [498, 44] width 95 height 41
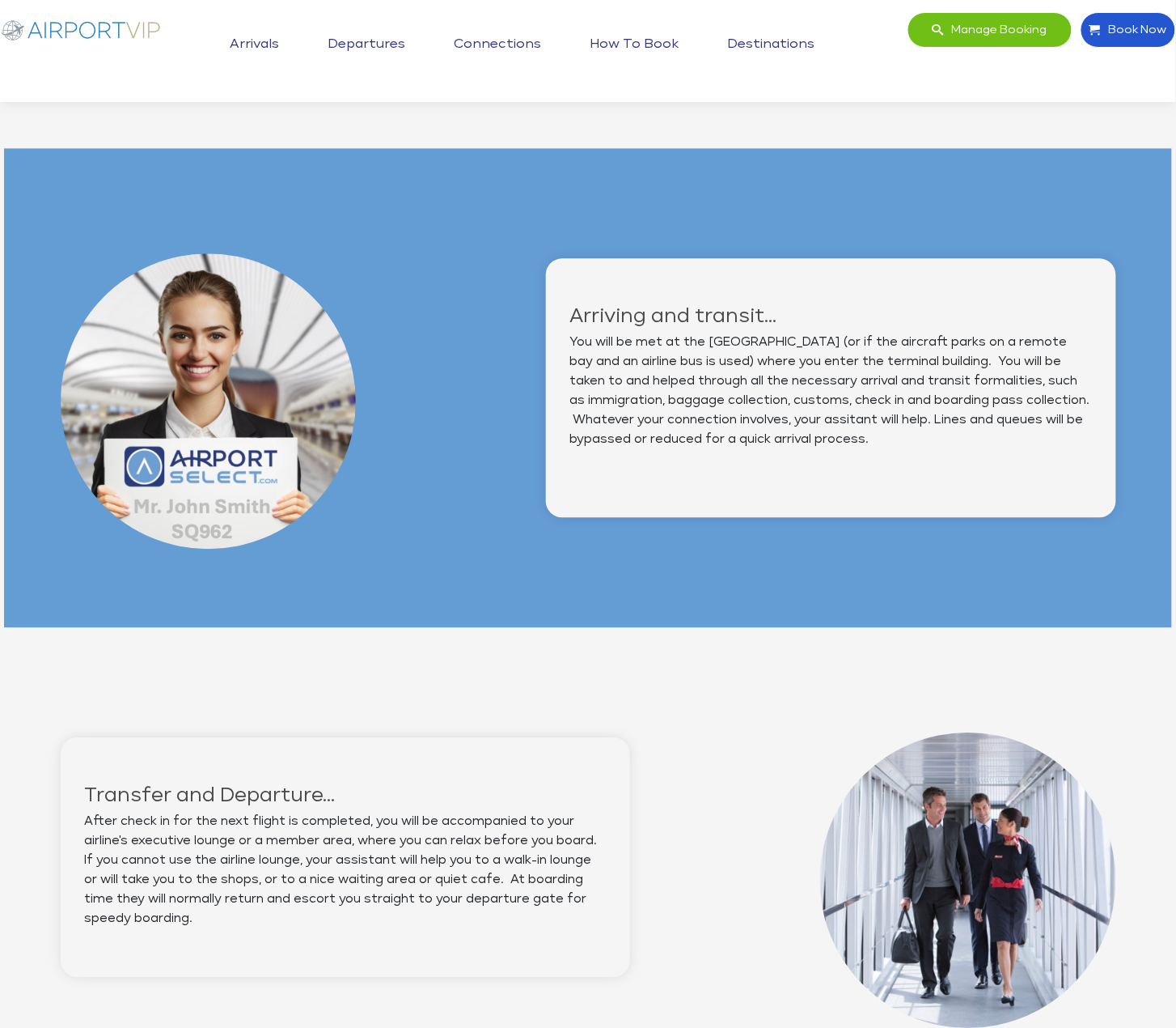
scroll to position [870, 0]
